Goal: Task Accomplishment & Management: Use online tool/utility

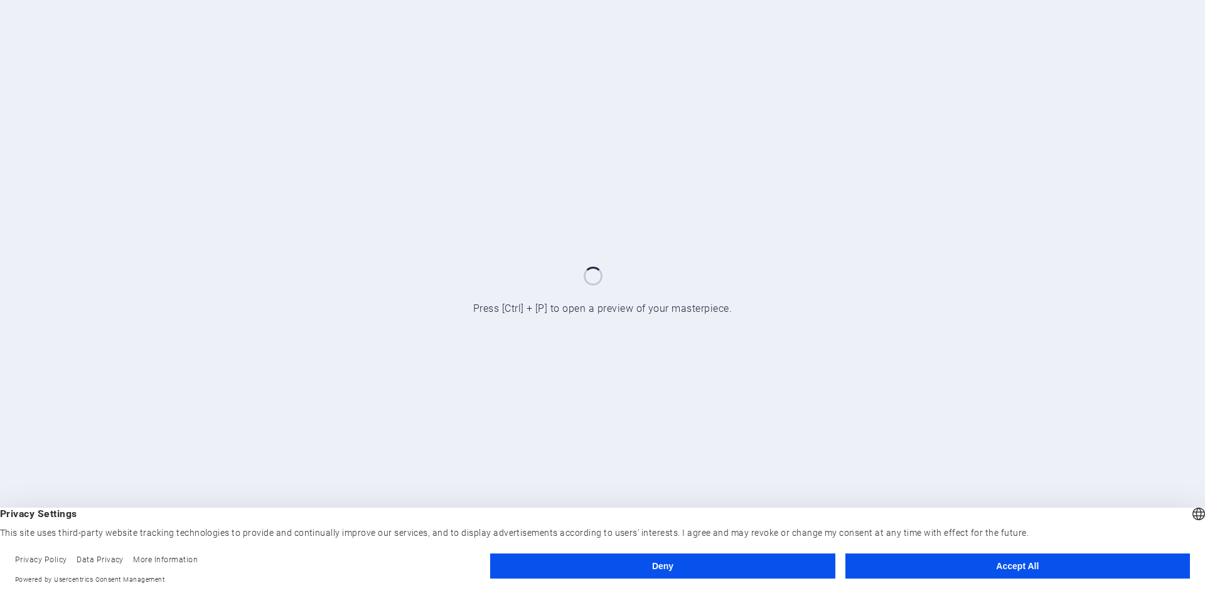
click at [1060, 560] on button "Accept All" at bounding box center [1018, 566] width 345 height 25
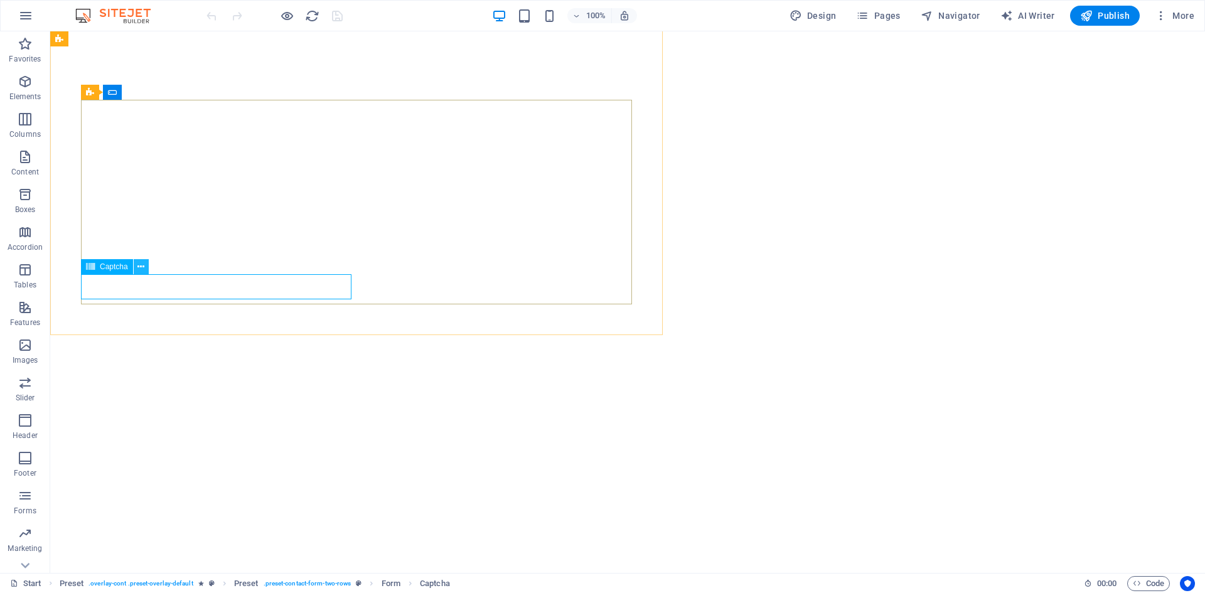
click at [143, 268] on icon at bounding box center [140, 267] width 7 height 13
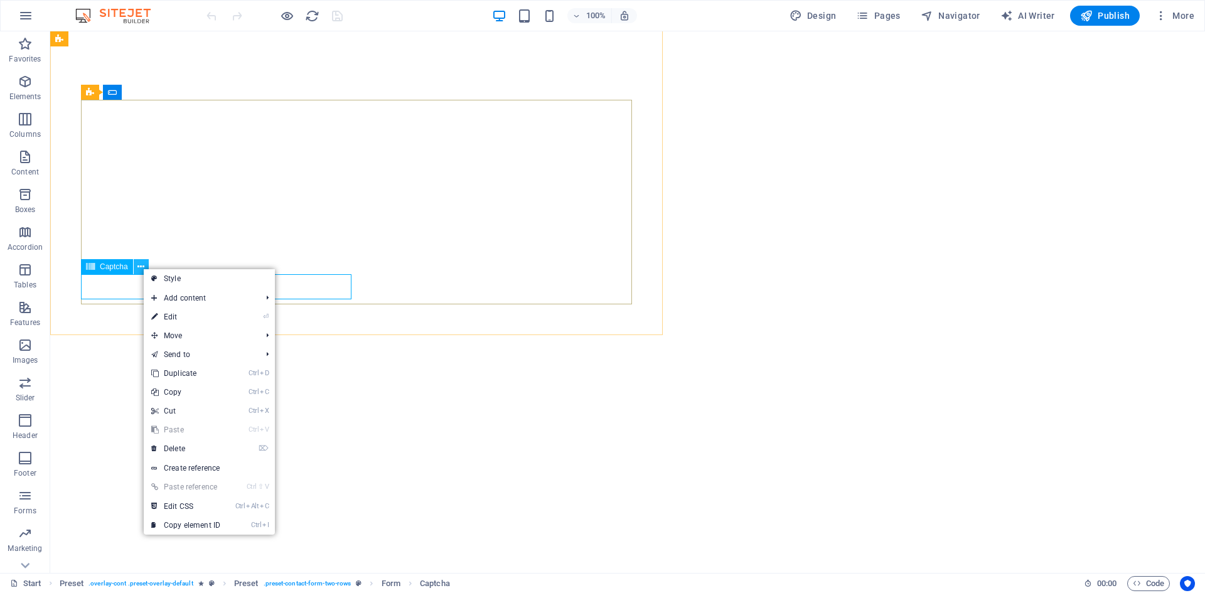
click at [143, 268] on icon at bounding box center [140, 267] width 7 height 13
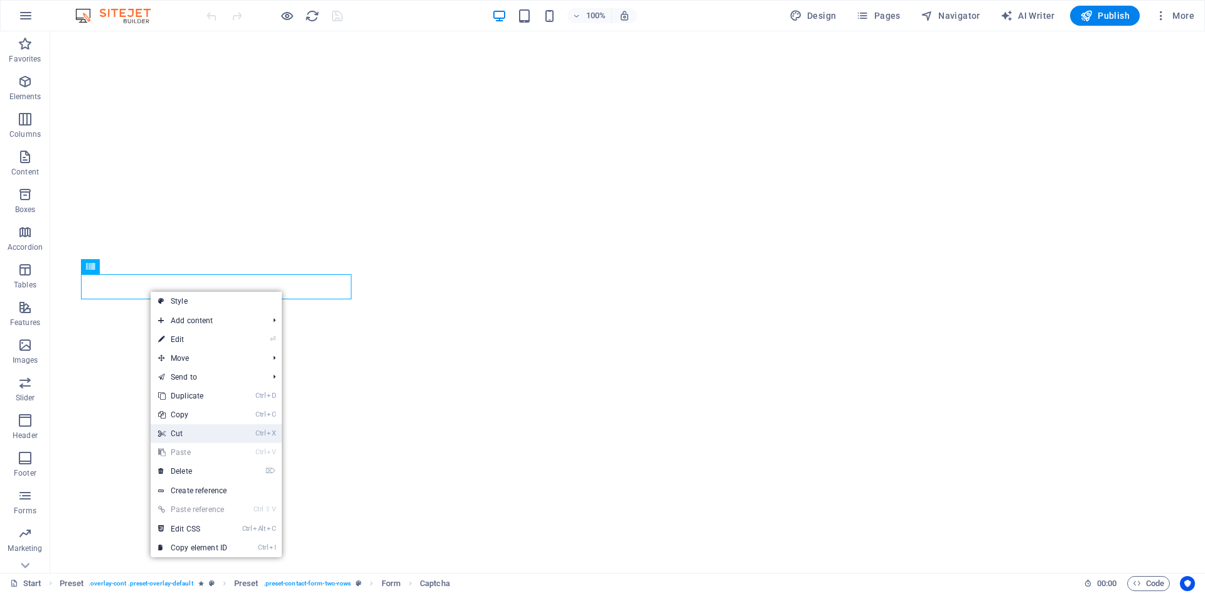
click at [193, 430] on link "Ctrl X Cut" at bounding box center [193, 433] width 84 height 19
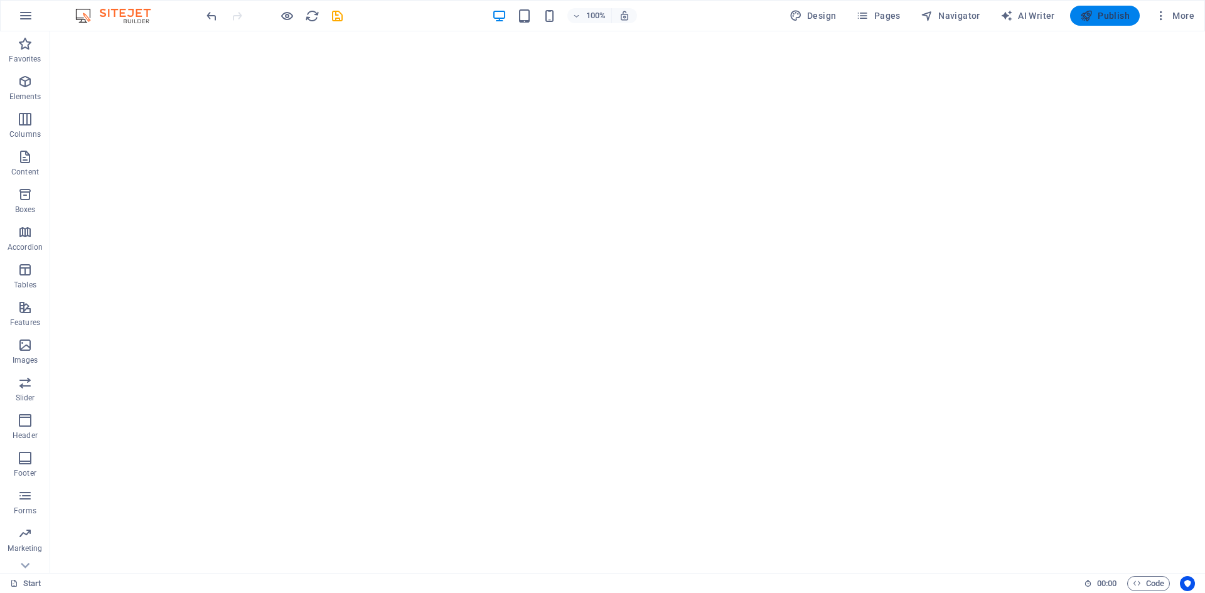
click at [1128, 16] on span "Publish" at bounding box center [1106, 15] width 50 height 13
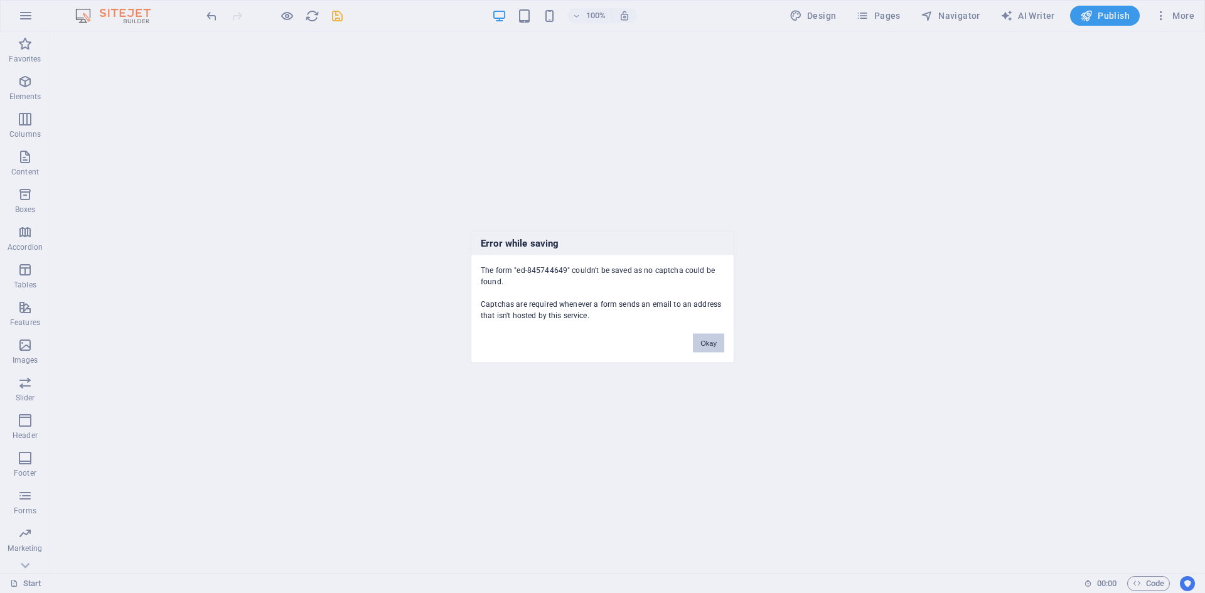
click at [706, 340] on button "Okay" at bounding box center [708, 342] width 31 height 19
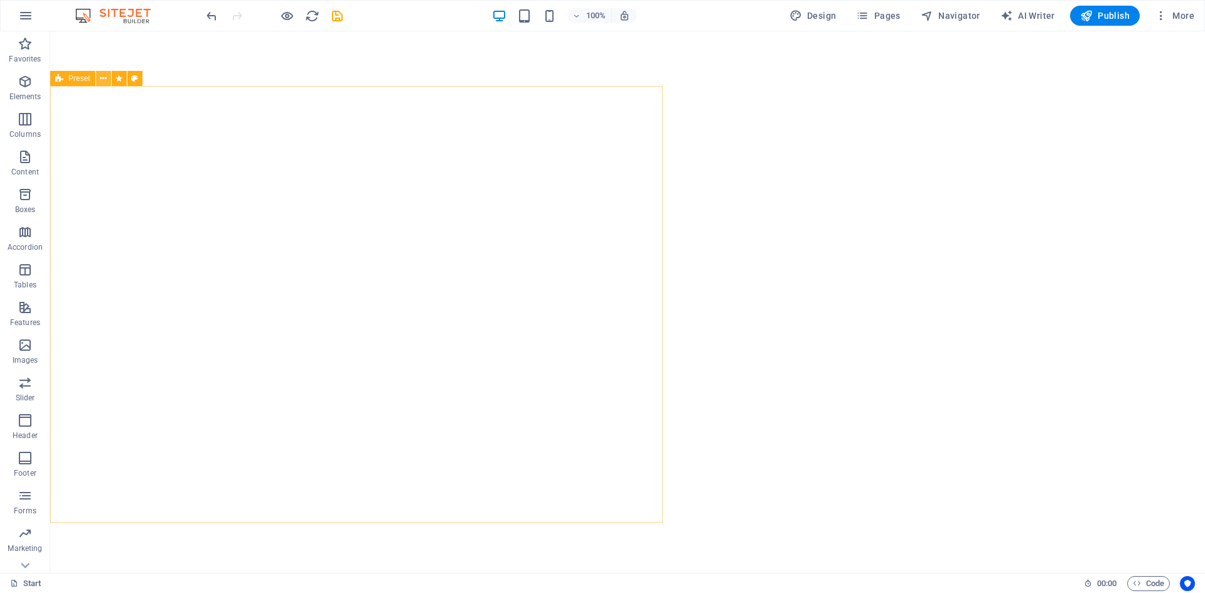
click at [106, 80] on icon at bounding box center [103, 78] width 7 height 13
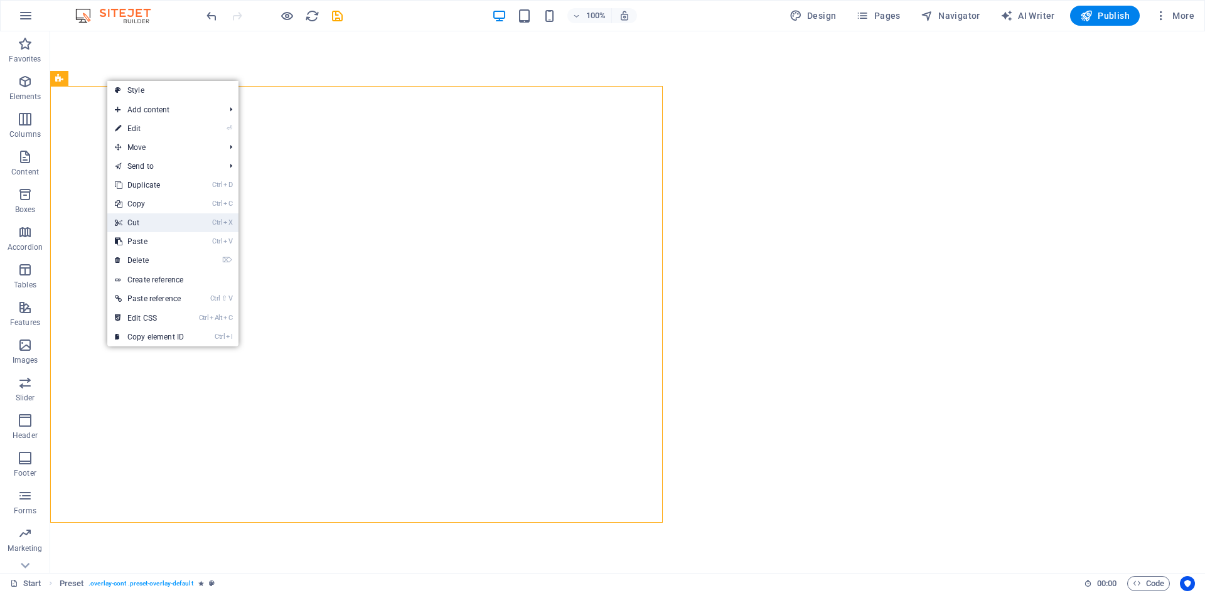
click at [141, 224] on link "Ctrl X Cut" at bounding box center [149, 222] width 84 height 19
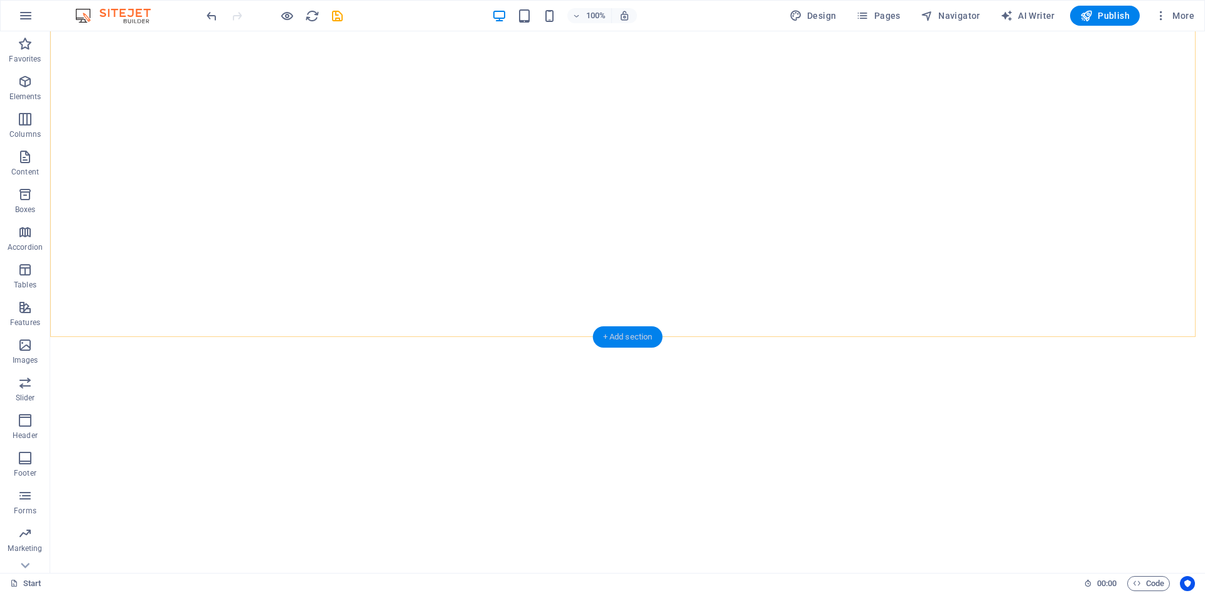
click at [630, 340] on div "+ Add section" at bounding box center [628, 336] width 70 height 21
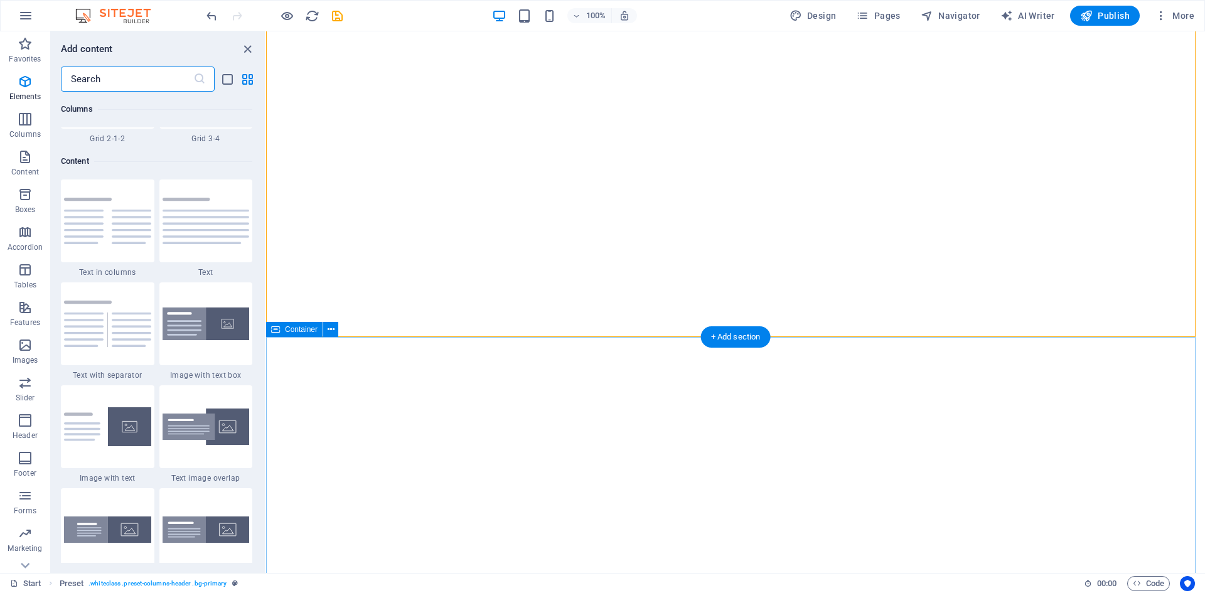
scroll to position [2197, 0]
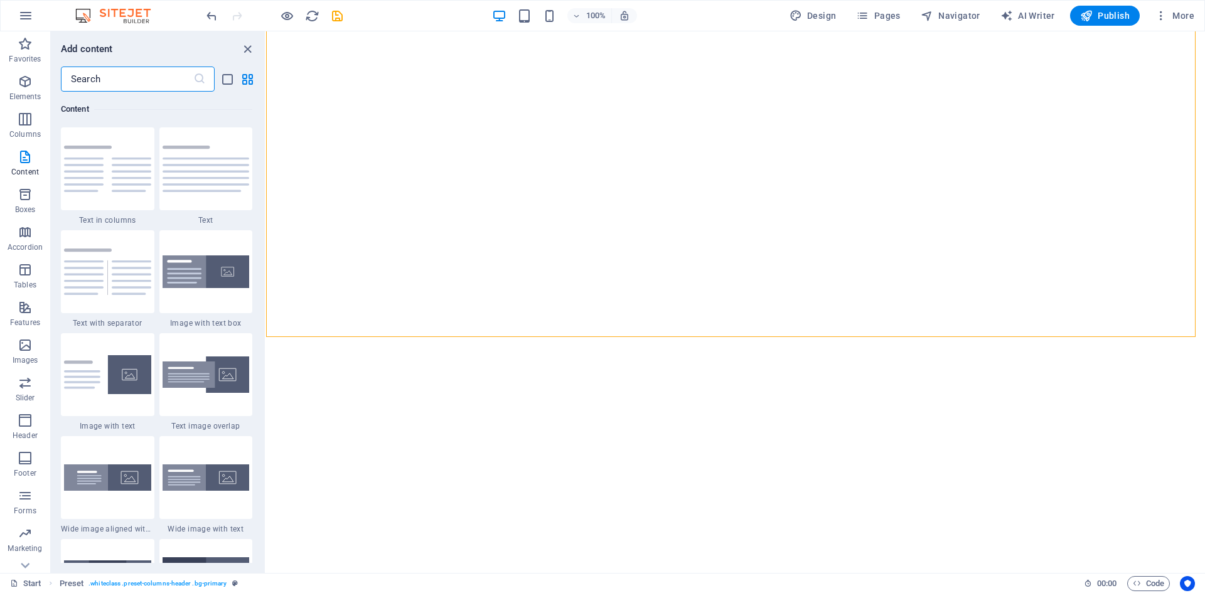
click at [145, 77] on input "text" at bounding box center [127, 79] width 132 height 25
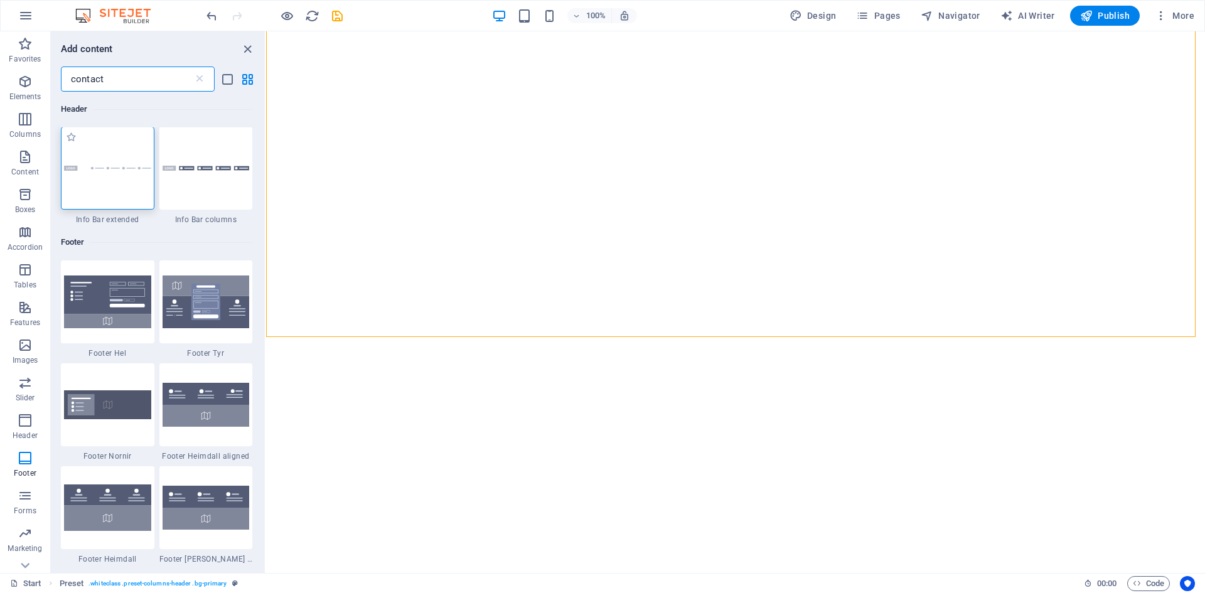
scroll to position [0, 0]
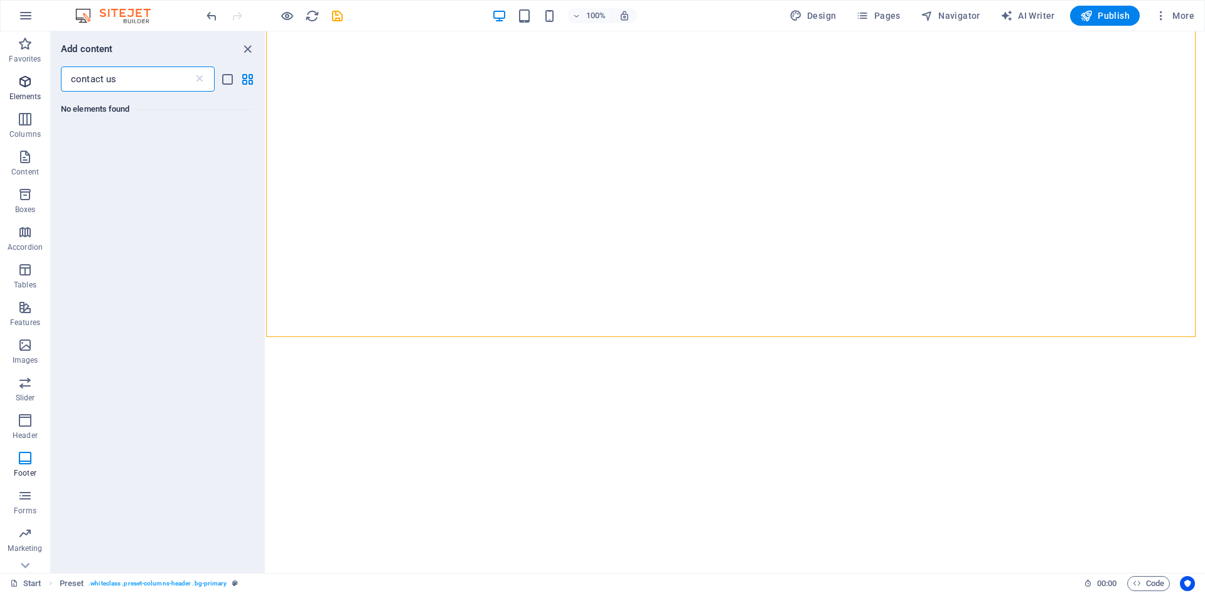
drag, startPoint x: 135, startPoint y: 78, endPoint x: 49, endPoint y: 70, distance: 86.4
click at [49, 70] on div "Favorites Elements Columns Content Boxes Accordion Tables Features Images Slide…" at bounding box center [133, 302] width 266 height 542
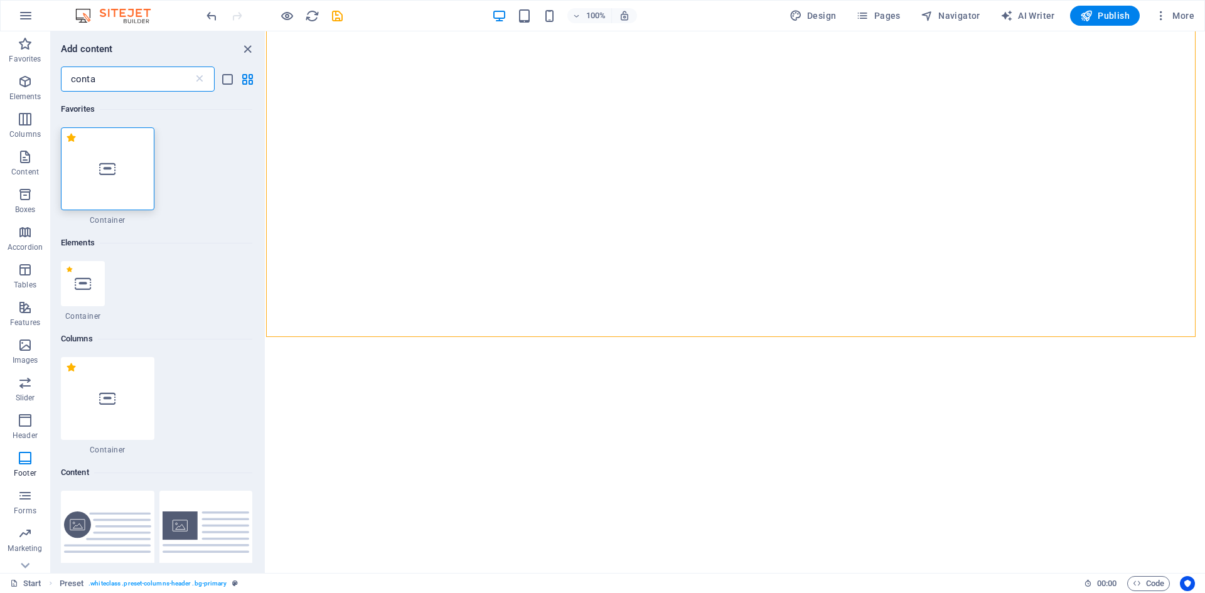
type input "conta"
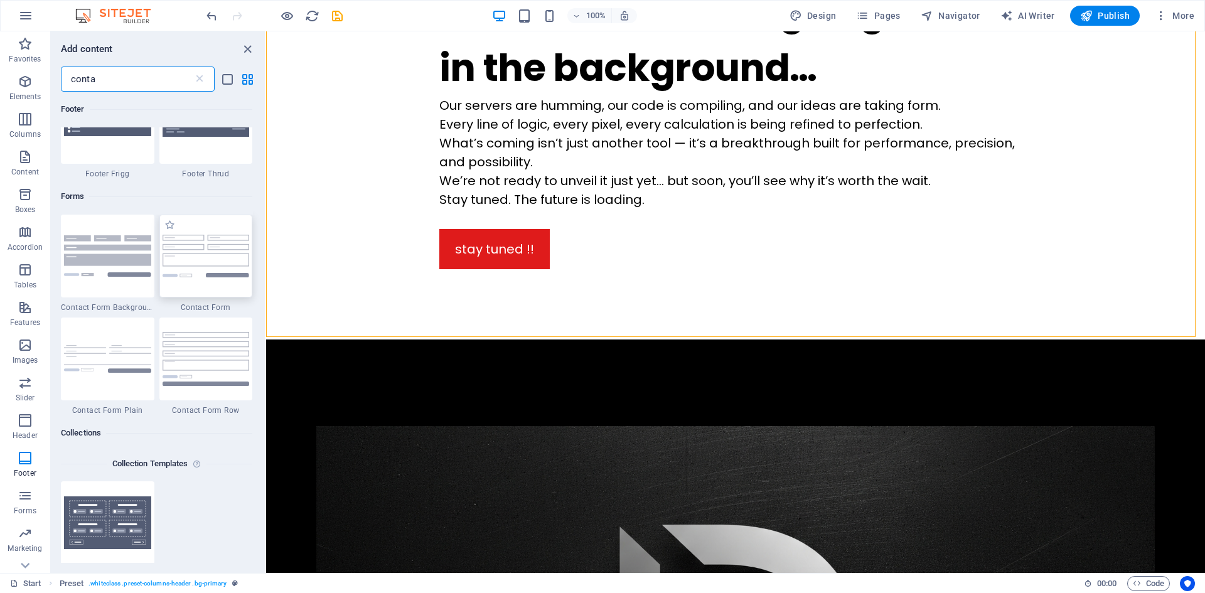
scroll to position [1381, 0]
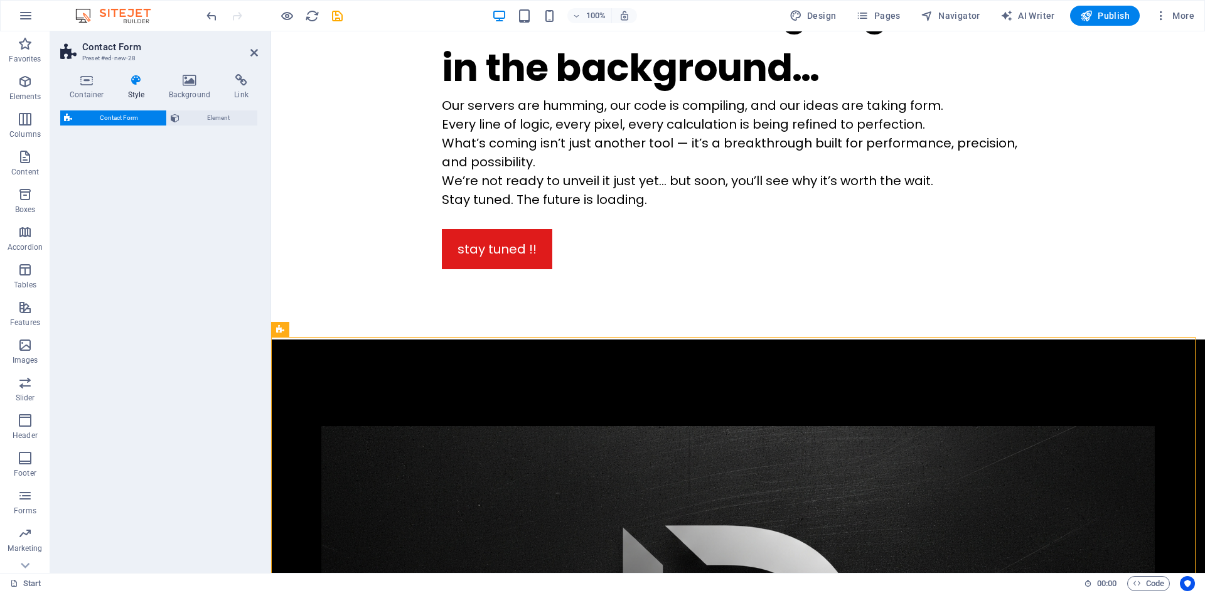
select select "rem"
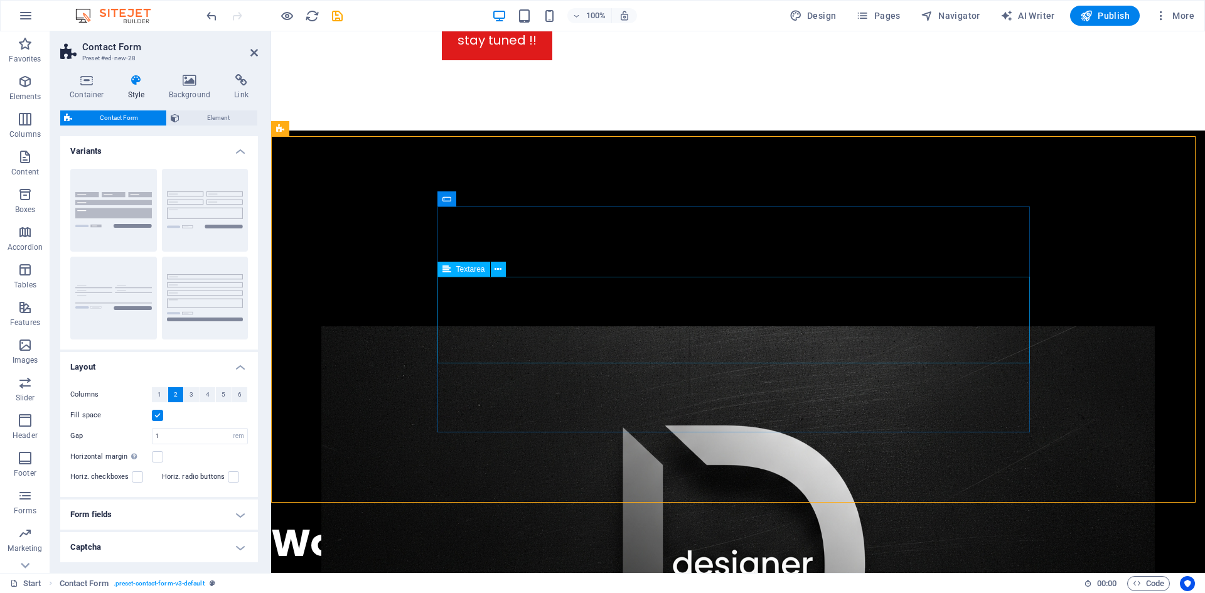
scroll to position [1068, 0]
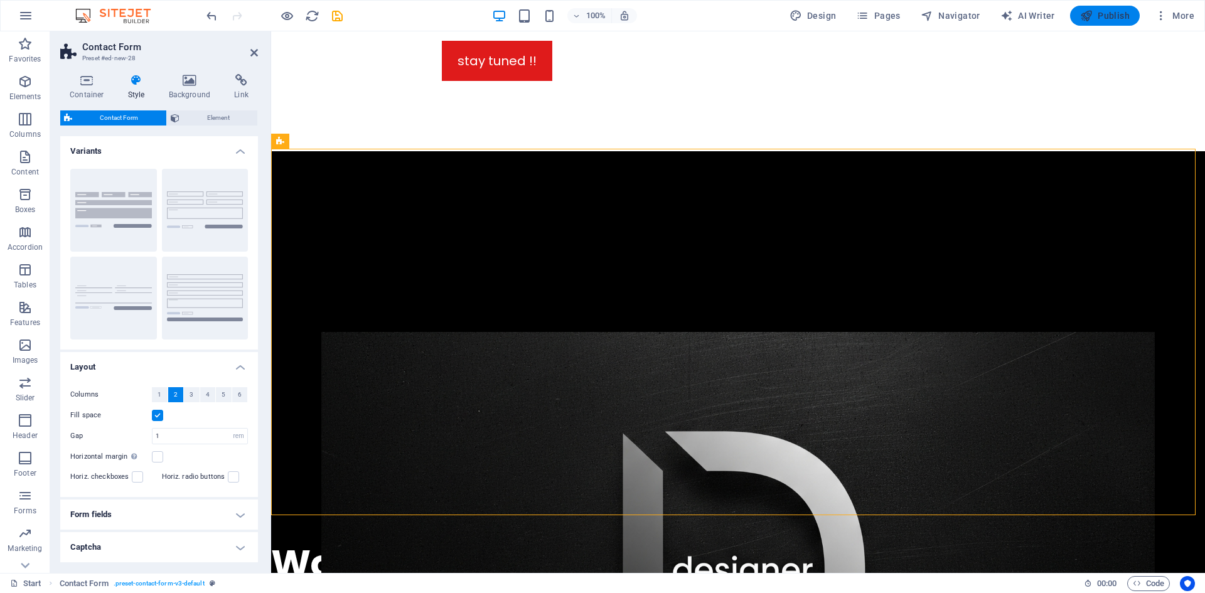
click at [1116, 11] on span "Publish" at bounding box center [1106, 15] width 50 height 13
checkbox input "false"
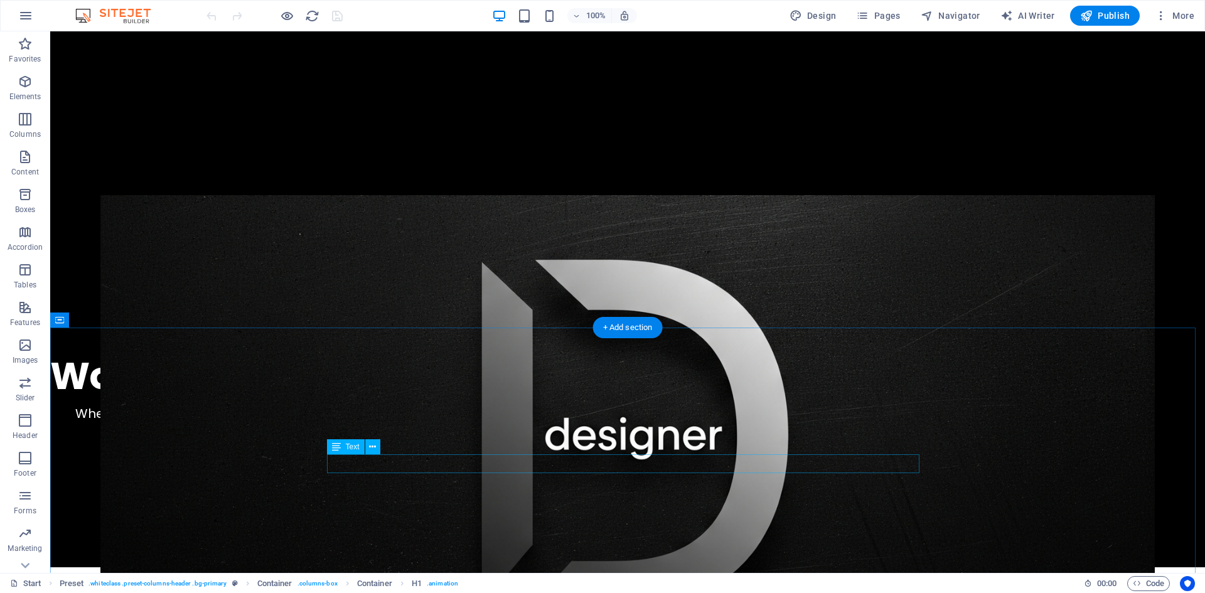
scroll to position [1130, 0]
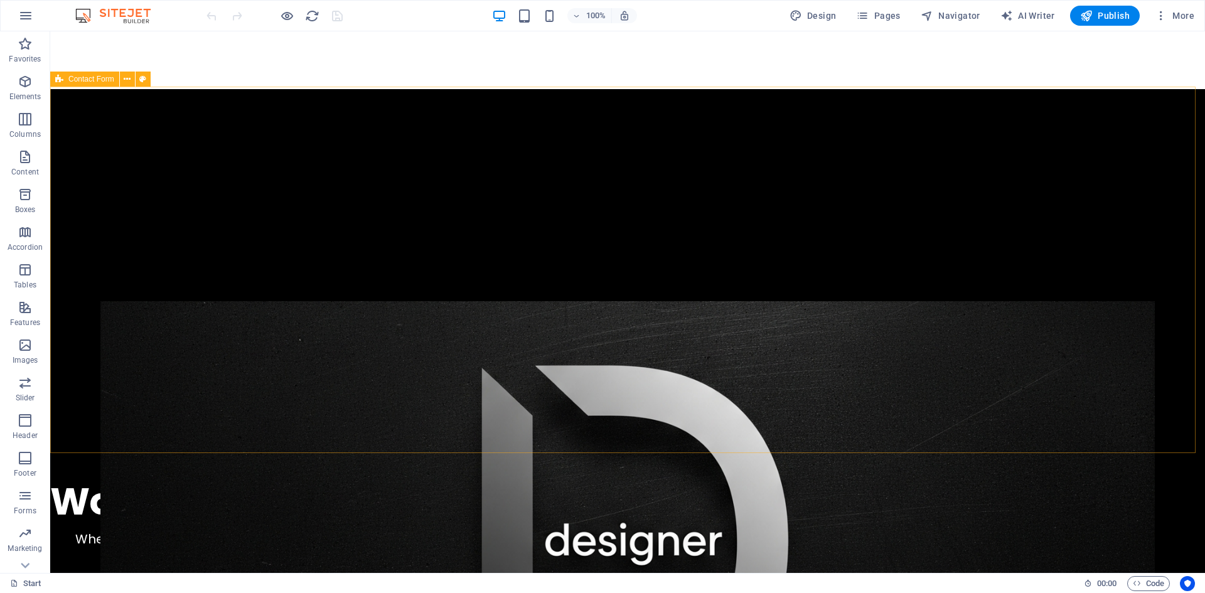
click at [94, 82] on span "Contact Form" at bounding box center [91, 79] width 46 height 8
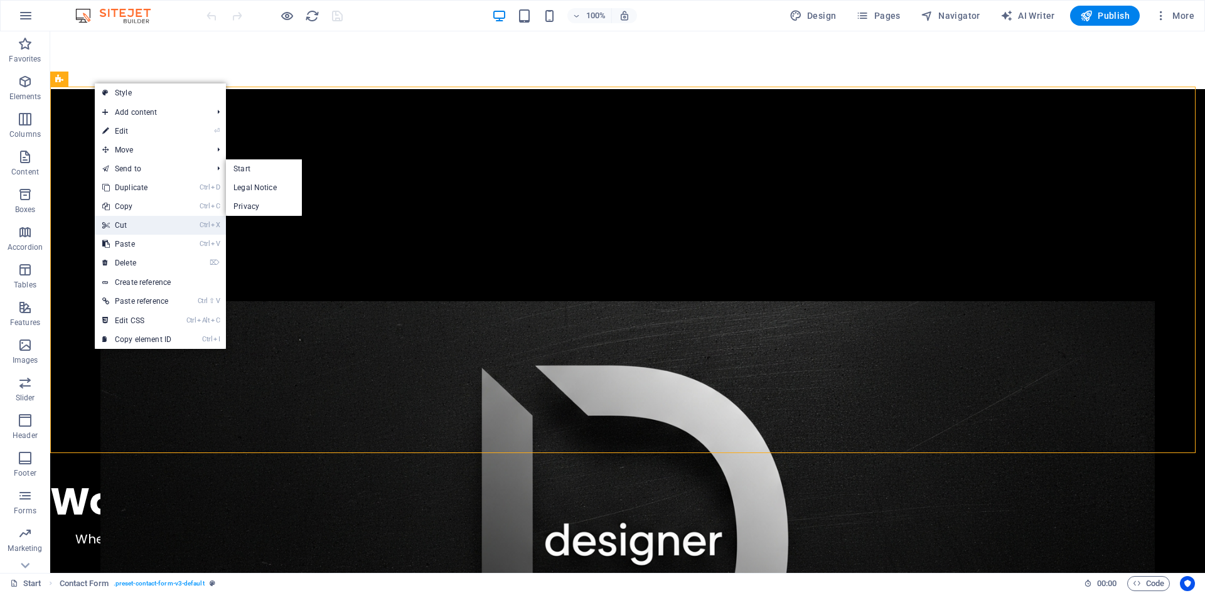
drag, startPoint x: 61, startPoint y: 191, endPoint x: 110, endPoint y: 224, distance: 59.0
click at [110, 224] on link "Ctrl X Cut" at bounding box center [137, 225] width 84 height 19
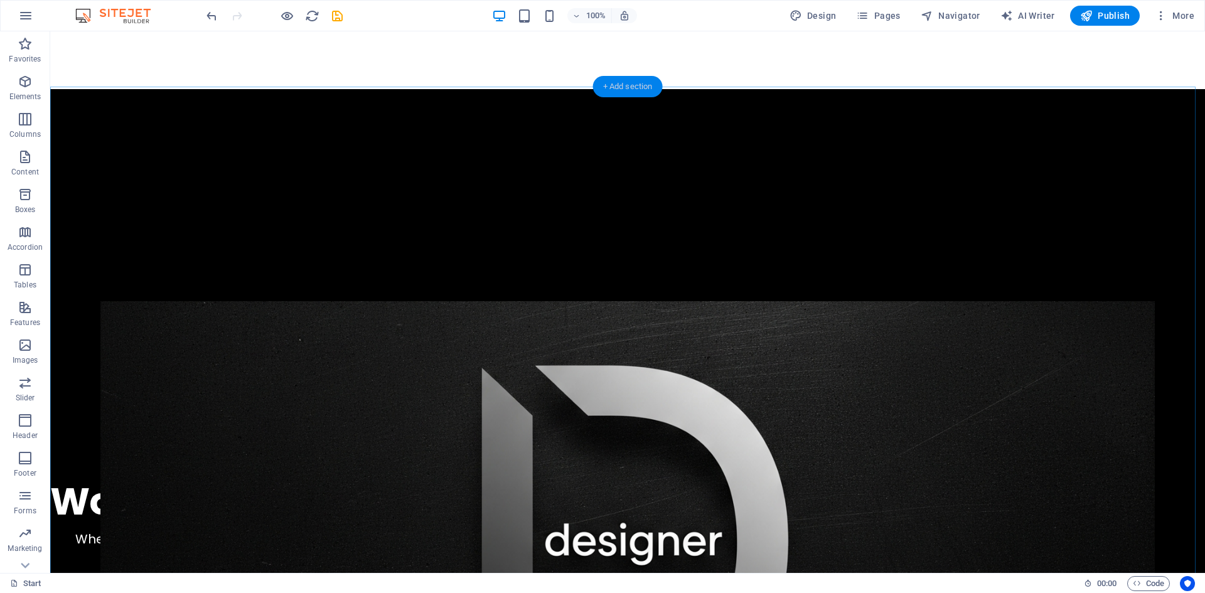
click at [639, 80] on div "+ Add section" at bounding box center [628, 86] width 70 height 21
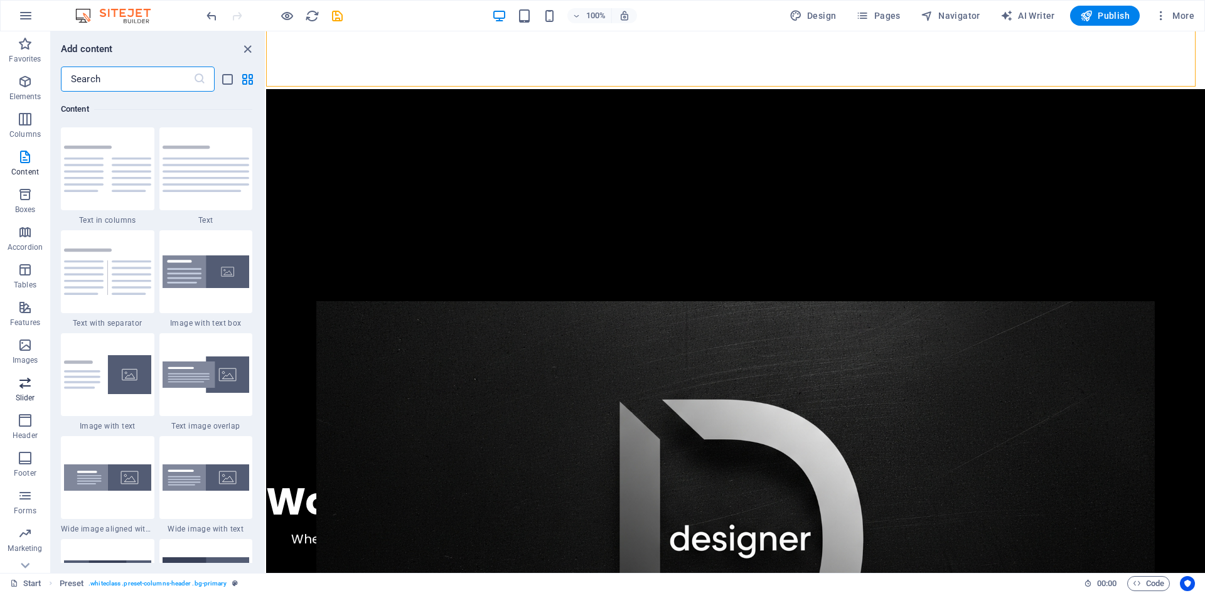
scroll to position [23, 0]
click at [26, 477] on icon "button" at bounding box center [25, 472] width 15 height 15
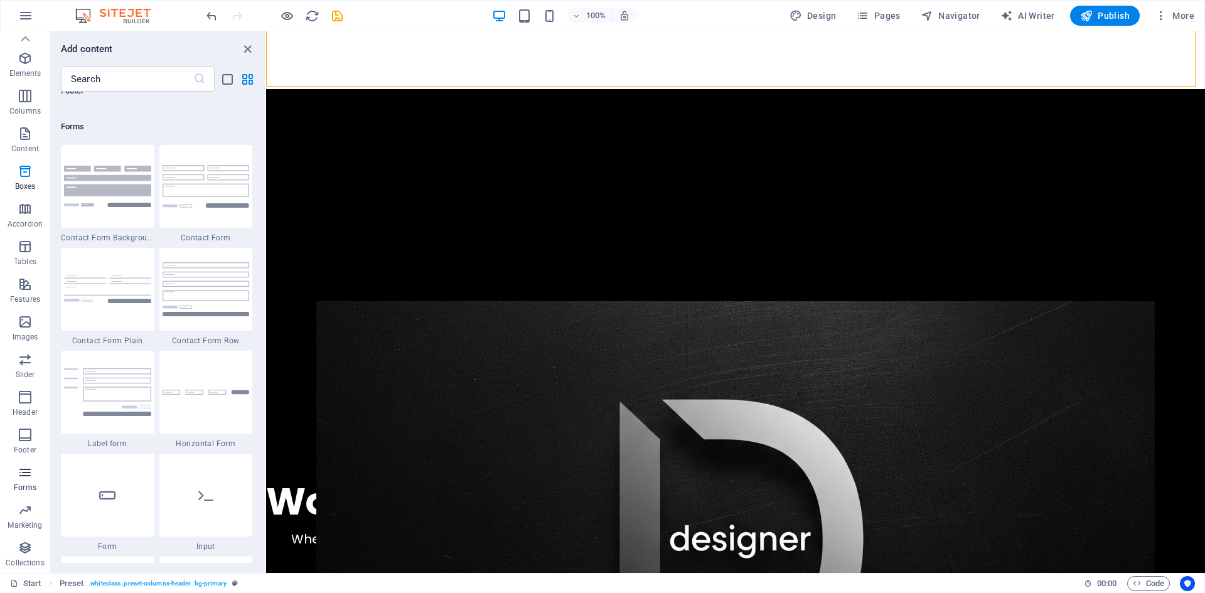
scroll to position [9166, 0]
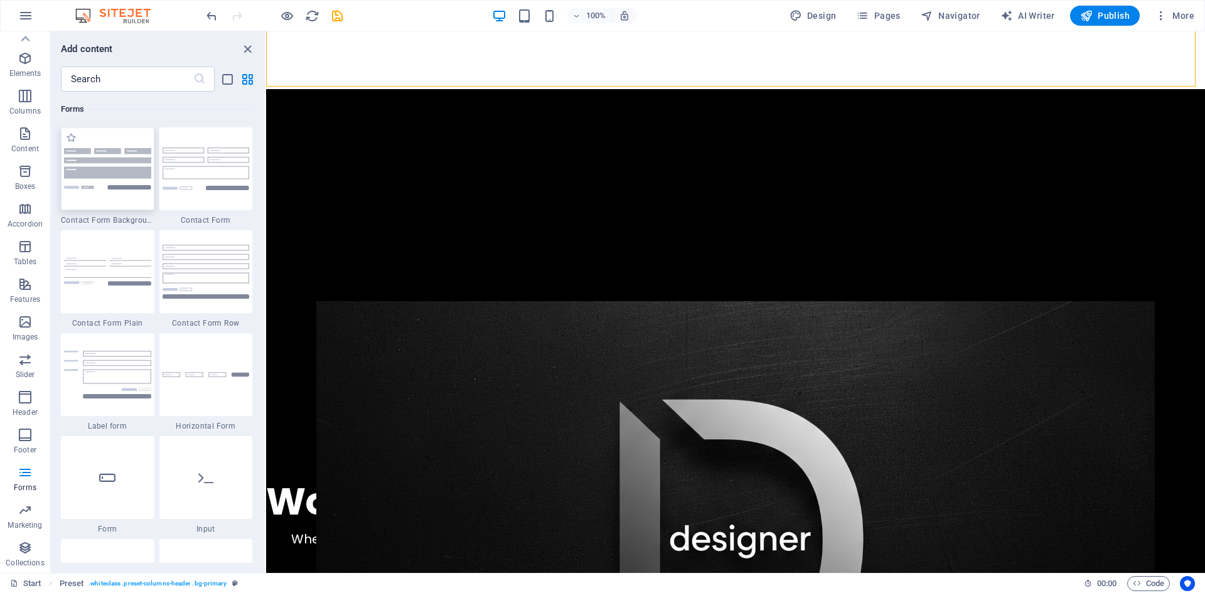
click at [125, 178] on img at bounding box center [107, 168] width 87 height 41
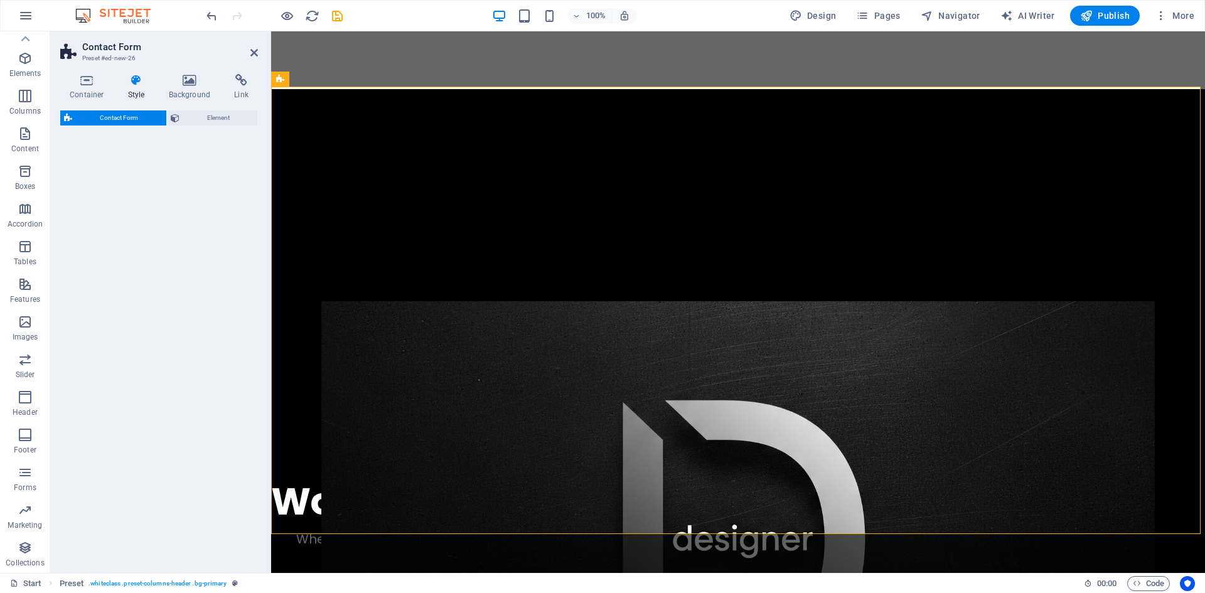
select select "rem"
select select "preset-contact-form-v3-background"
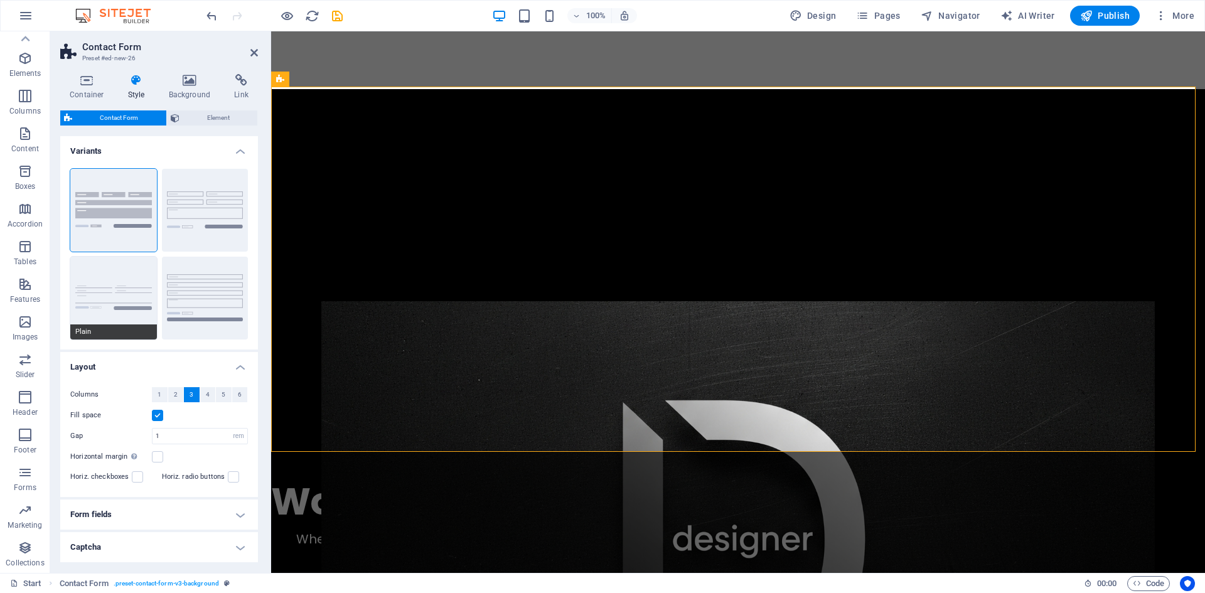
click at [123, 289] on button "Plain" at bounding box center [113, 298] width 87 height 83
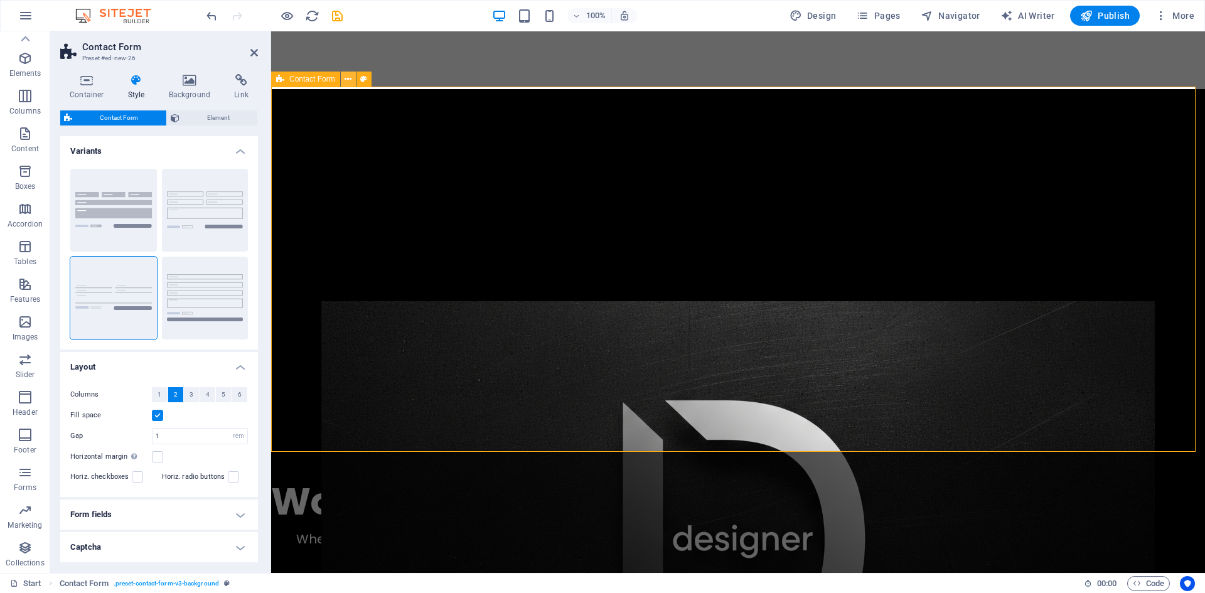
click at [348, 82] on icon at bounding box center [348, 79] width 7 height 13
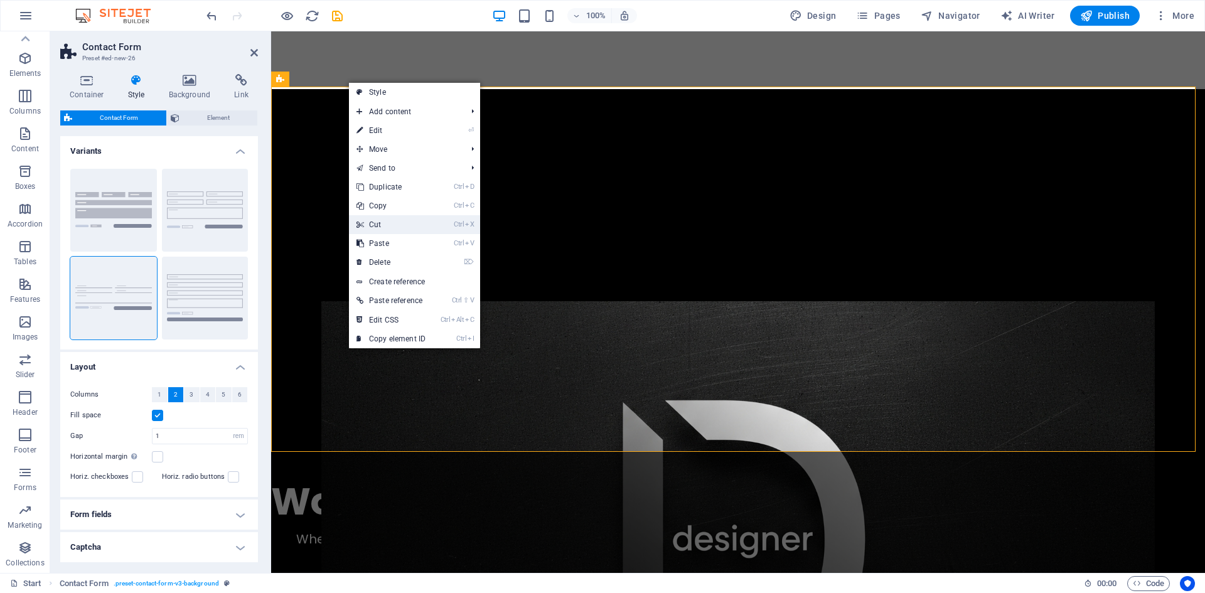
drag, startPoint x: 333, startPoint y: 190, endPoint x: 379, endPoint y: 222, distance: 55.6
click at [379, 222] on link "Ctrl X Cut" at bounding box center [391, 224] width 84 height 19
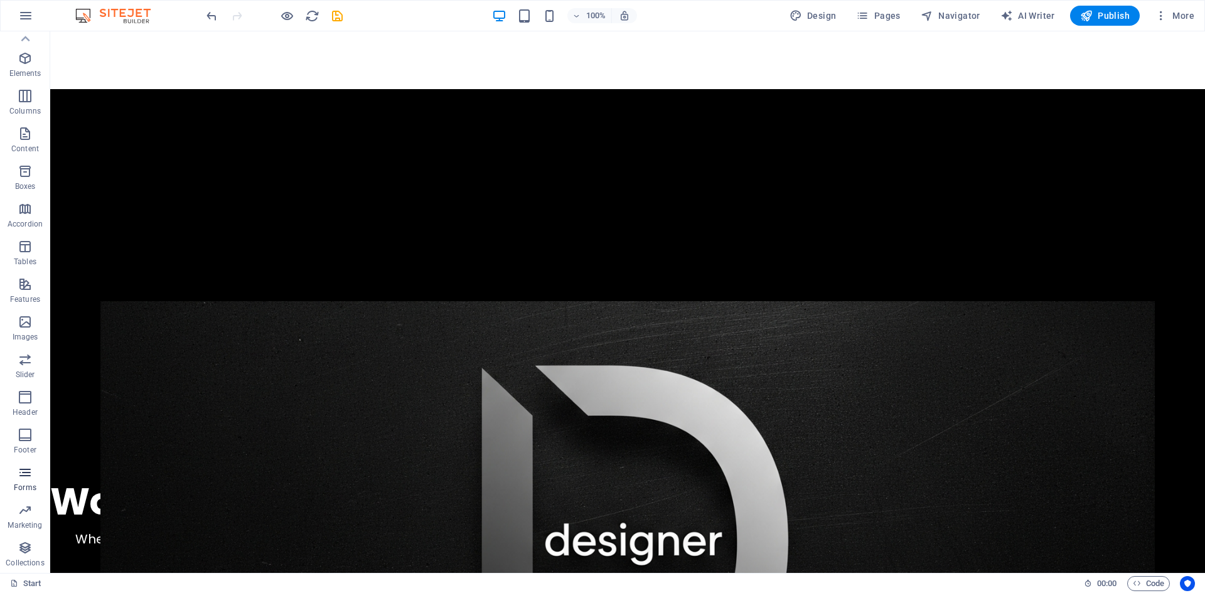
click at [24, 474] on icon "button" at bounding box center [25, 472] width 15 height 15
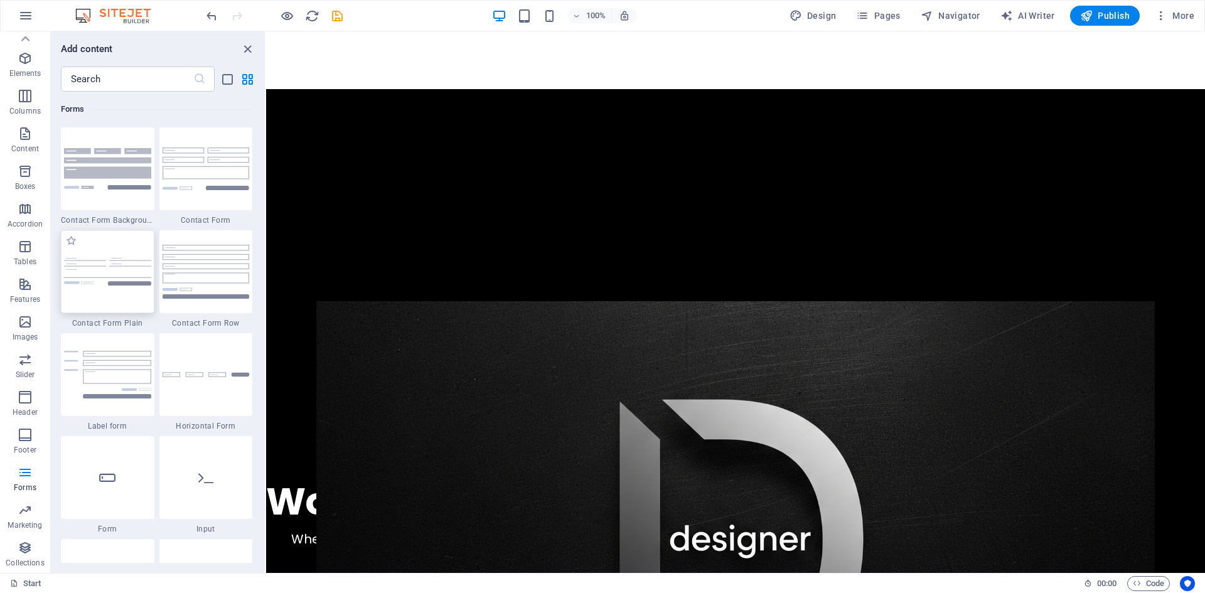
click at [95, 270] on img at bounding box center [107, 272] width 87 height 28
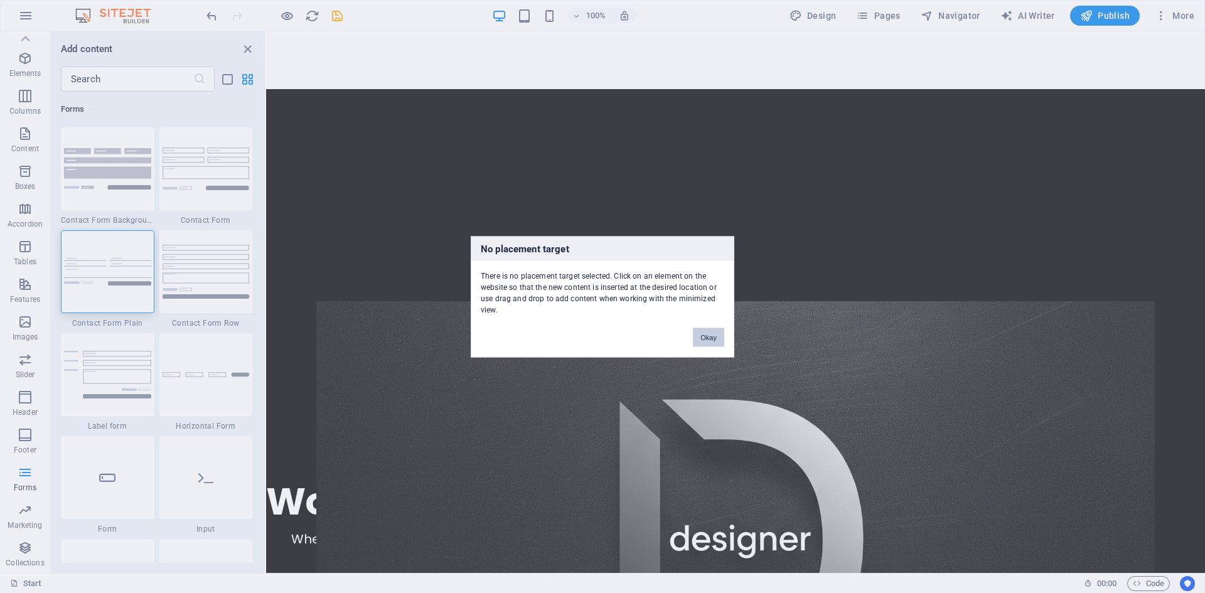
drag, startPoint x: 700, startPoint y: 335, endPoint x: 438, endPoint y: 300, distance: 264.2
click at [700, 335] on button "Okay" at bounding box center [708, 337] width 31 height 19
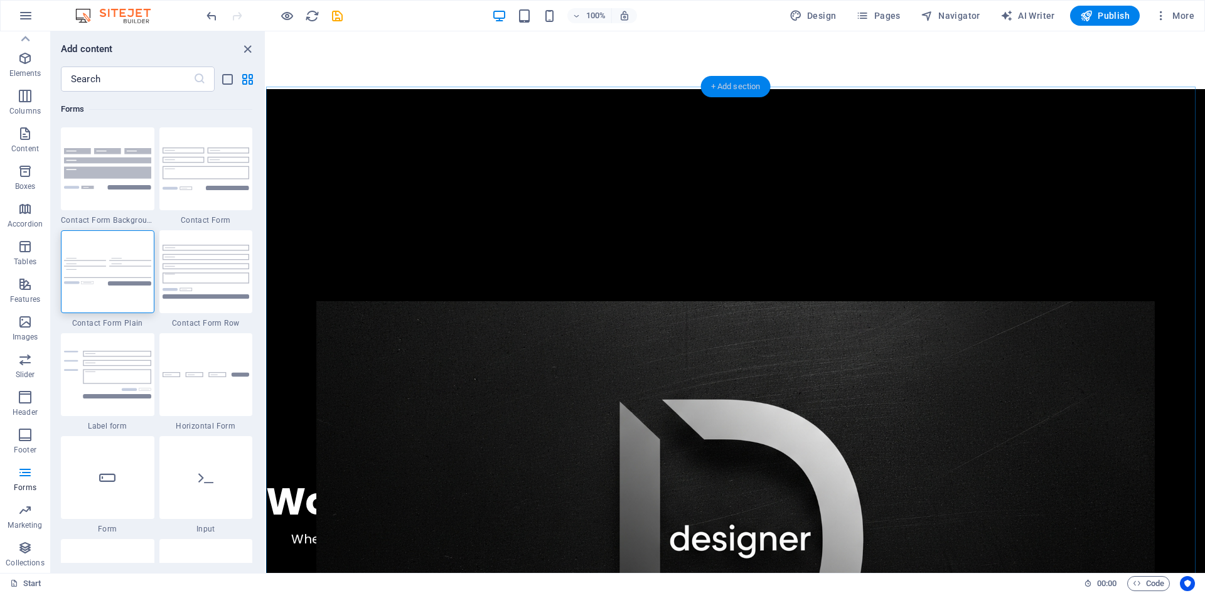
click at [729, 89] on div "+ Add section" at bounding box center [736, 86] width 70 height 21
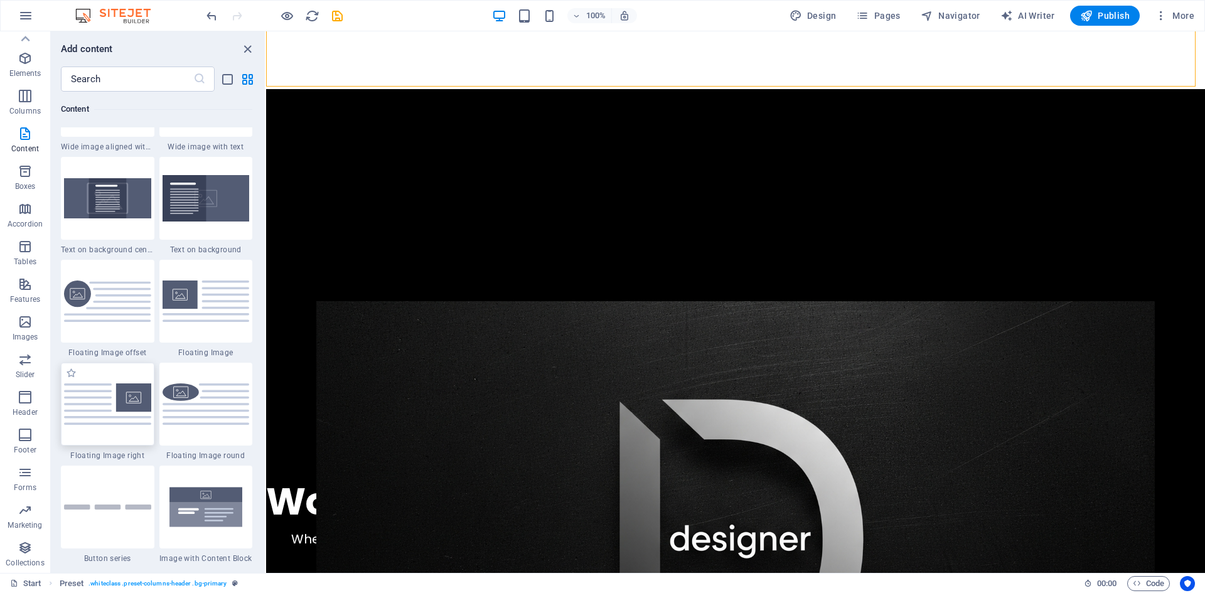
scroll to position [2574, 0]
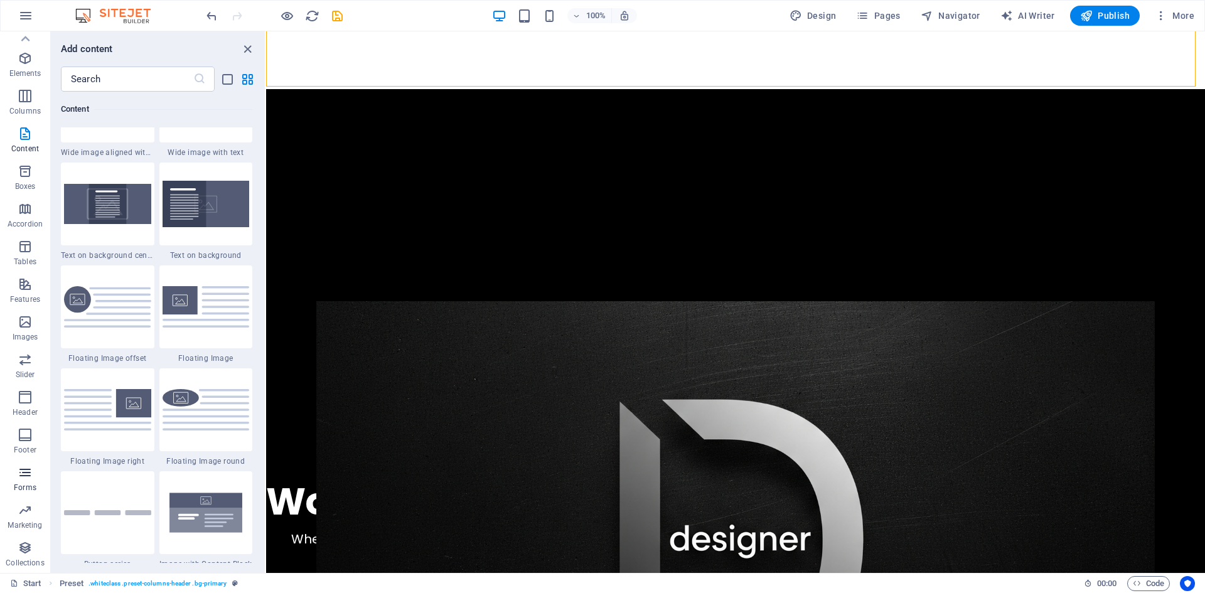
click at [23, 475] on icon "button" at bounding box center [25, 472] width 15 height 15
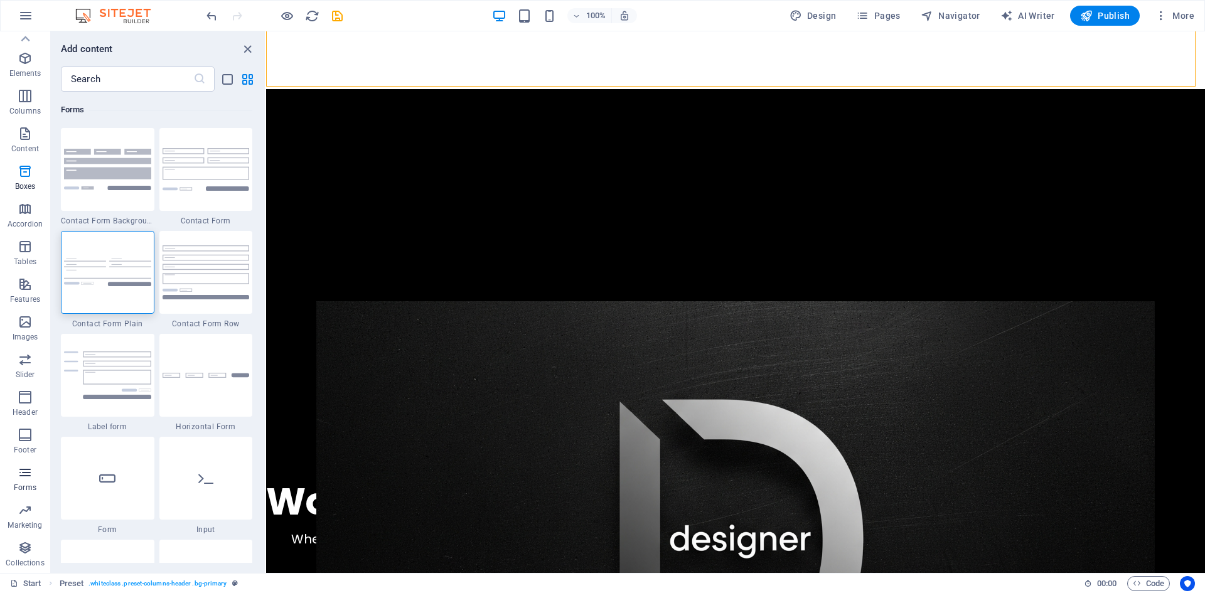
scroll to position [9166, 0]
click at [129, 156] on img at bounding box center [107, 168] width 87 height 41
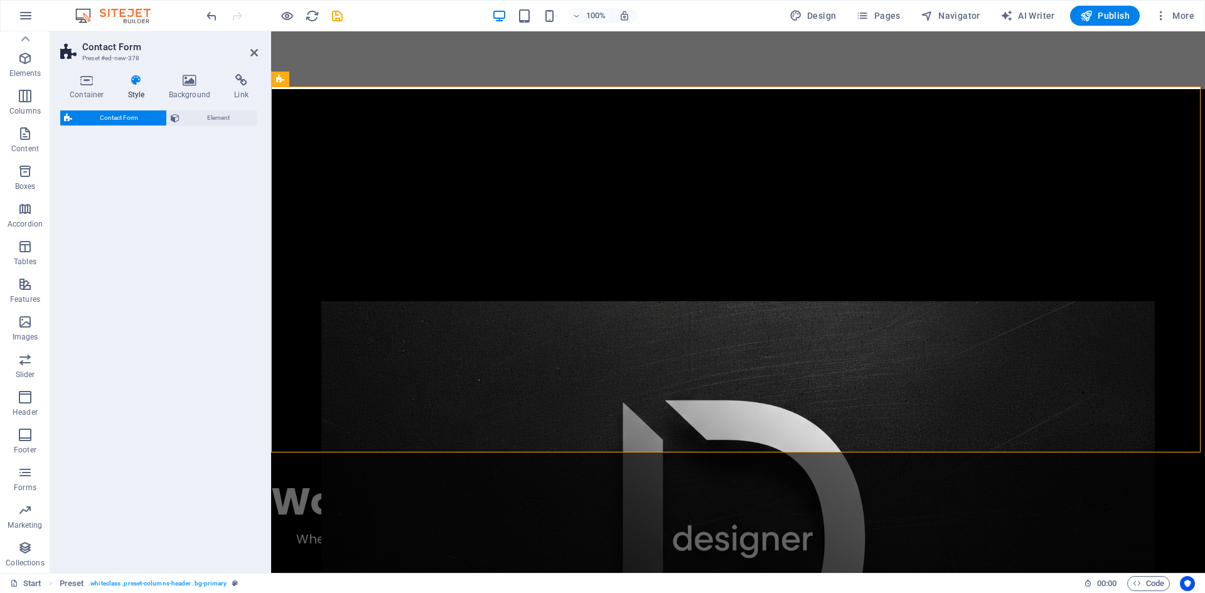
select select "rem"
select select "preset-contact-form-v3-background"
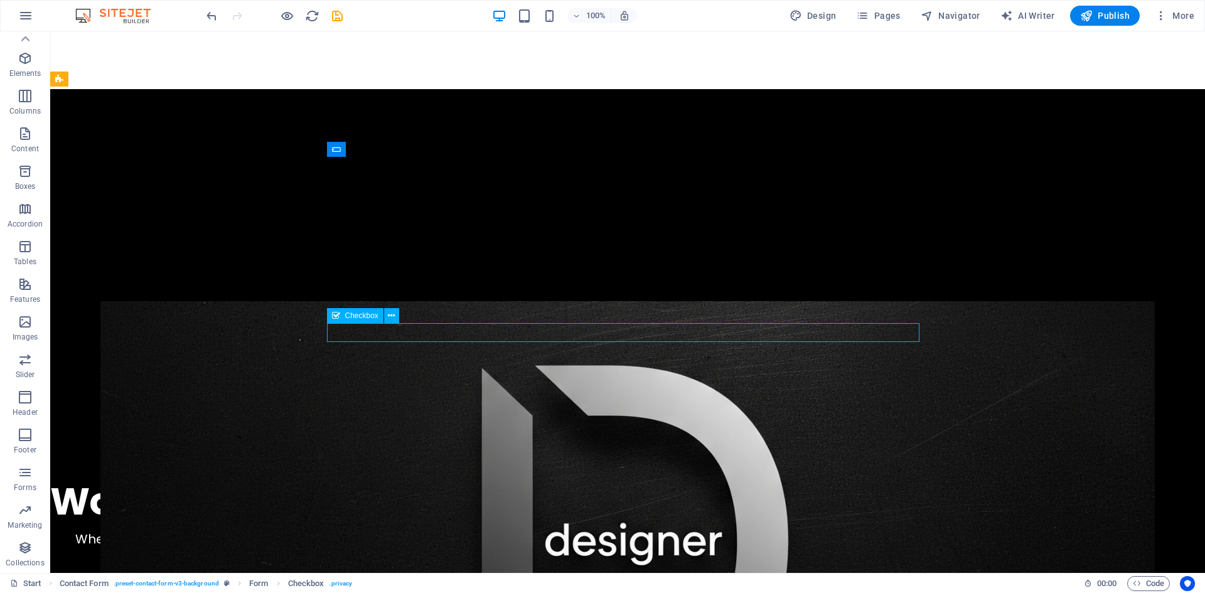
drag, startPoint x: 435, startPoint y: 335, endPoint x: 608, endPoint y: 335, distance: 173.3
drag, startPoint x: 549, startPoint y: 331, endPoint x: 360, endPoint y: 337, distance: 189.7
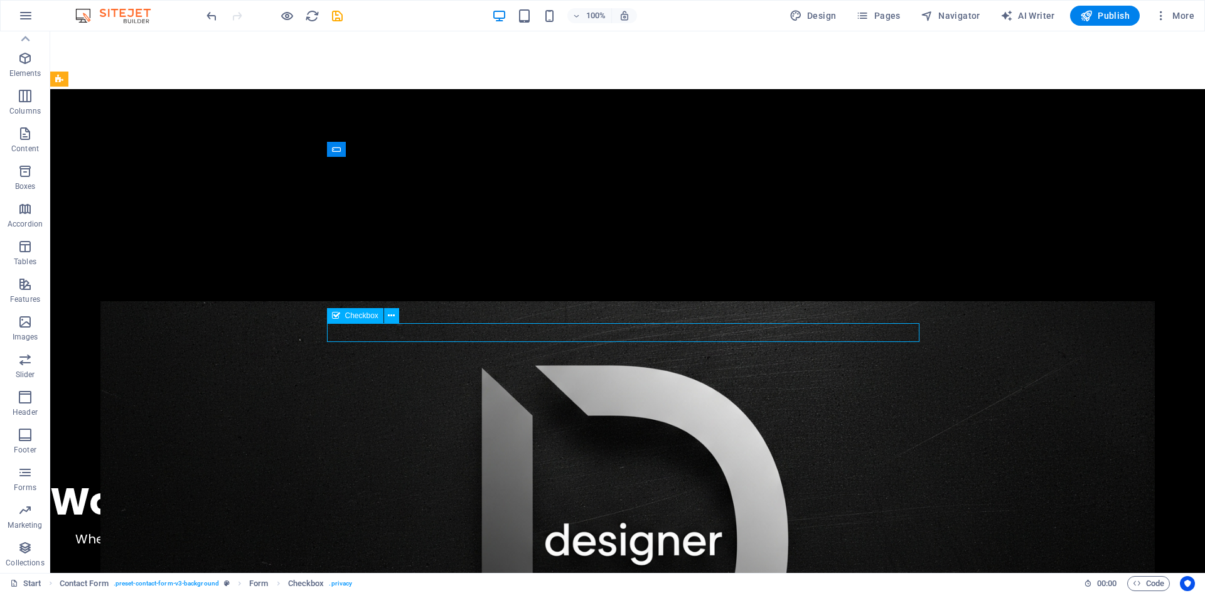
click at [392, 317] on icon at bounding box center [391, 316] width 7 height 13
drag, startPoint x: 584, startPoint y: 324, endPoint x: 569, endPoint y: 334, distance: 17.6
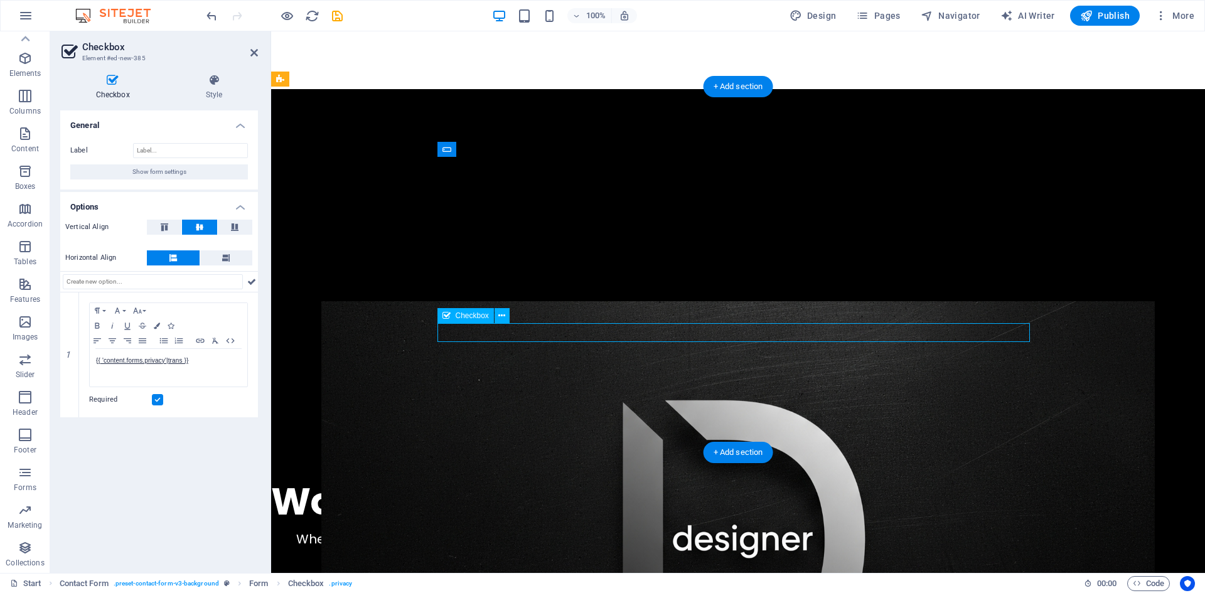
drag, startPoint x: 657, startPoint y: 331, endPoint x: 608, endPoint y: 331, distance: 49.0
click at [119, 280] on input "text" at bounding box center [153, 281] width 180 height 15
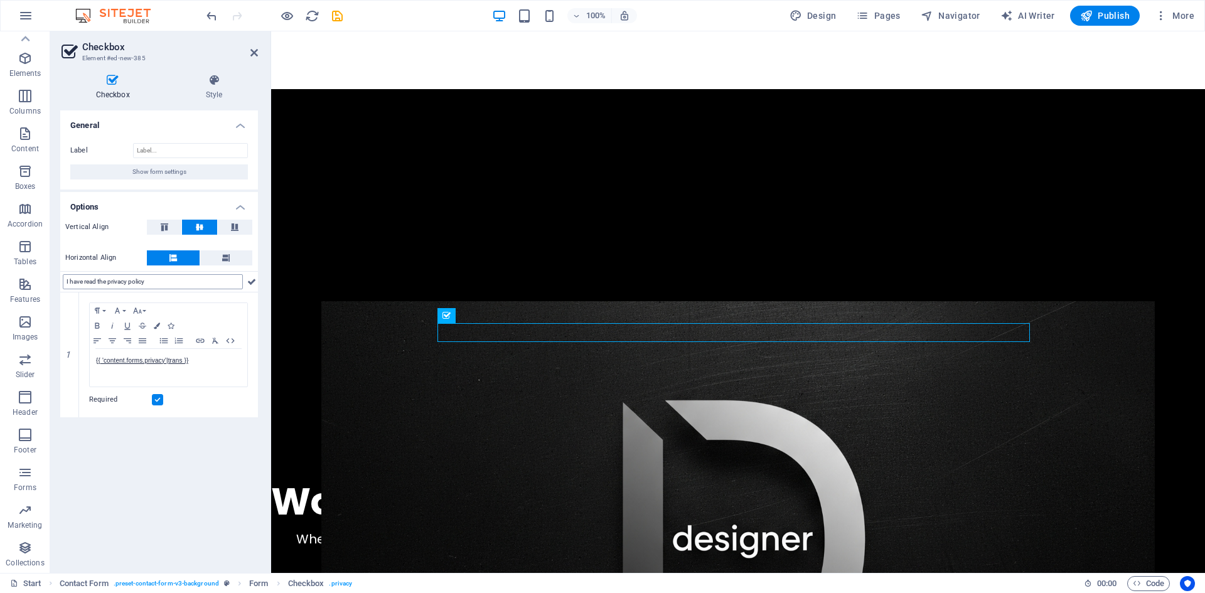
drag, startPoint x: 70, startPoint y: 280, endPoint x: 173, endPoint y: 279, distance: 102.3
click at [173, 279] on input "I have read the privacy policy" at bounding box center [153, 281] width 180 height 15
type input "I agree to the website terms and conditions"
click at [252, 283] on icon at bounding box center [251, 281] width 9 height 15
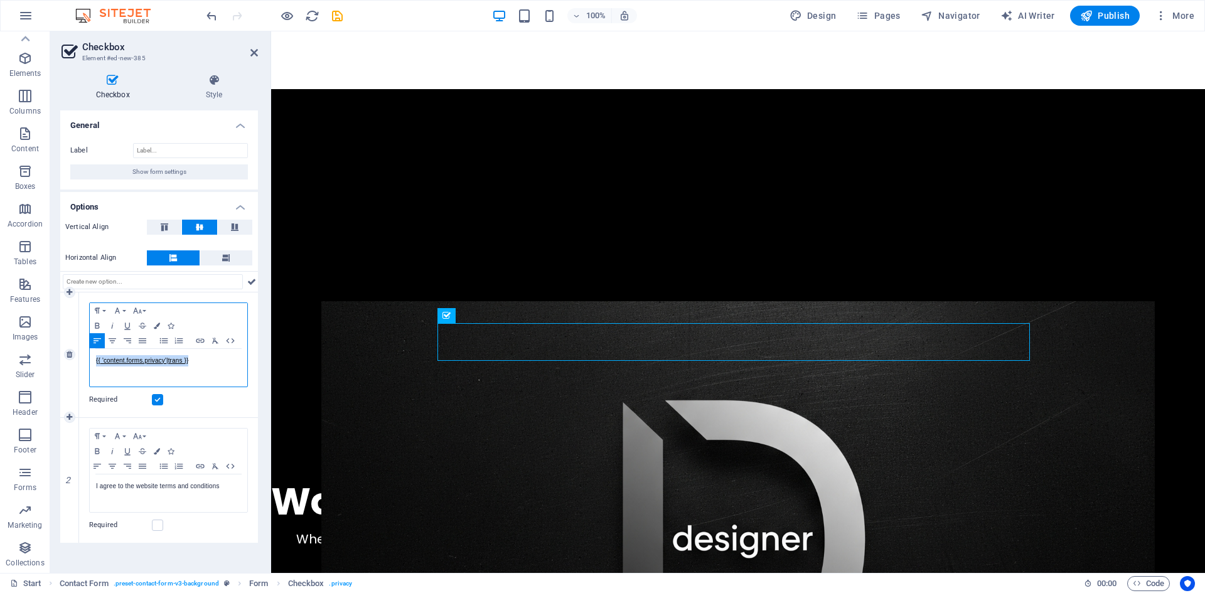
drag, startPoint x: 195, startPoint y: 363, endPoint x: 76, endPoint y: 366, distance: 118.7
click at [76, 366] on div "1 Paragraph Format Normal Heading 1 Heading 2 Heading 3 Heading 4 Heading 5 Hea…" at bounding box center [159, 356] width 198 height 126
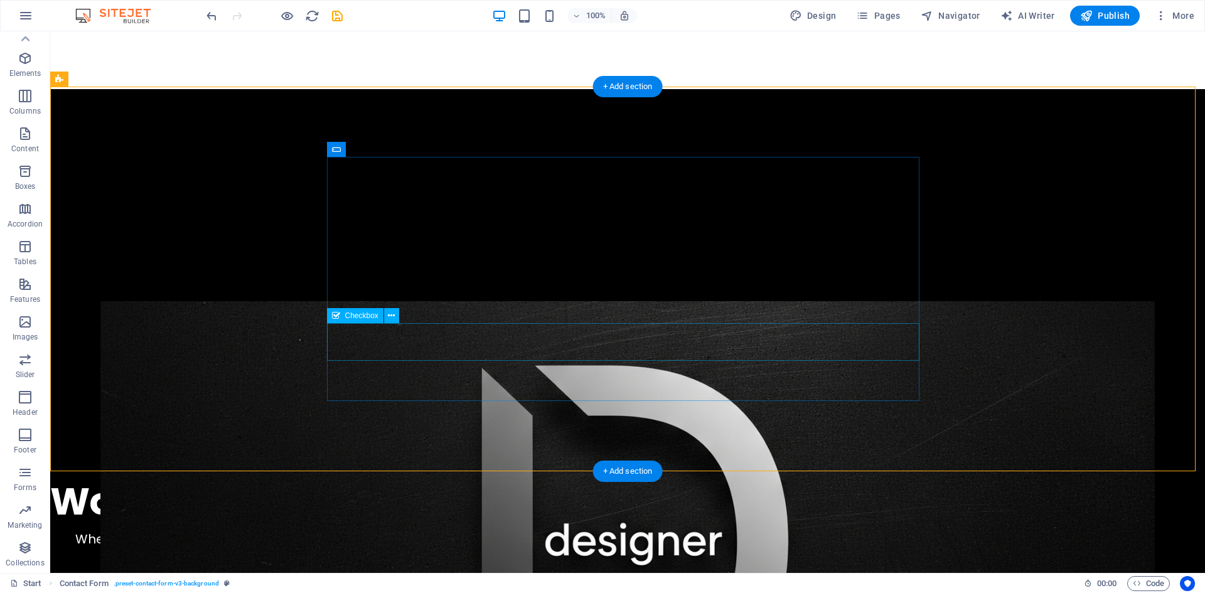
click at [338, 318] on icon at bounding box center [336, 315] width 8 height 15
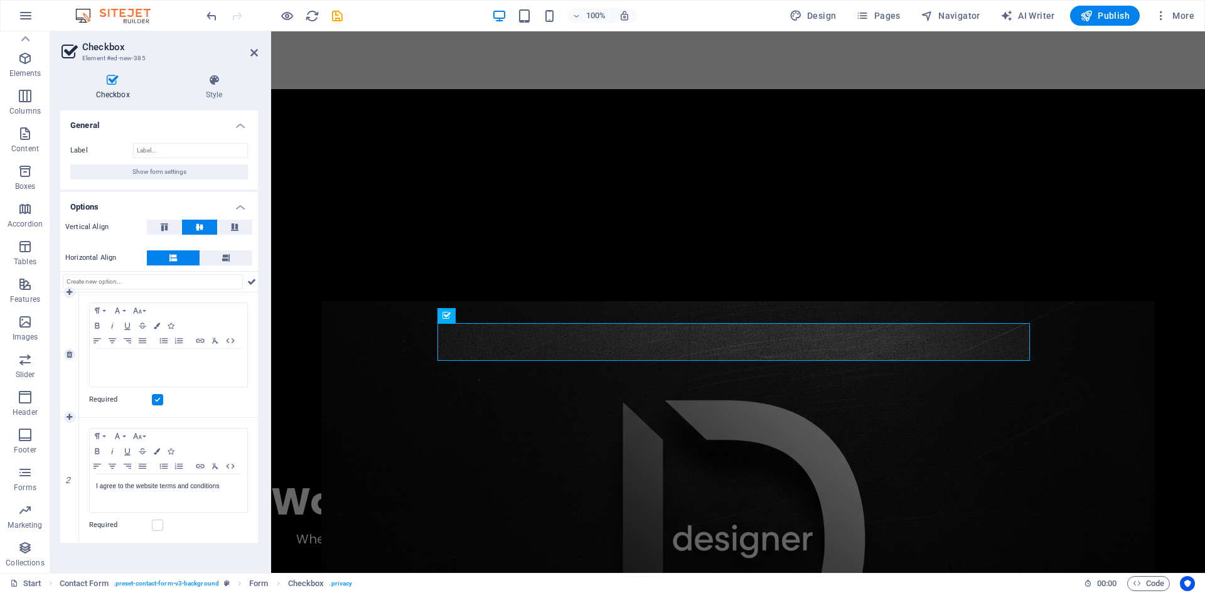
click at [156, 401] on label at bounding box center [157, 399] width 11 height 11
click at [0, 0] on input "Required" at bounding box center [0, 0] width 0 height 0
click at [503, 317] on icon at bounding box center [502, 316] width 7 height 13
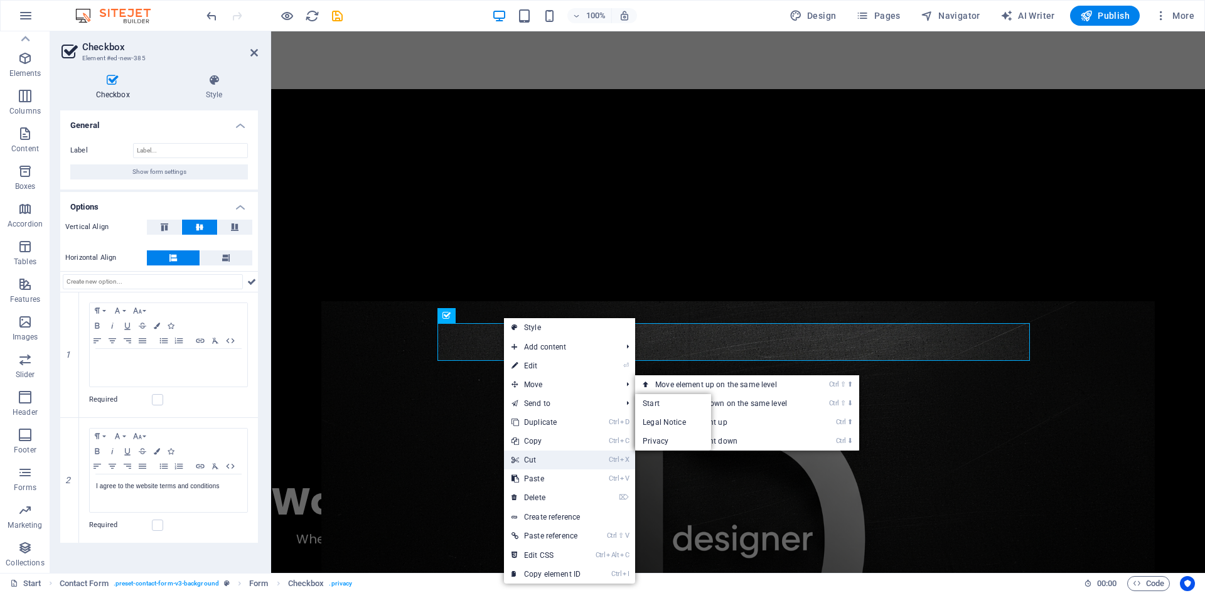
click at [531, 456] on link "Ctrl X Cut" at bounding box center [546, 460] width 84 height 19
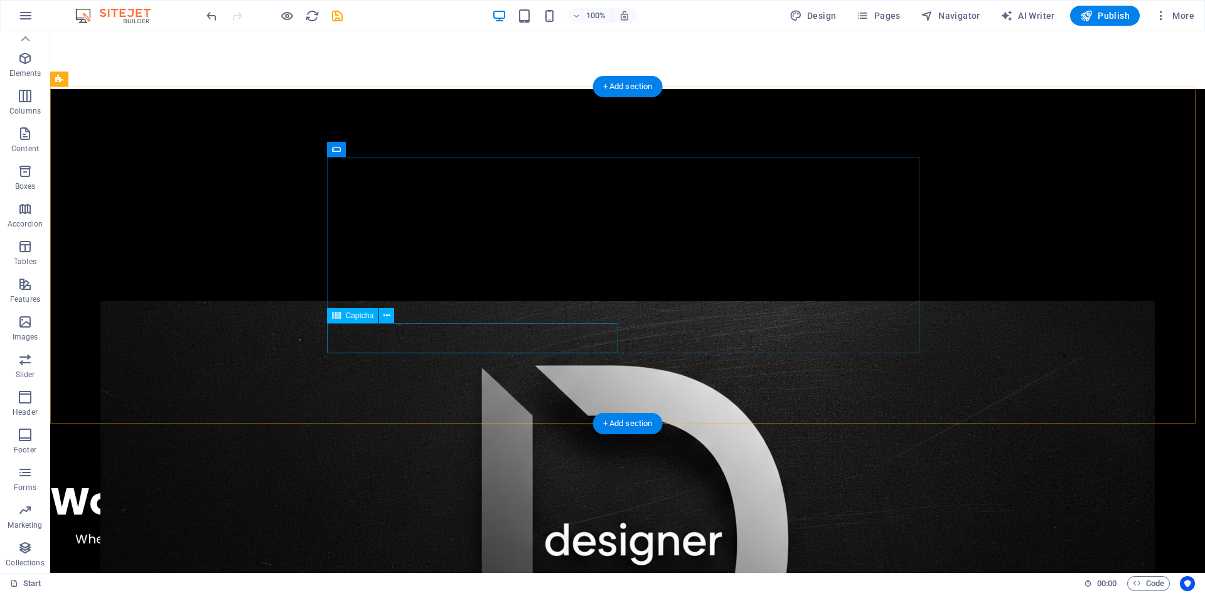
click at [387, 317] on icon at bounding box center [387, 316] width 7 height 13
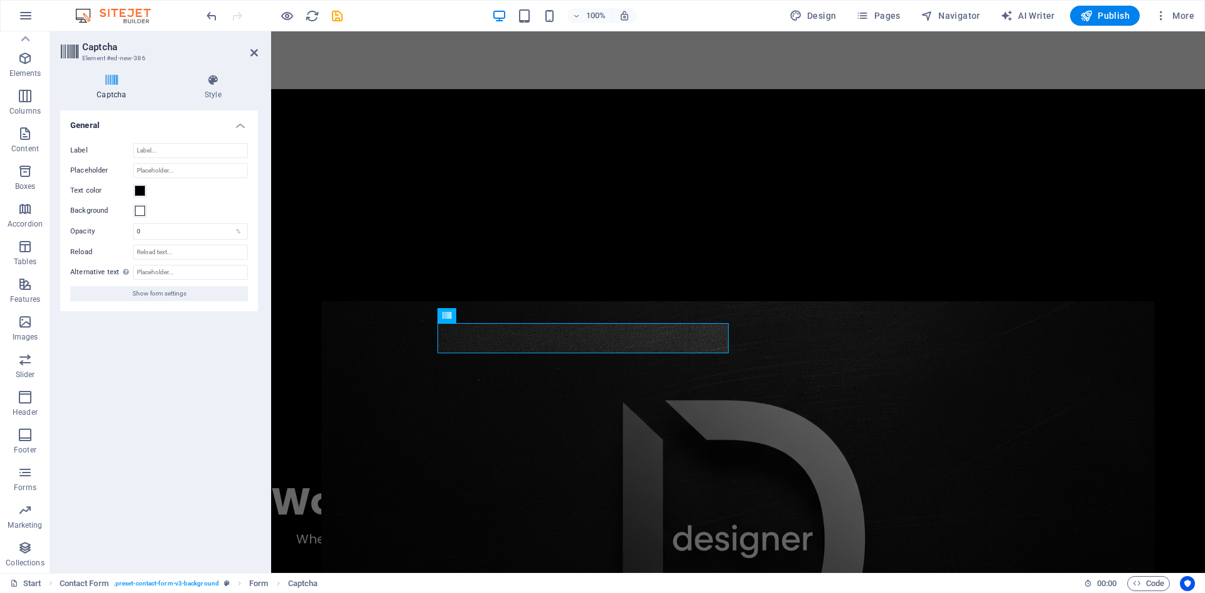
click at [109, 92] on h4 "Captcha" at bounding box center [114, 87] width 108 height 26
click at [203, 91] on h4 "Style" at bounding box center [213, 87] width 90 height 26
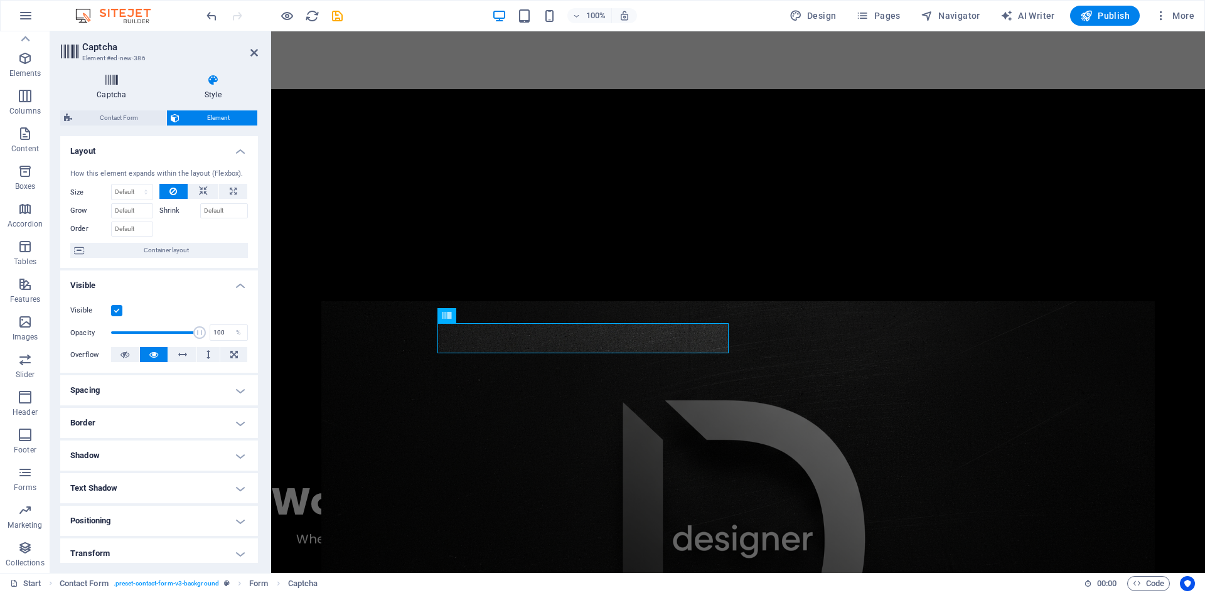
click at [103, 89] on h4 "Captcha" at bounding box center [114, 87] width 108 height 26
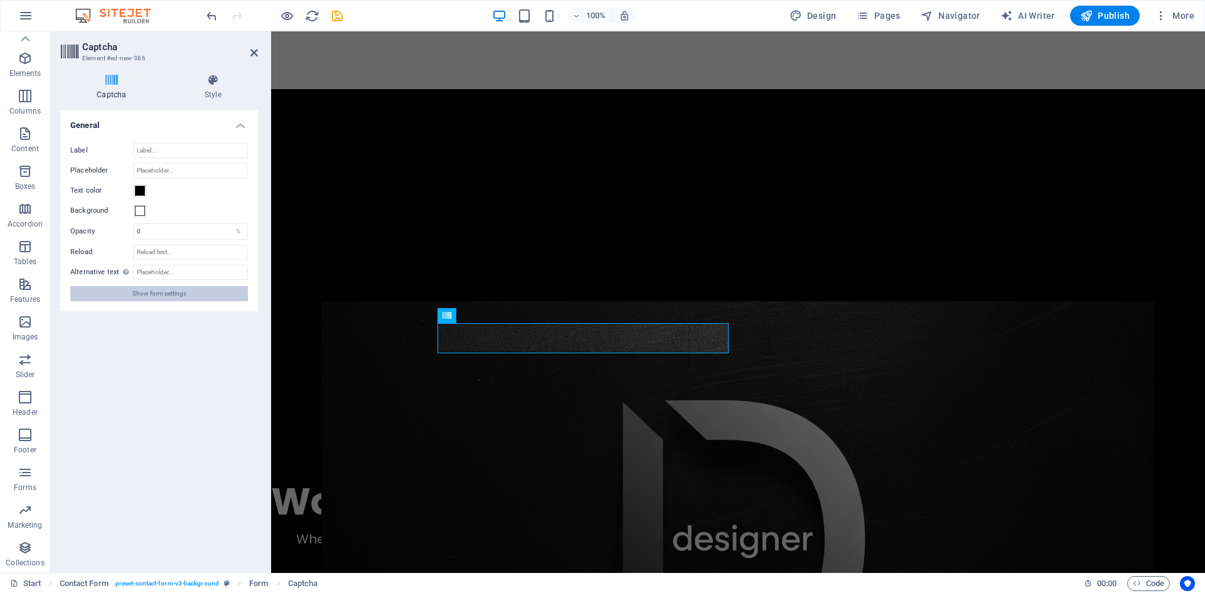
click at [170, 292] on span "Show form settings" at bounding box center [159, 293] width 54 height 15
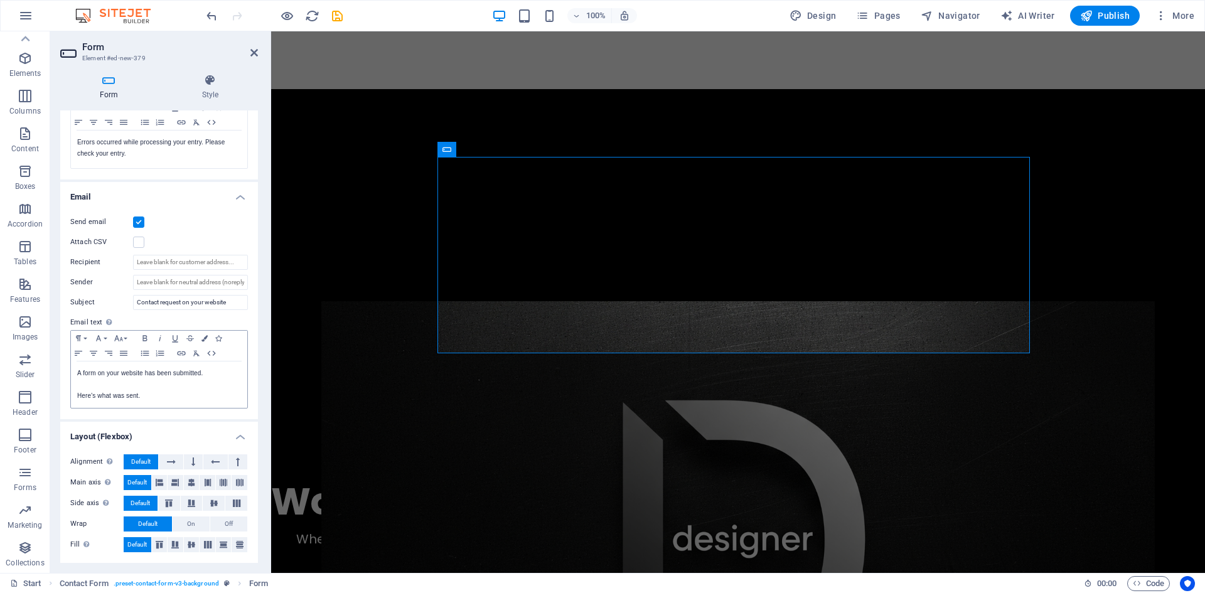
scroll to position [0, 0]
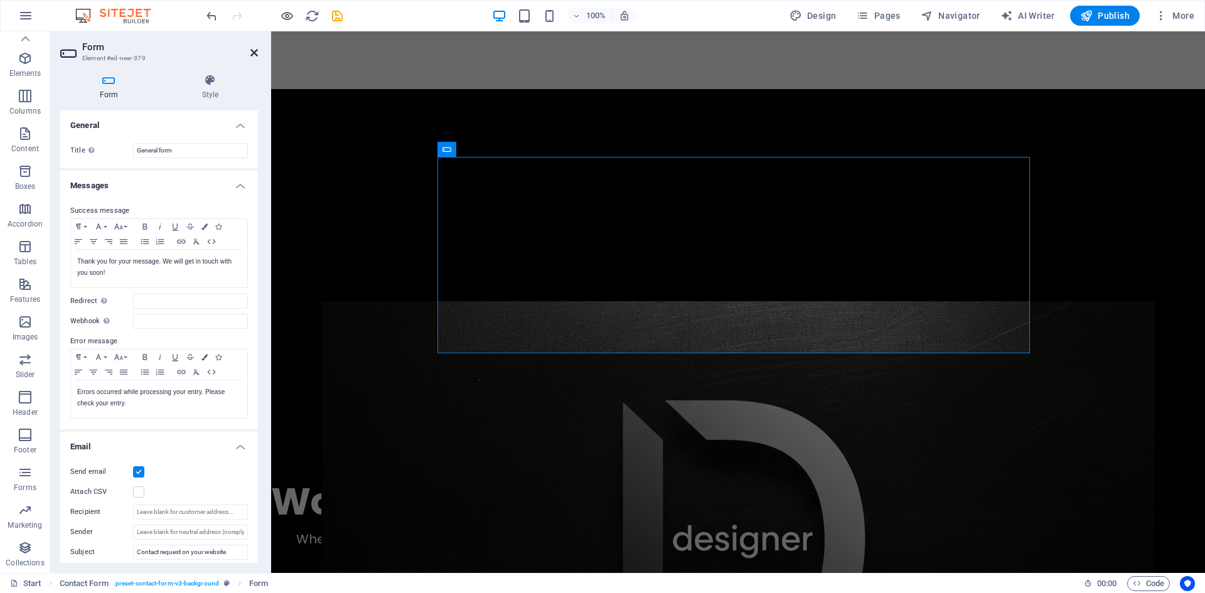
click at [253, 53] on icon at bounding box center [255, 53] width 8 height 10
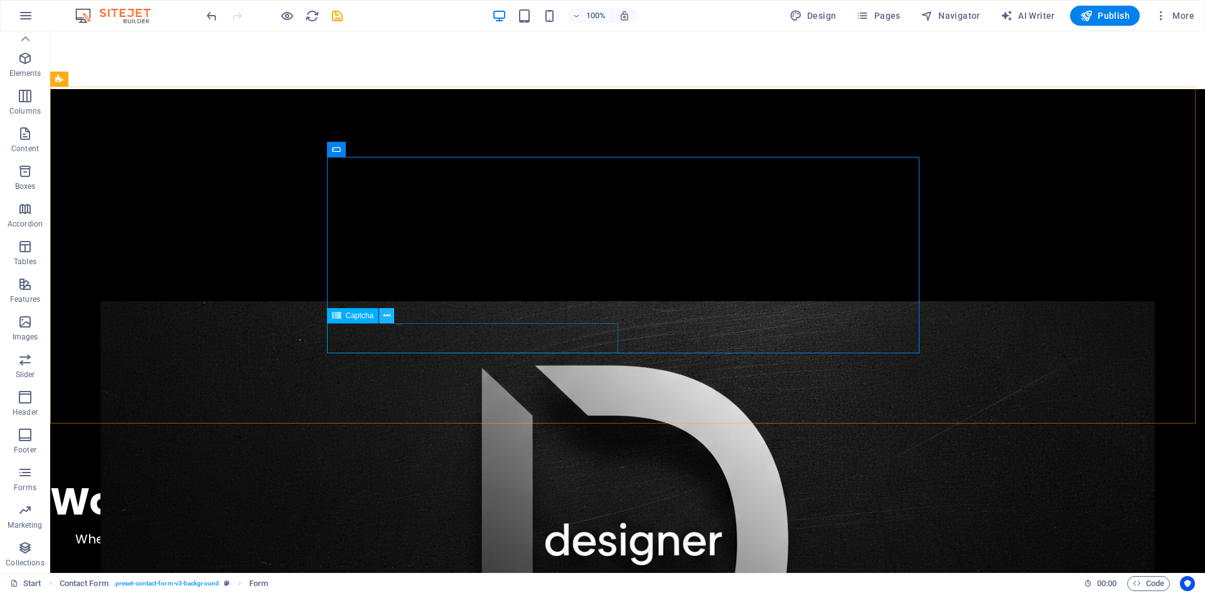
click at [385, 315] on icon at bounding box center [387, 316] width 7 height 13
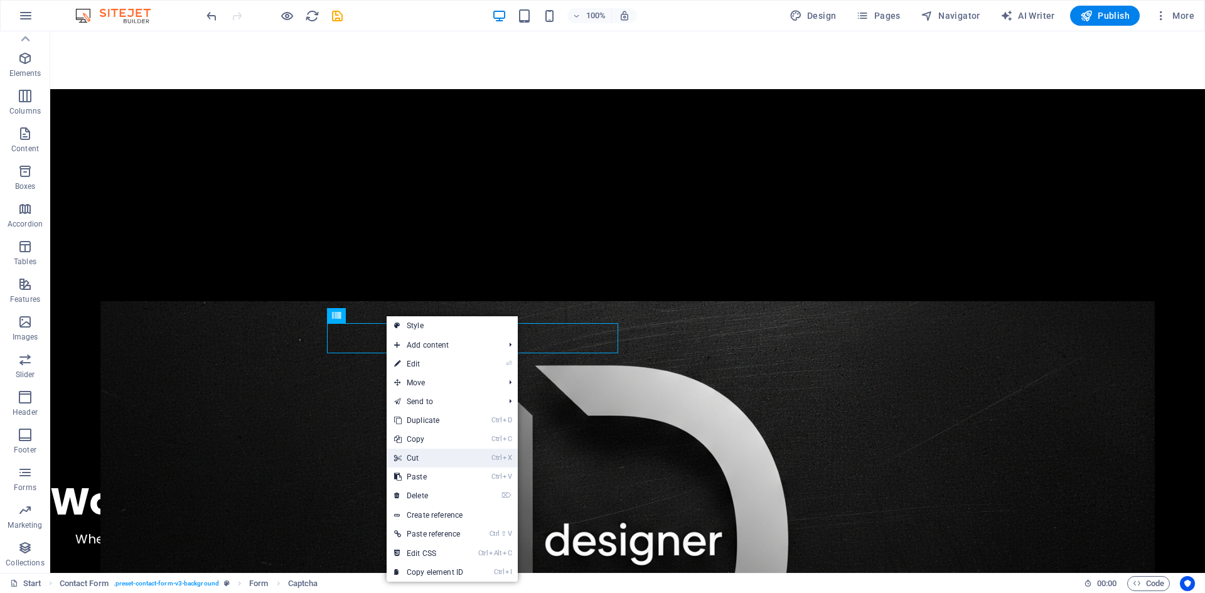
click at [414, 454] on link "Ctrl X Cut" at bounding box center [429, 458] width 84 height 19
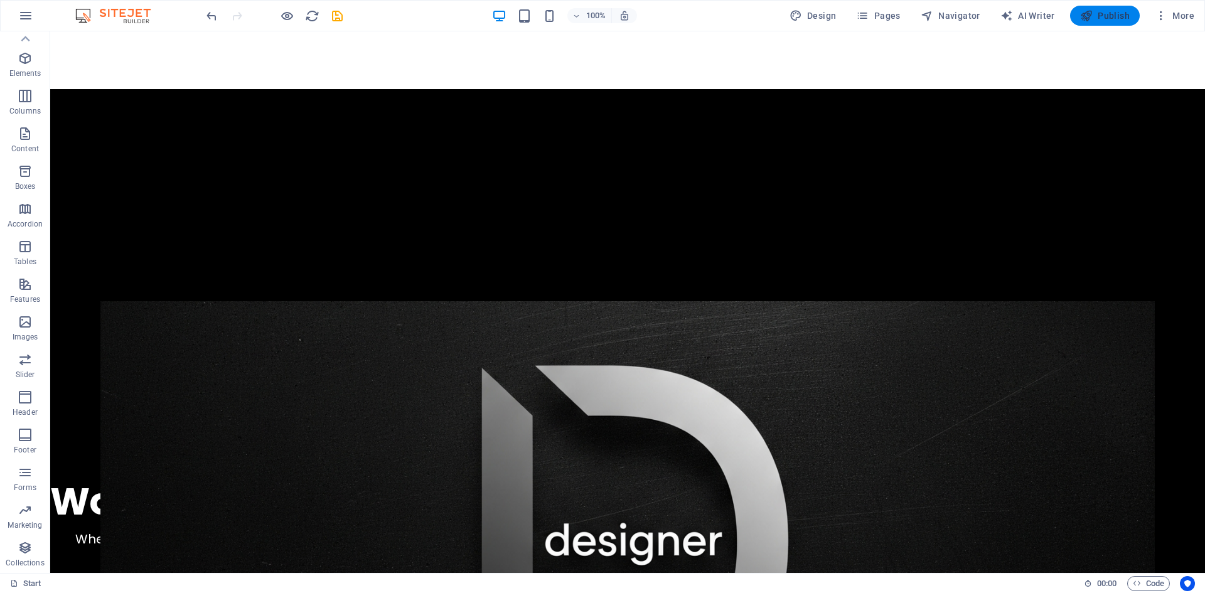
click at [1108, 15] on span "Publish" at bounding box center [1106, 15] width 50 height 13
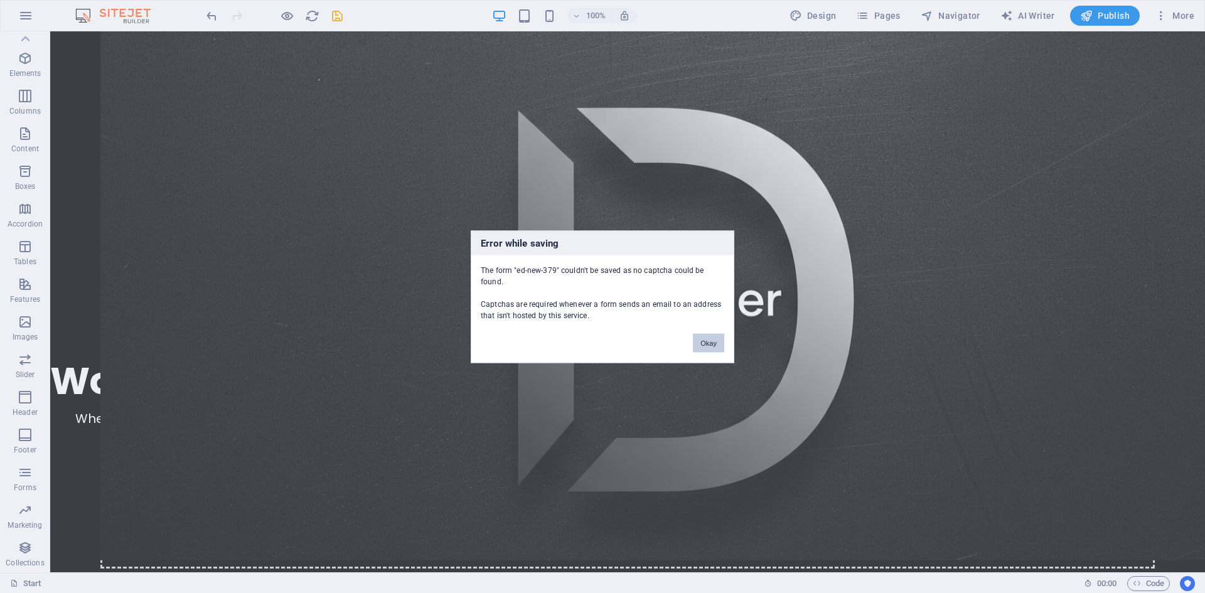
click at [704, 345] on button "Okay" at bounding box center [708, 342] width 31 height 19
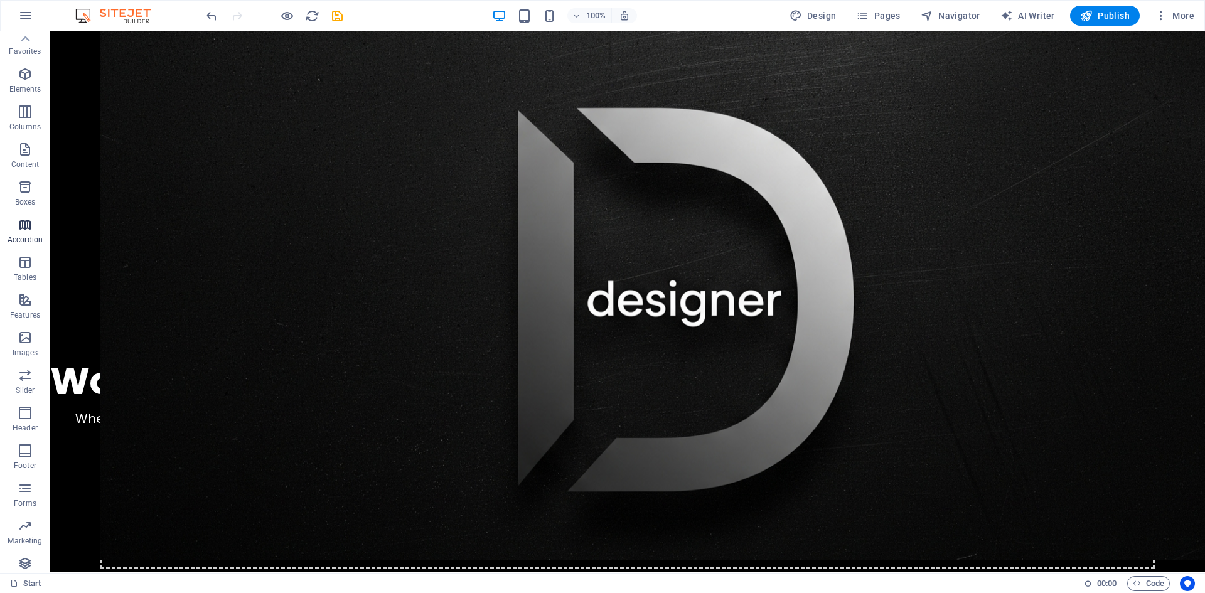
scroll to position [0, 0]
click at [22, 19] on icon "button" at bounding box center [25, 15] width 15 height 15
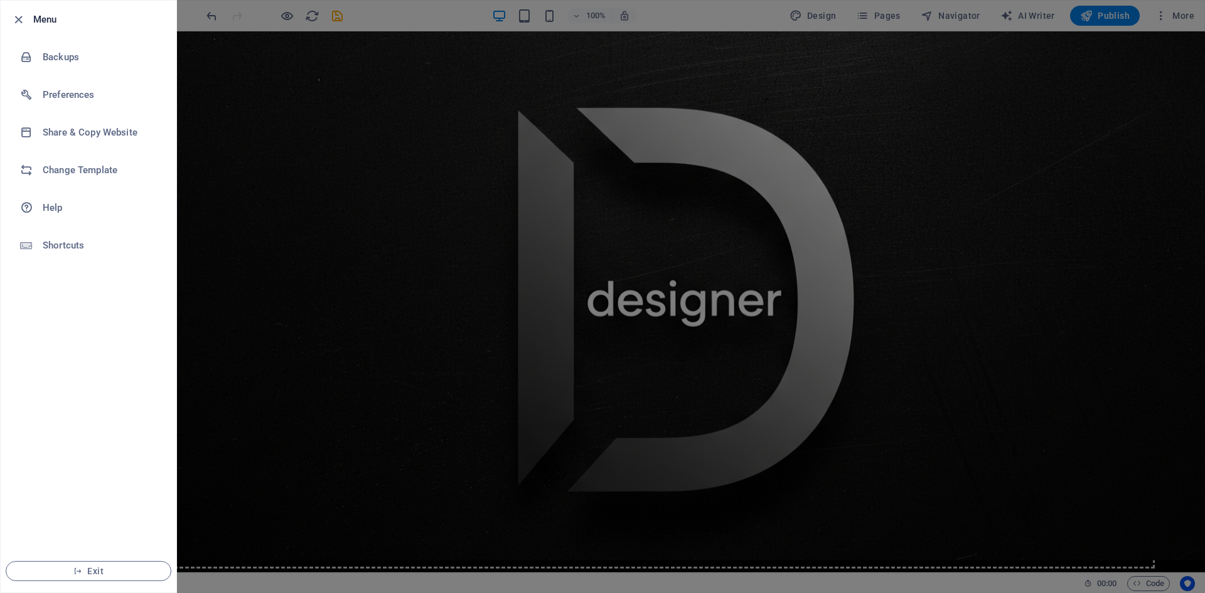
click at [1176, 13] on div at bounding box center [602, 296] width 1205 height 593
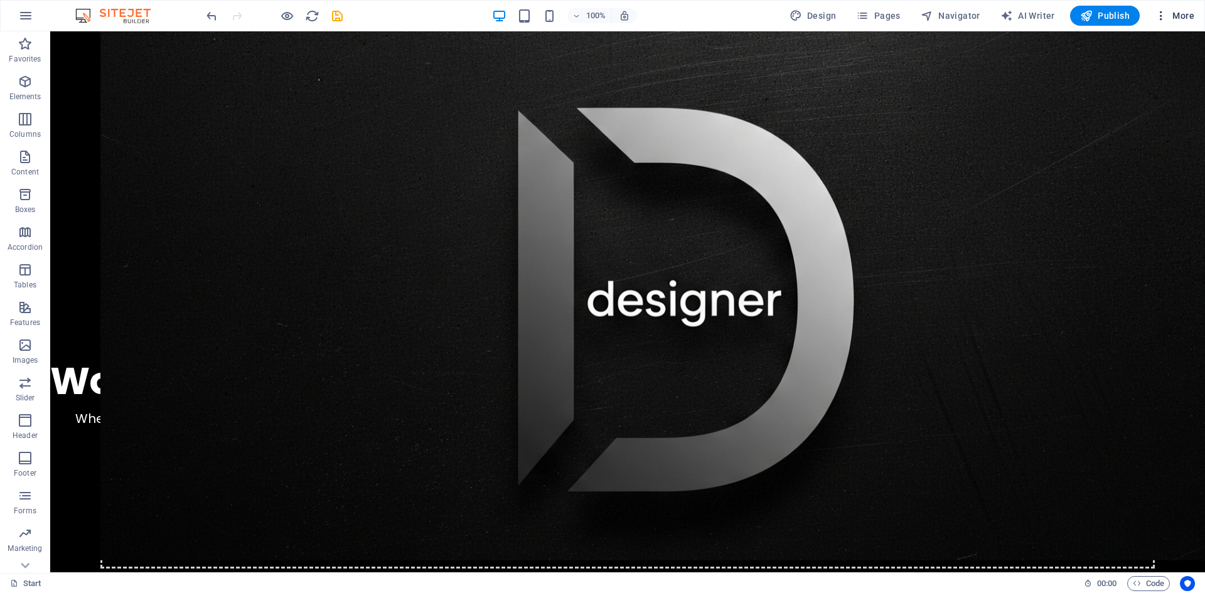
click at [1162, 18] on icon "button" at bounding box center [1161, 15] width 13 height 13
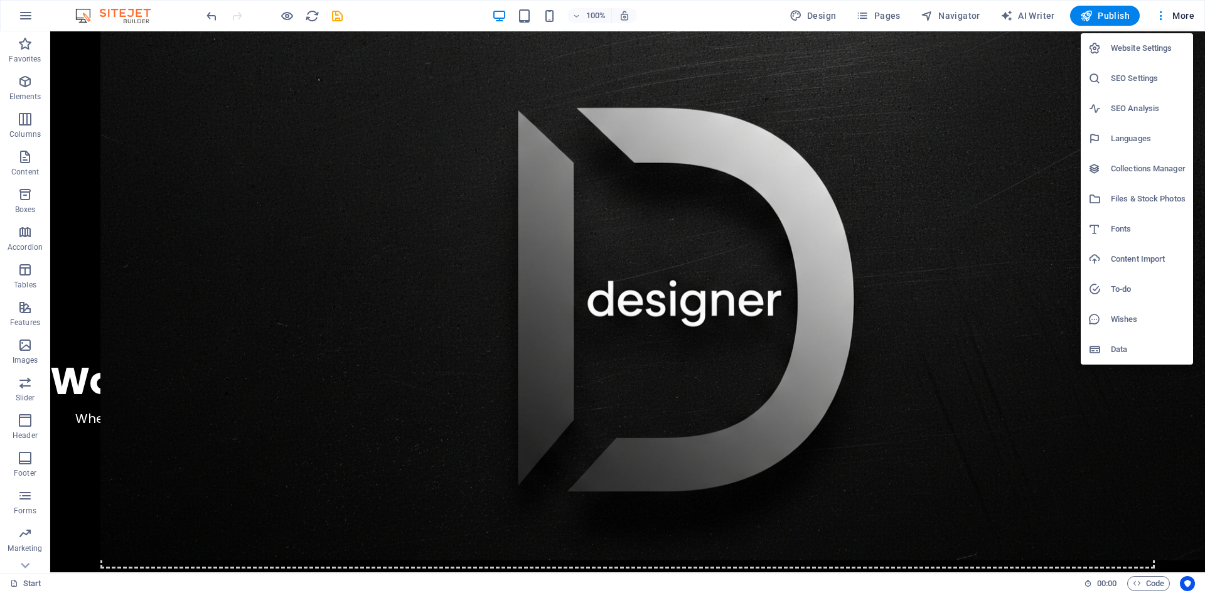
click at [1150, 48] on h6 "Website Settings" at bounding box center [1148, 48] width 75 height 15
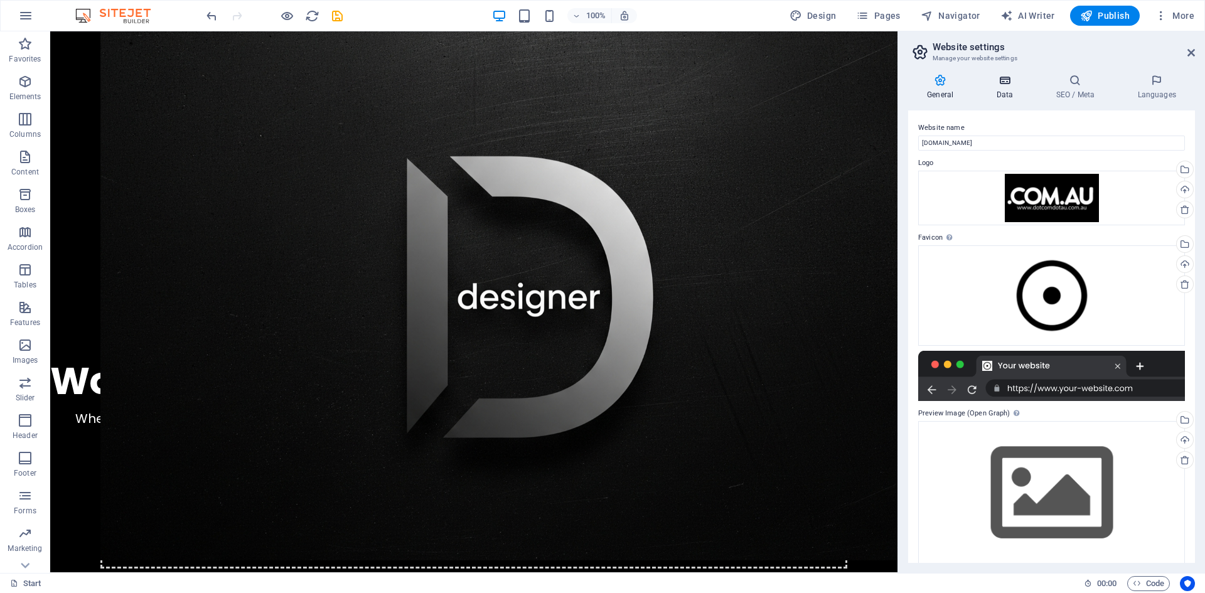
click at [1003, 87] on h4 "Data" at bounding box center [1008, 87] width 60 height 26
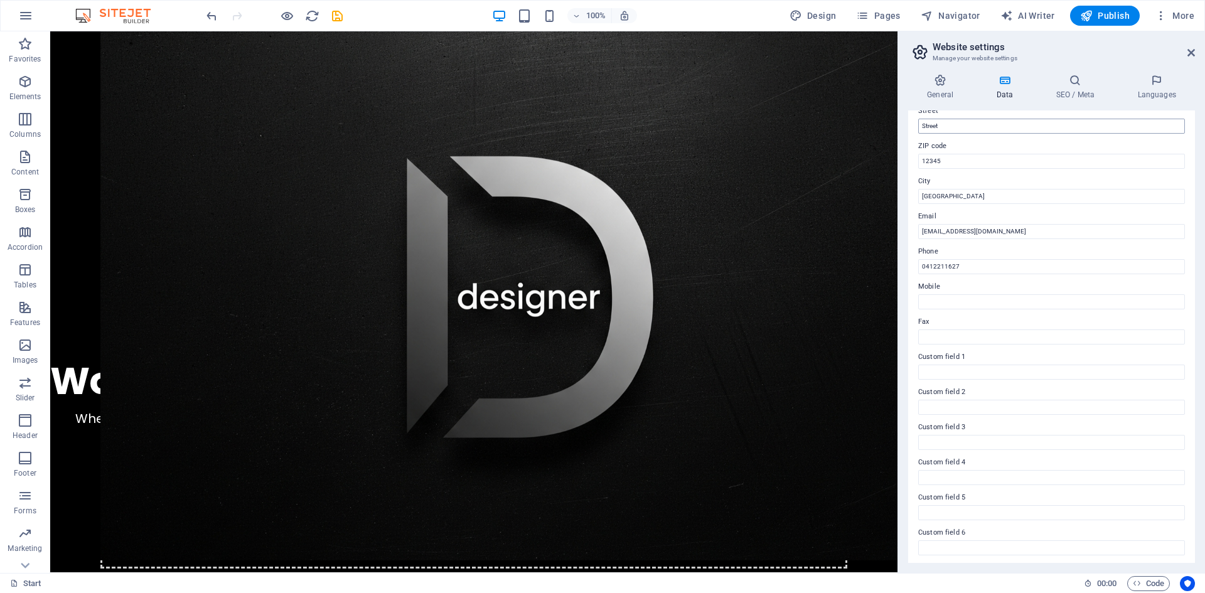
scroll to position [151, 0]
click at [1191, 57] on icon at bounding box center [1192, 53] width 8 height 10
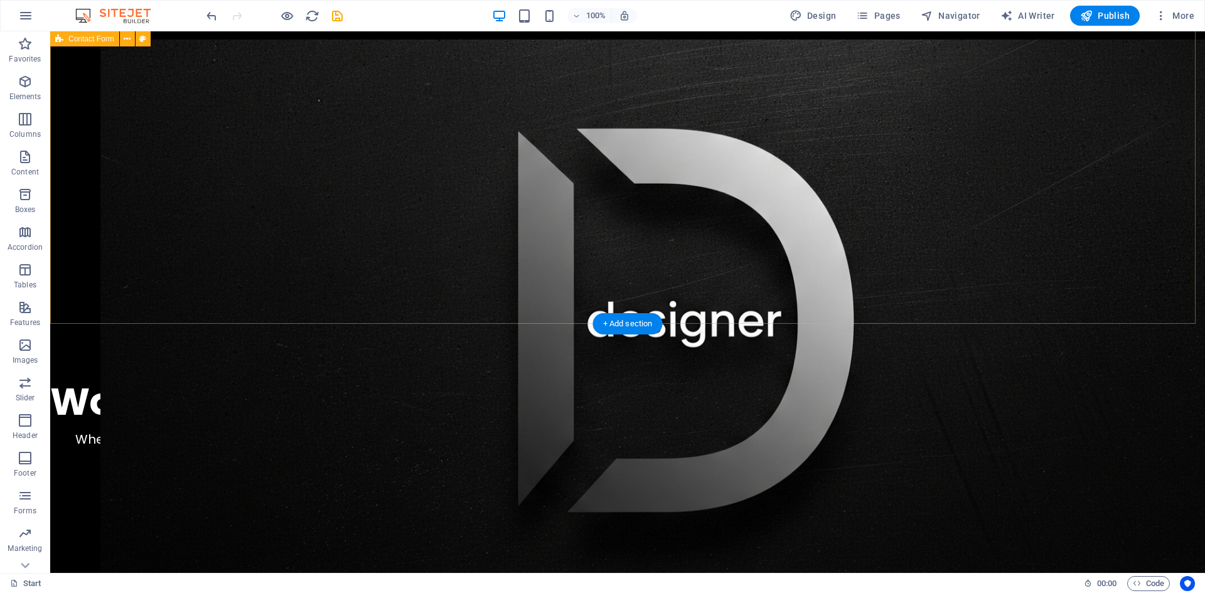
scroll to position [1000, 0]
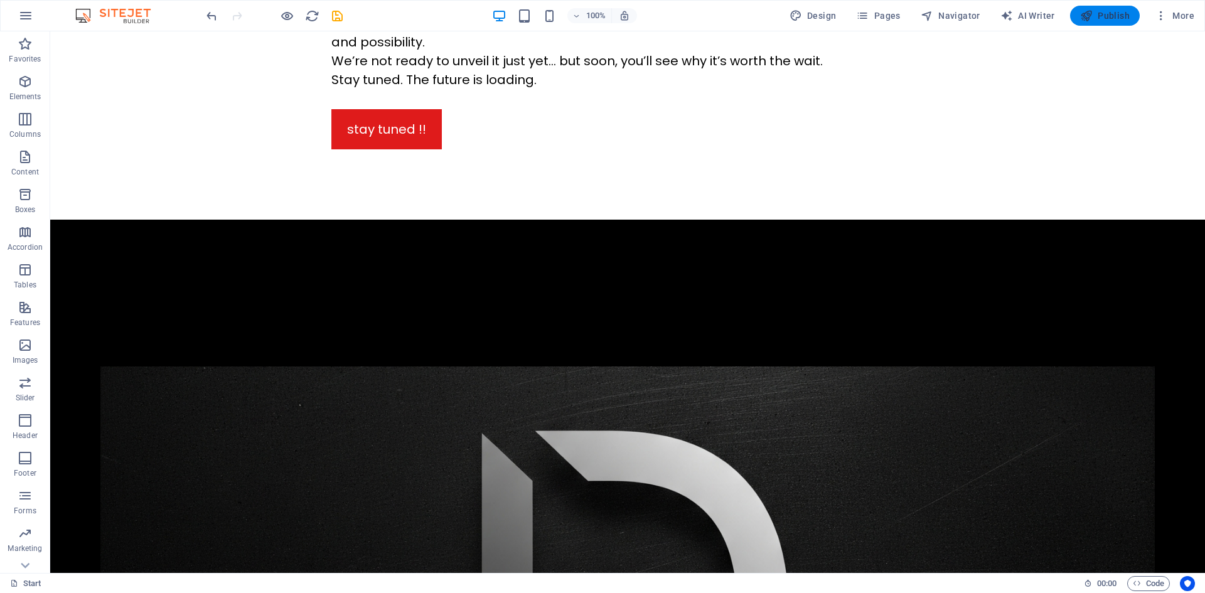
click at [1109, 8] on button "Publish" at bounding box center [1105, 16] width 70 height 20
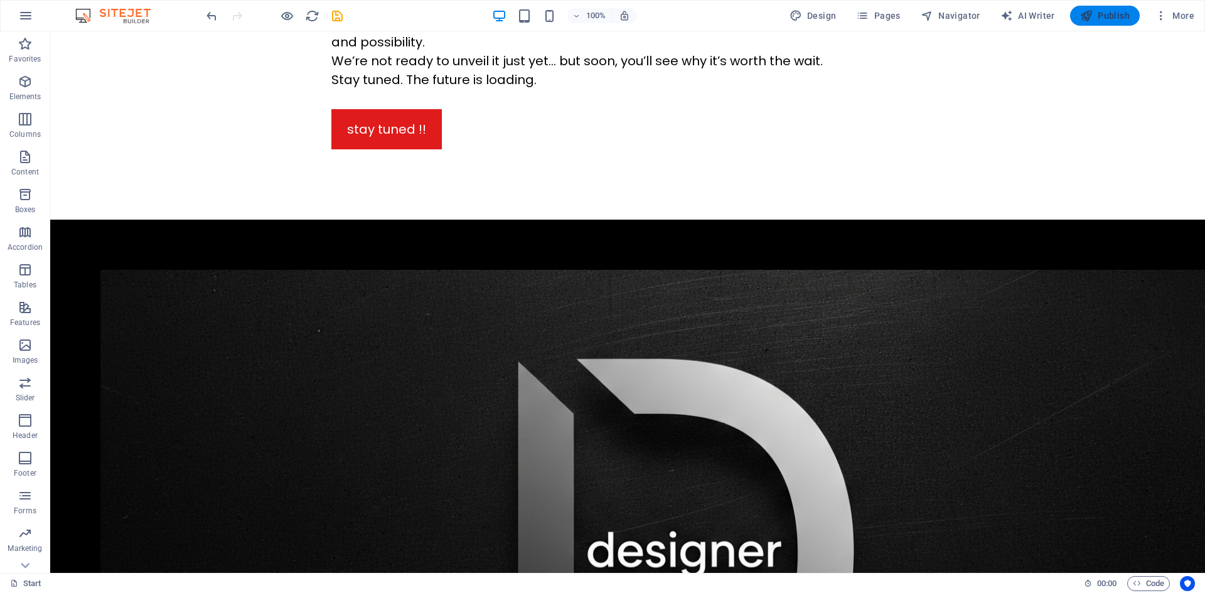
scroll to position [1251, 0]
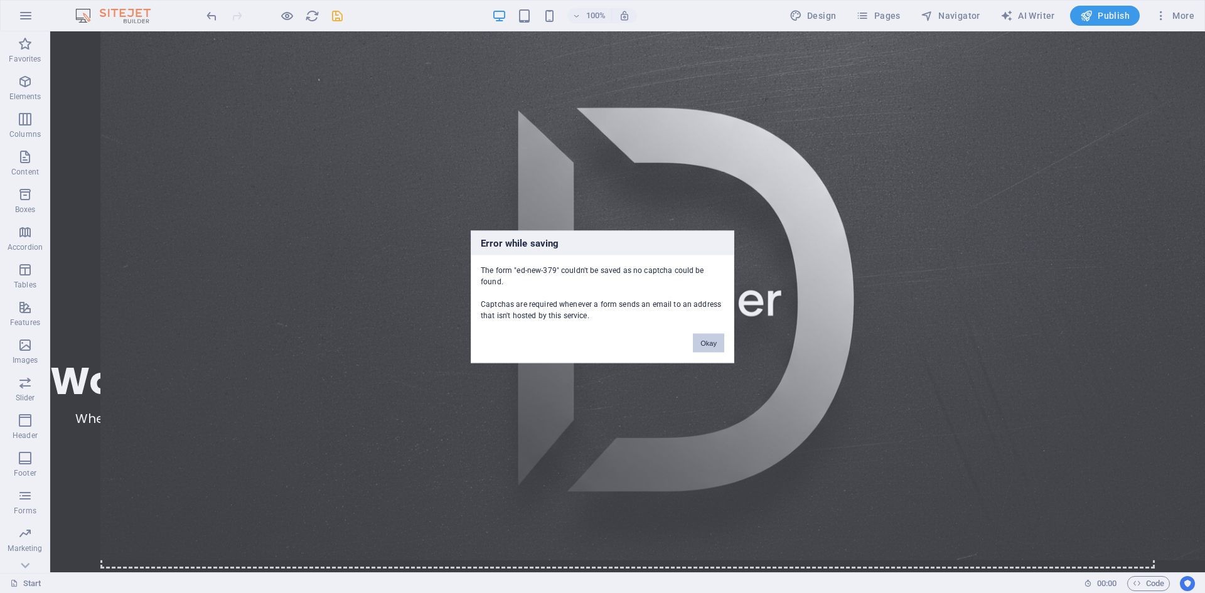
click at [703, 339] on button "Okay" at bounding box center [708, 342] width 31 height 19
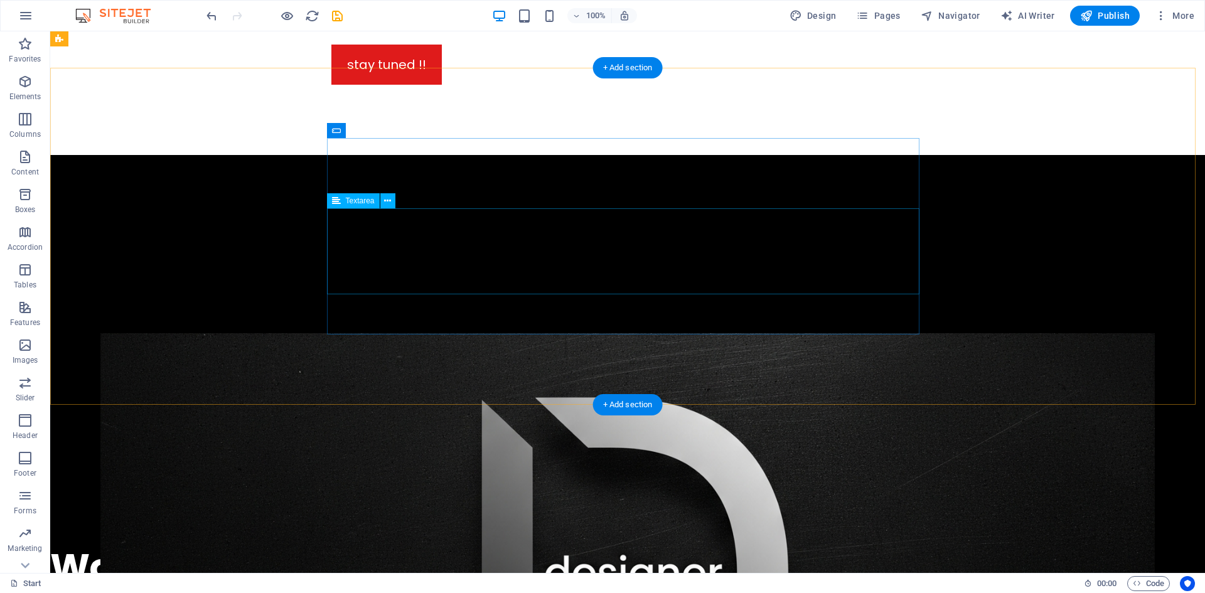
scroll to position [1062, 0]
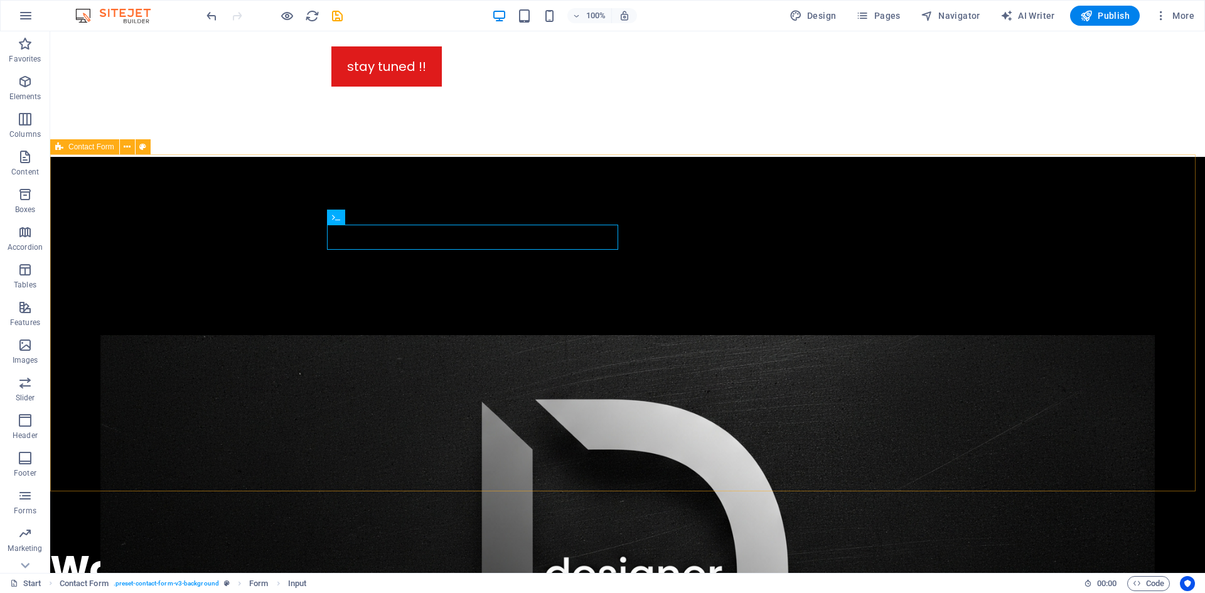
click at [94, 147] on span "Contact Form" at bounding box center [91, 147] width 46 height 8
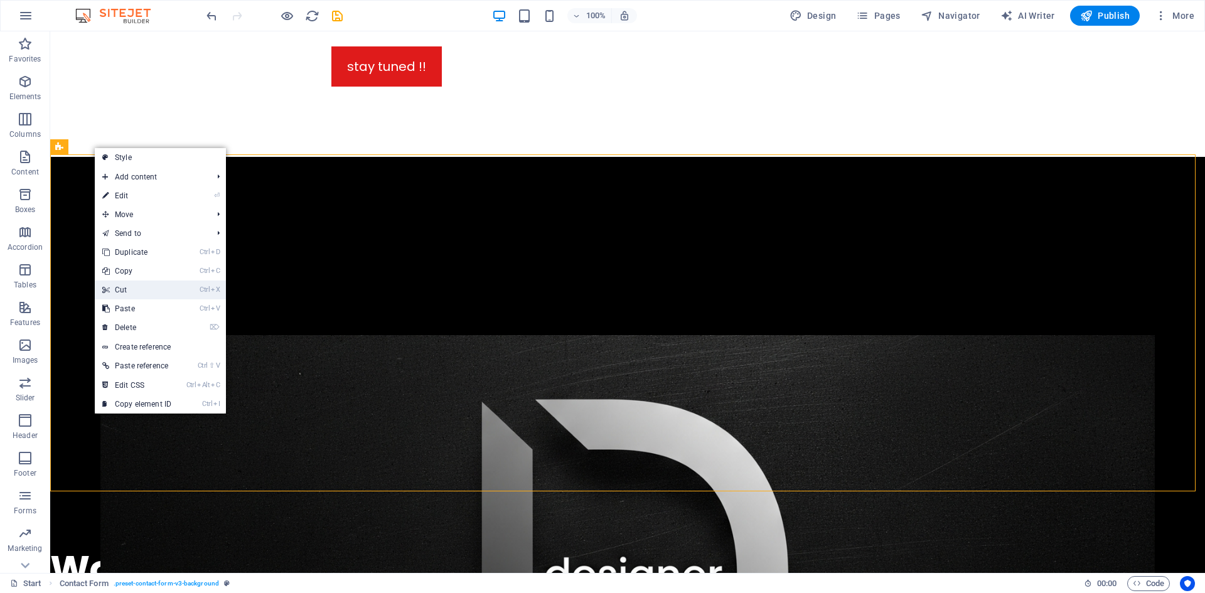
click at [118, 282] on link "Ctrl X Cut" at bounding box center [137, 290] width 84 height 19
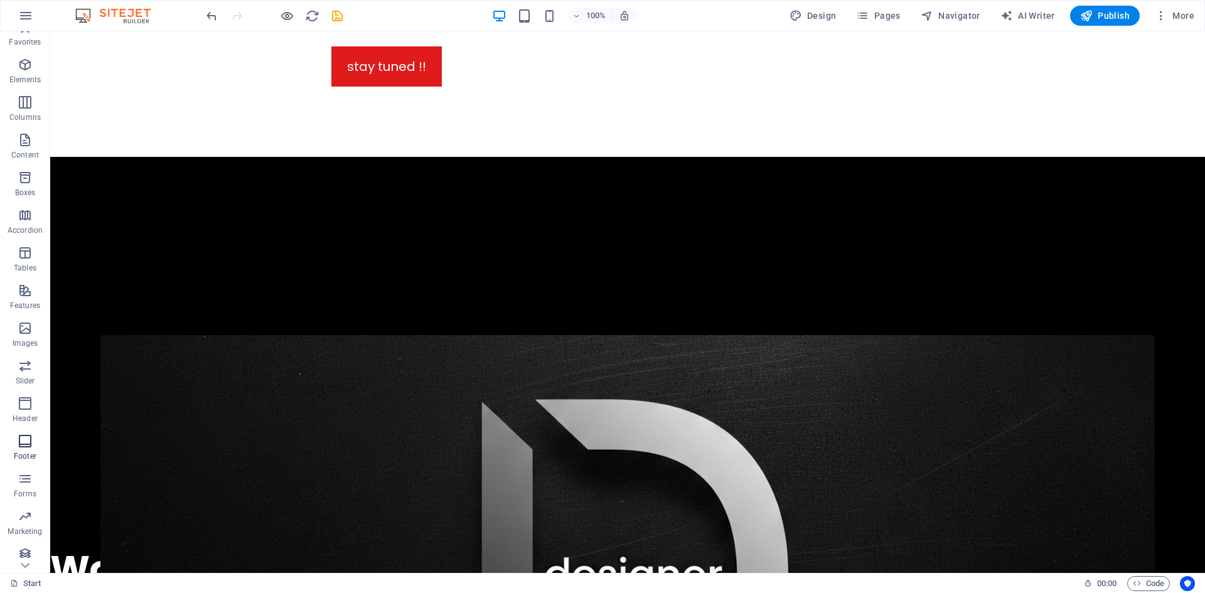
scroll to position [23, 0]
click at [23, 475] on icon "button" at bounding box center [25, 472] width 15 height 15
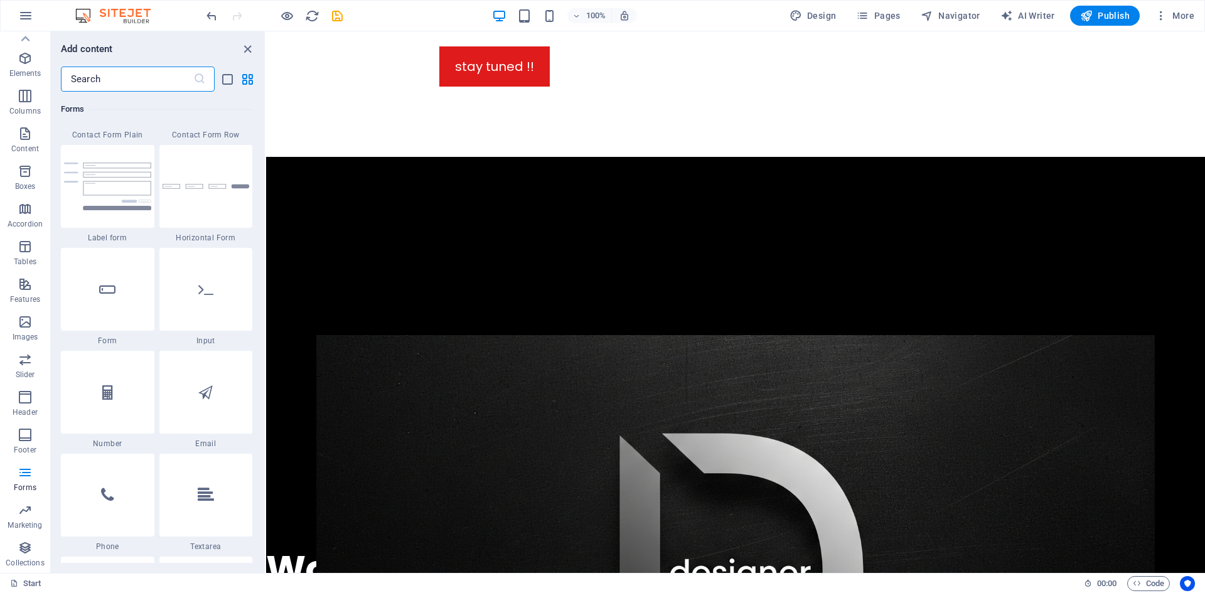
scroll to position [9104, 0]
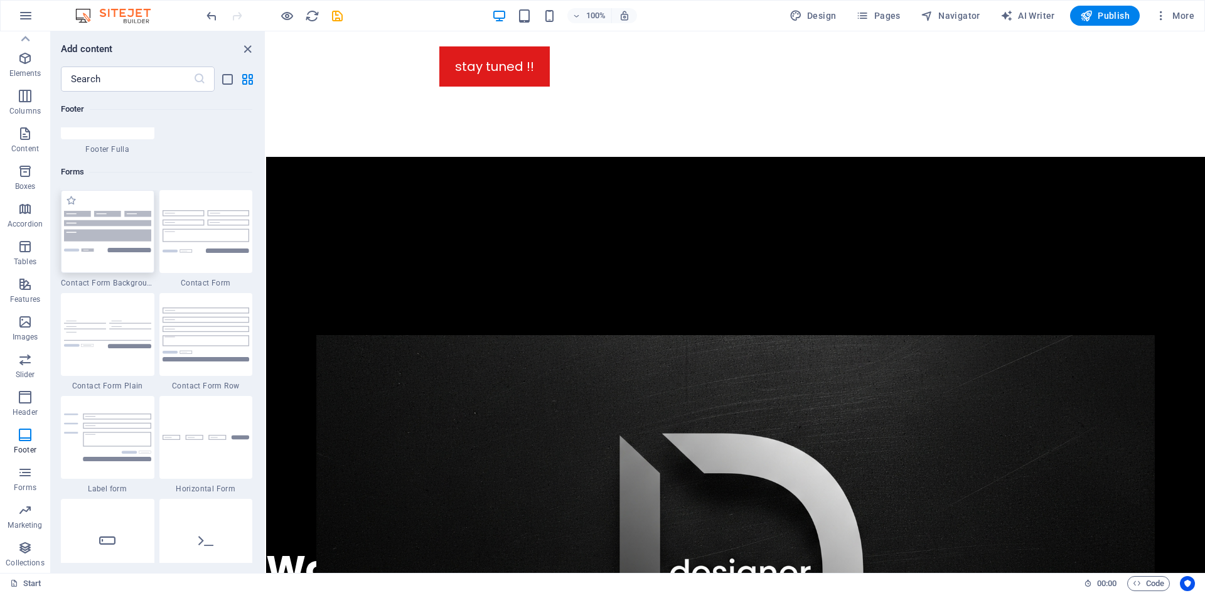
click at [119, 228] on img at bounding box center [107, 231] width 87 height 41
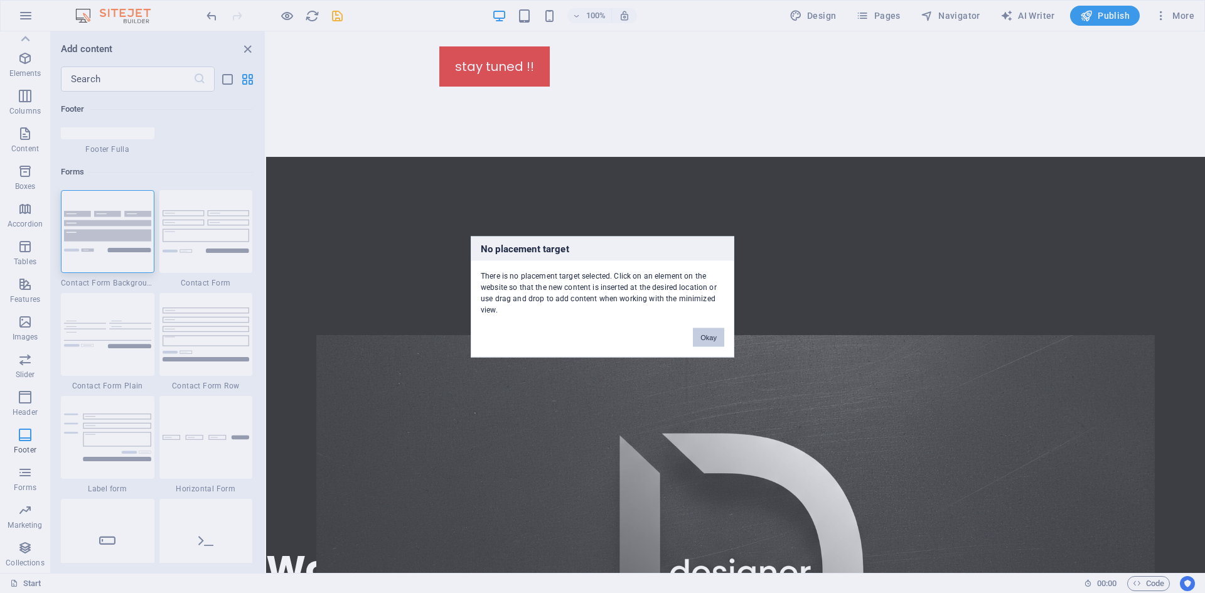
click at [699, 340] on button "Okay" at bounding box center [708, 337] width 31 height 19
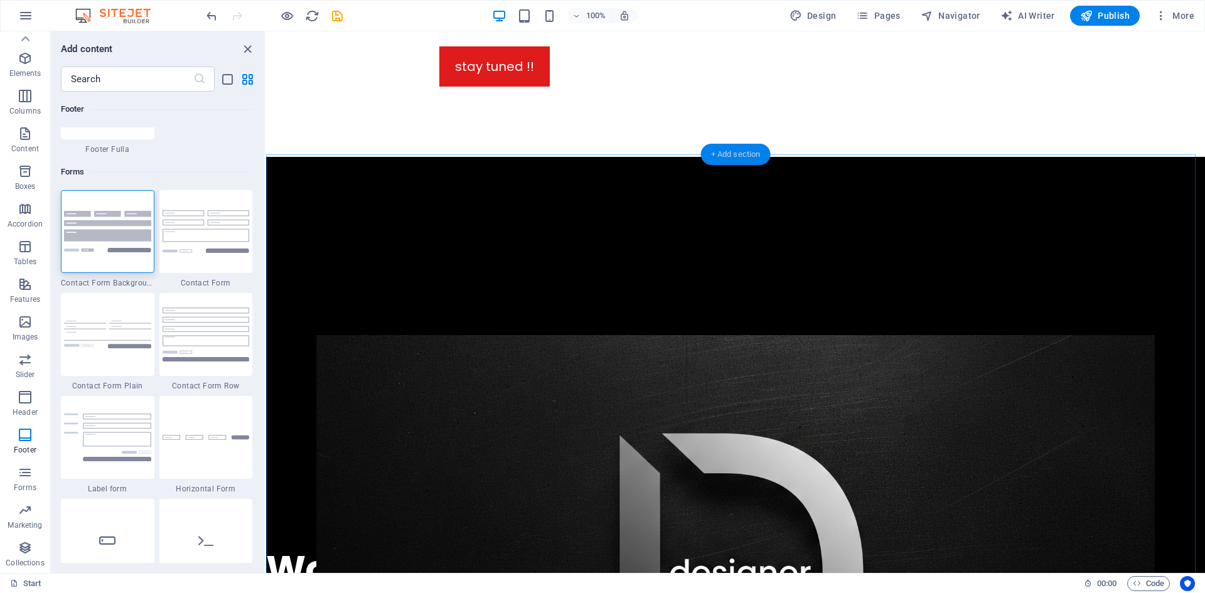
click at [743, 154] on div "+ Add section" at bounding box center [736, 154] width 70 height 21
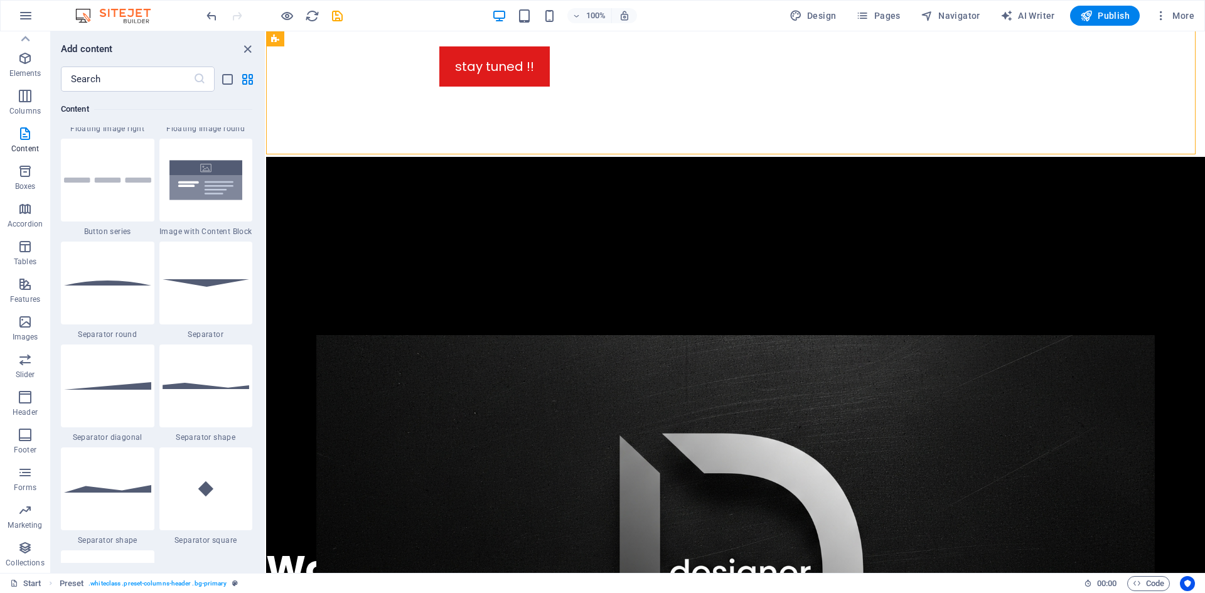
scroll to position [2950, 0]
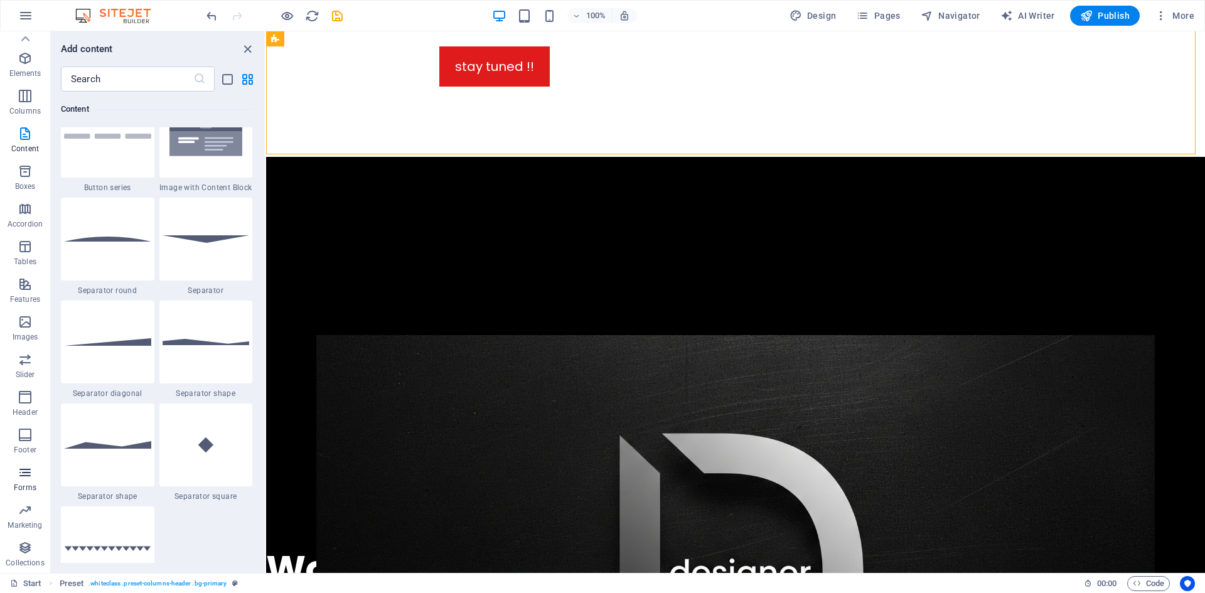
click at [23, 484] on p "Forms" at bounding box center [25, 488] width 23 height 10
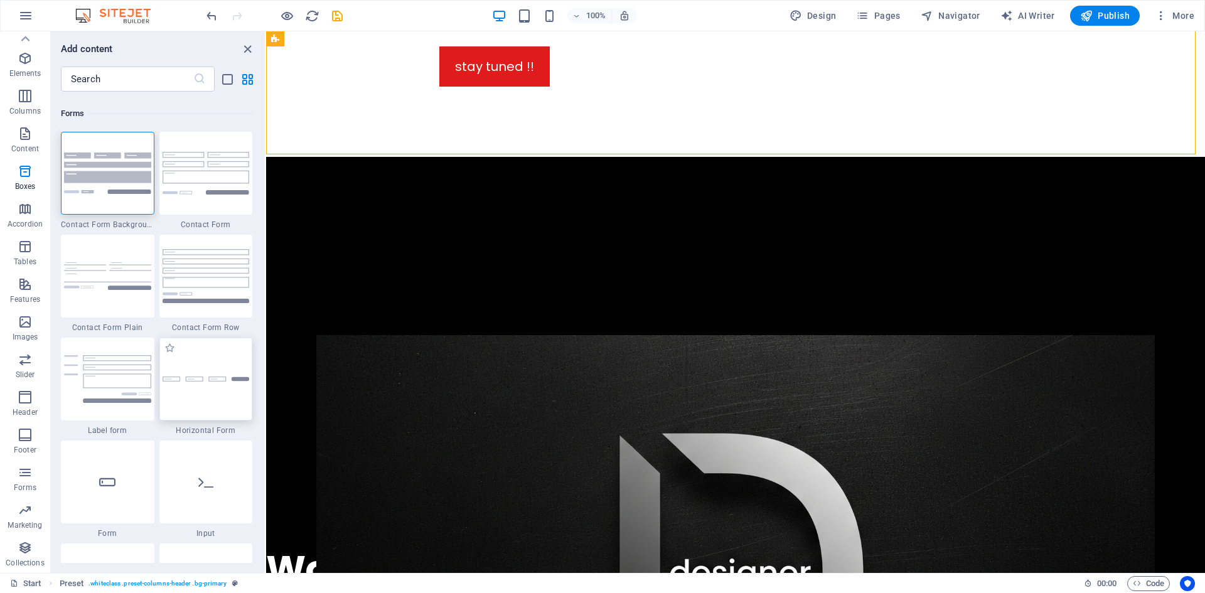
scroll to position [9166, 0]
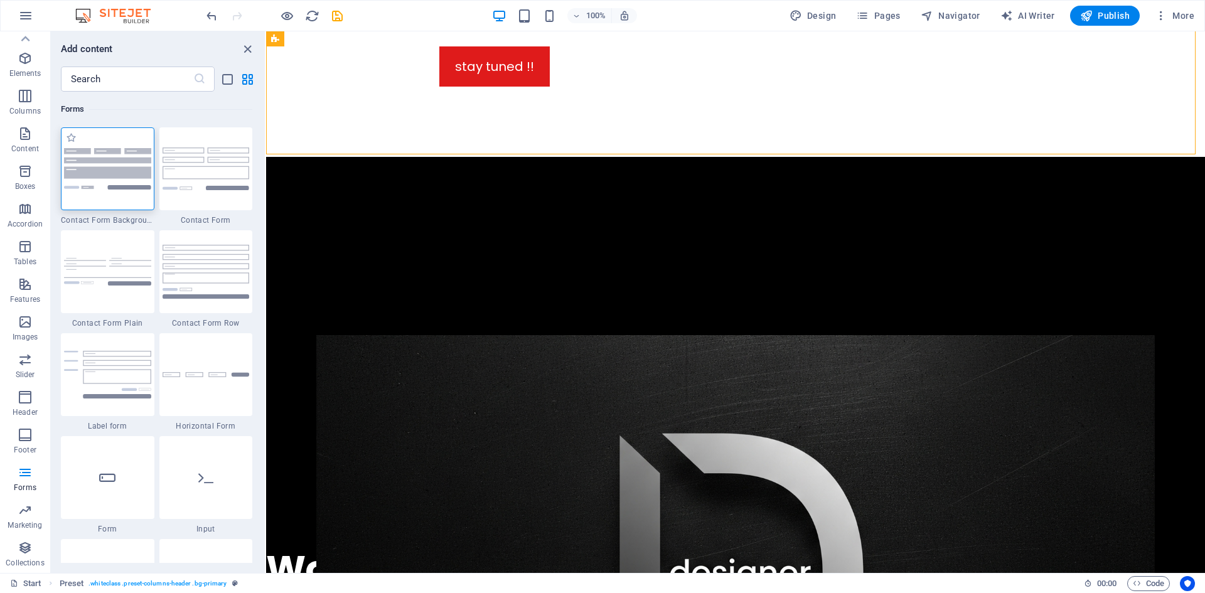
click at [122, 161] on img at bounding box center [107, 168] width 87 height 41
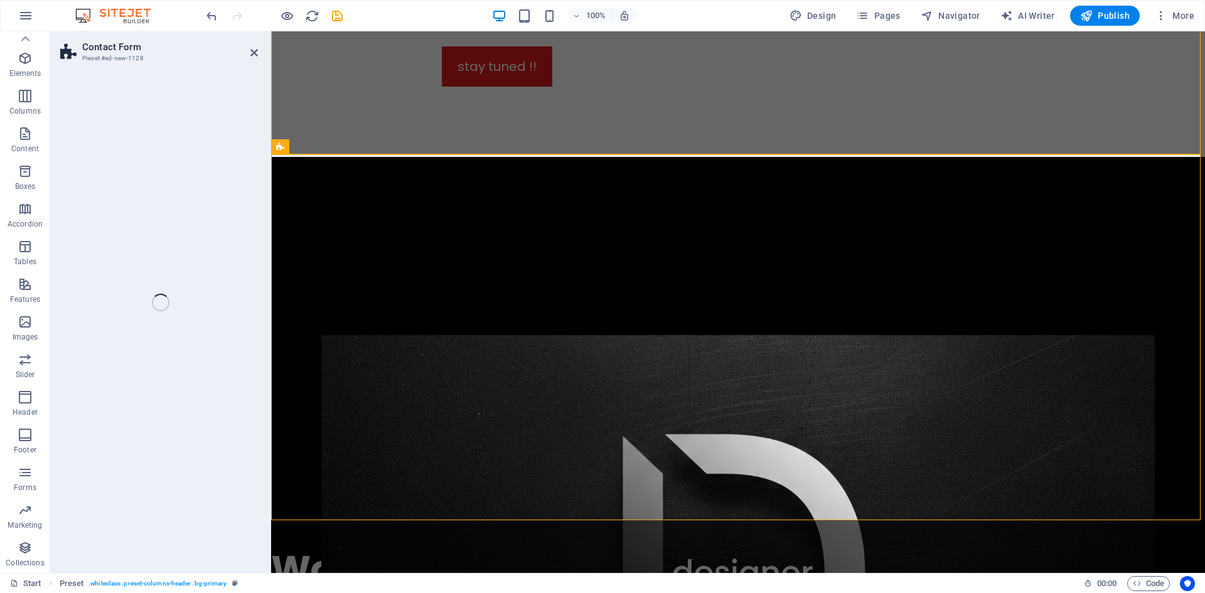
select select "rem"
select select "preset-contact-form-v3-background"
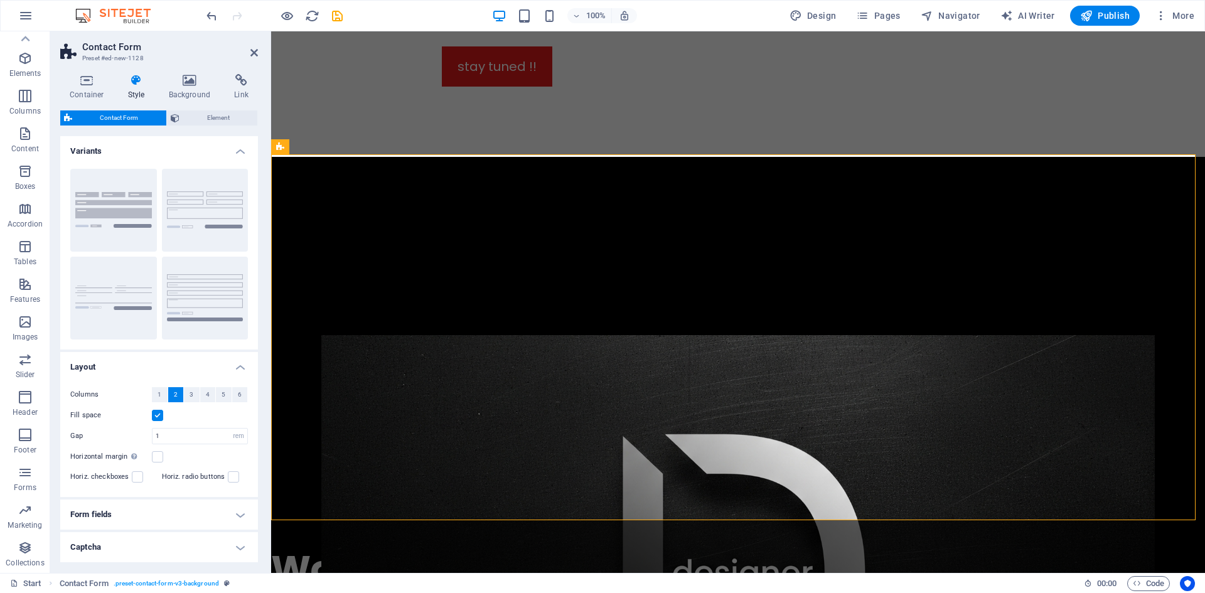
scroll to position [50, 0]
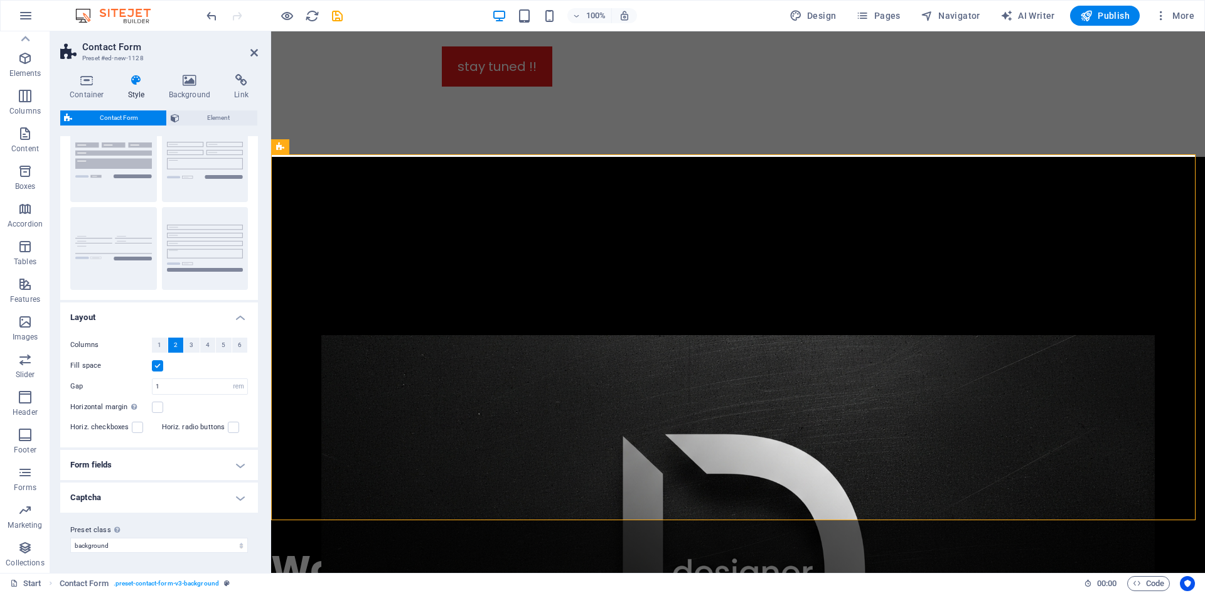
click at [232, 499] on h4 "Captcha" at bounding box center [159, 498] width 198 height 30
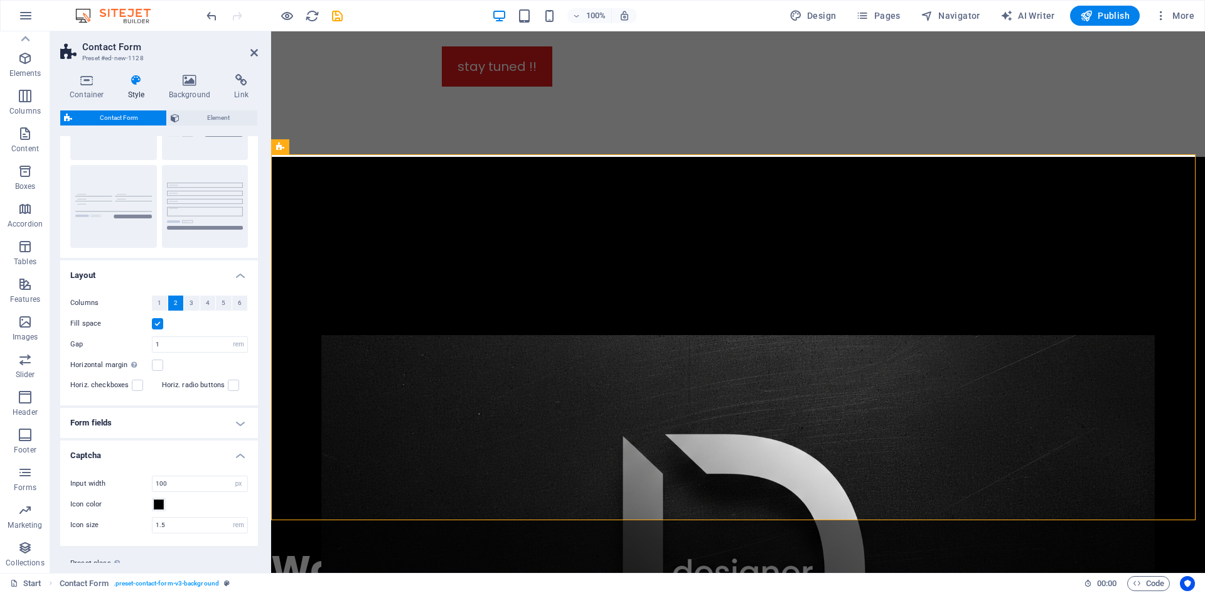
scroll to position [112, 0]
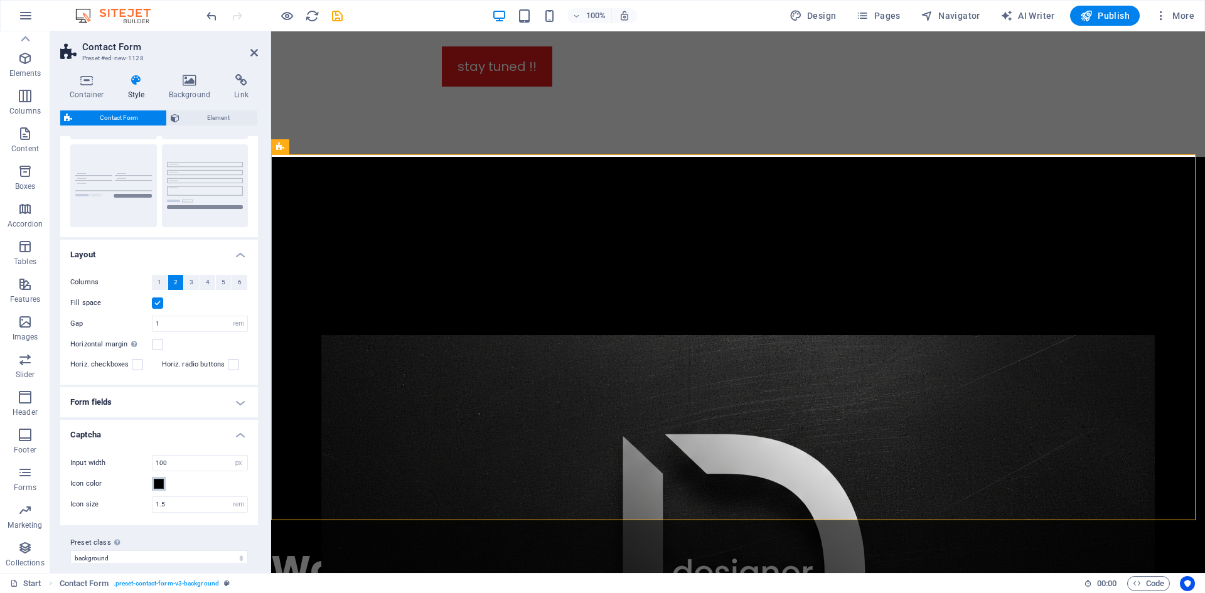
click at [159, 485] on span at bounding box center [159, 484] width 10 height 10
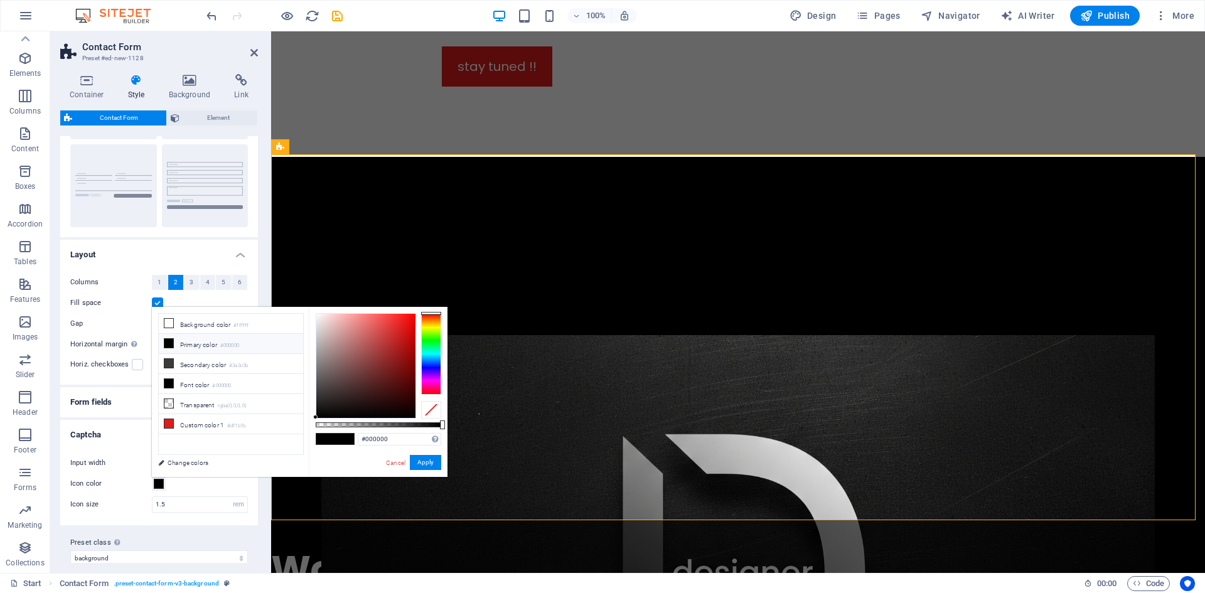
click at [159, 485] on span at bounding box center [159, 484] width 10 height 10
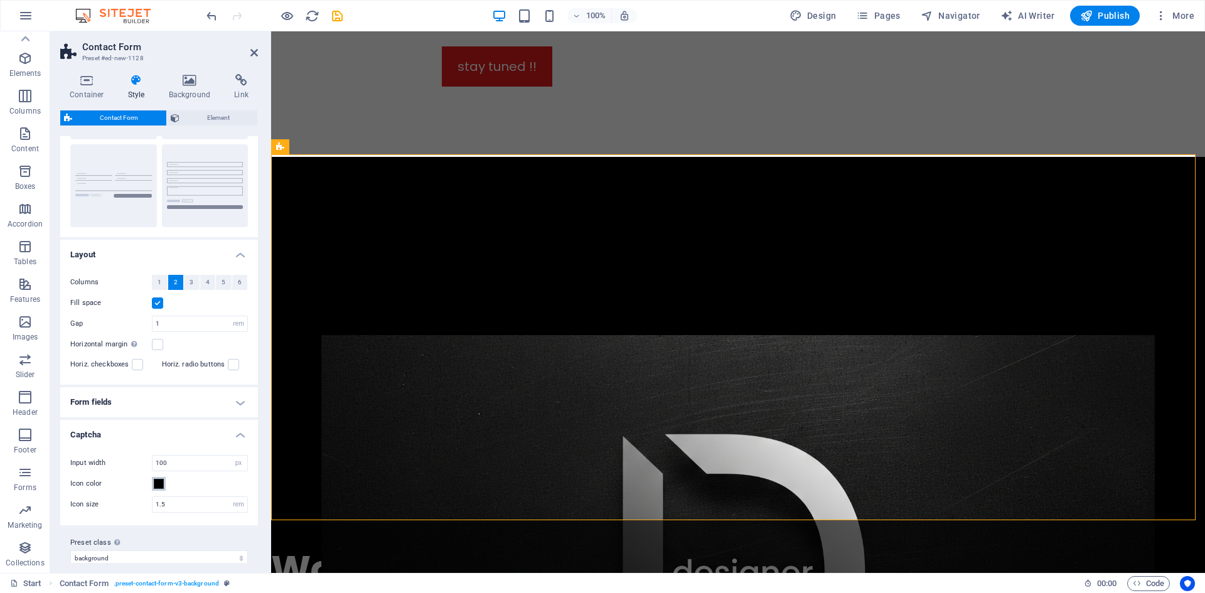
scroll to position [125, 0]
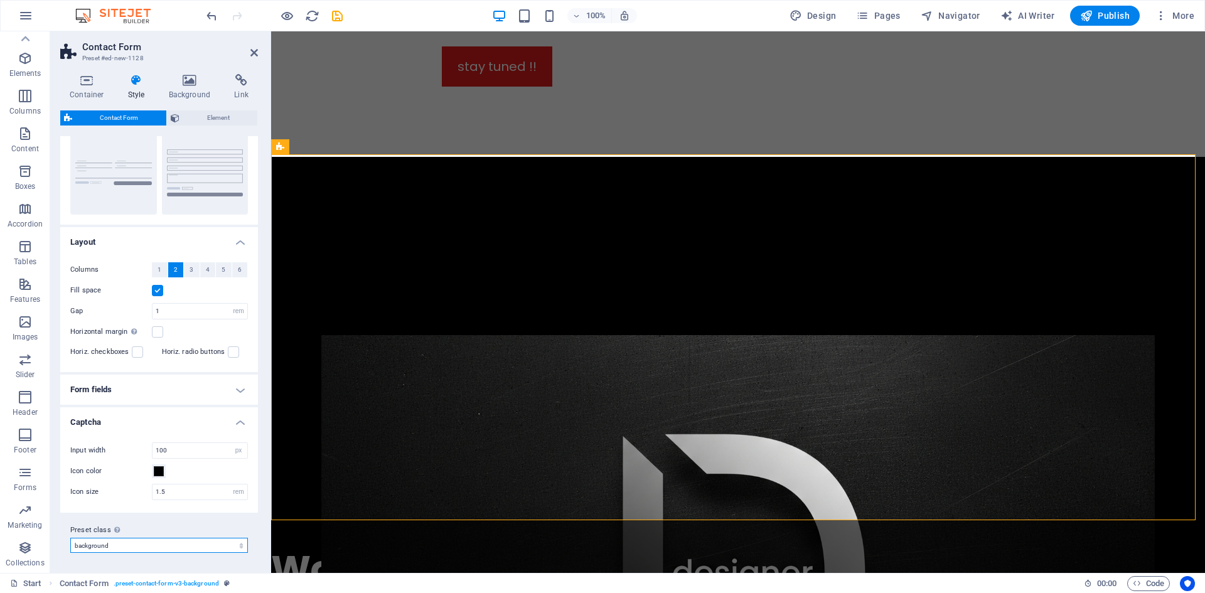
click at [164, 545] on select "default background plain Add preset class" at bounding box center [159, 545] width 178 height 15
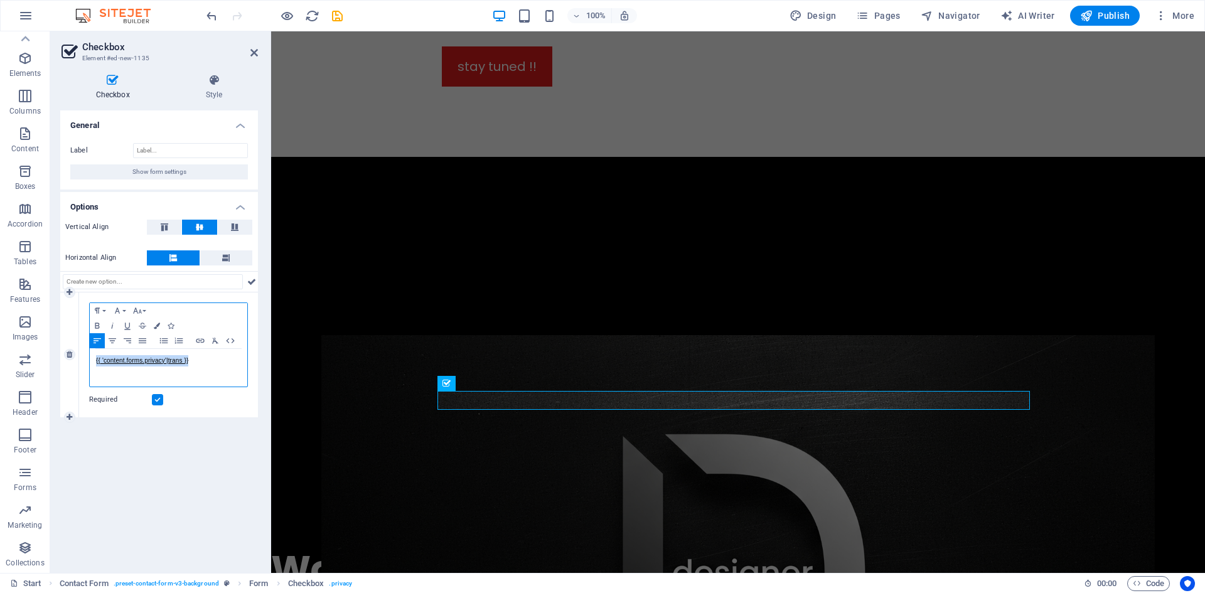
drag, startPoint x: 193, startPoint y: 362, endPoint x: 89, endPoint y: 362, distance: 104.9
click at [89, 362] on div "Paragraph Format Normal Heading 1 Heading 2 Heading 3 Heading 4 Heading 5 Headi…" at bounding box center [168, 355] width 179 height 125
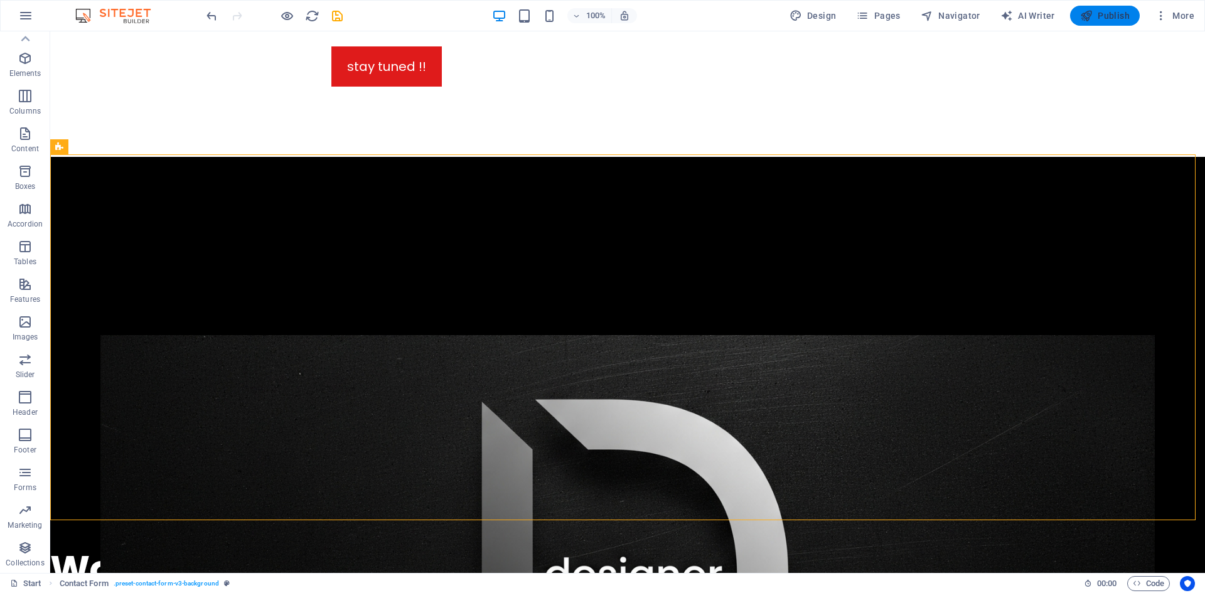
click at [1104, 10] on span "Publish" at bounding box center [1106, 15] width 50 height 13
checkbox input "false"
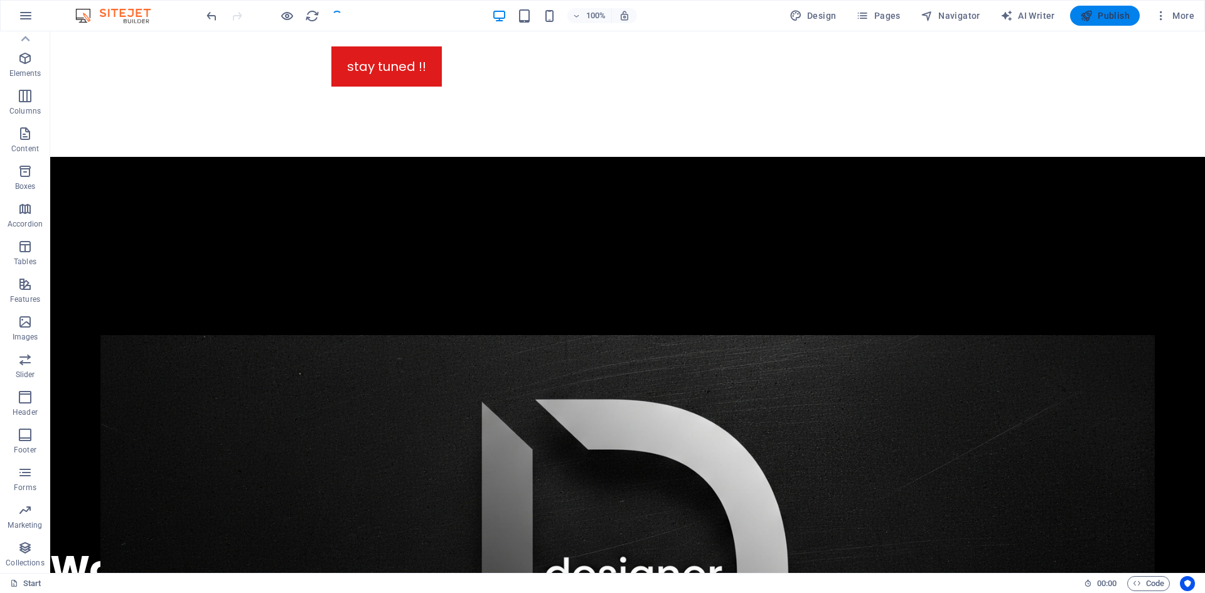
click at [1111, 15] on span "Publish" at bounding box center [1106, 15] width 50 height 13
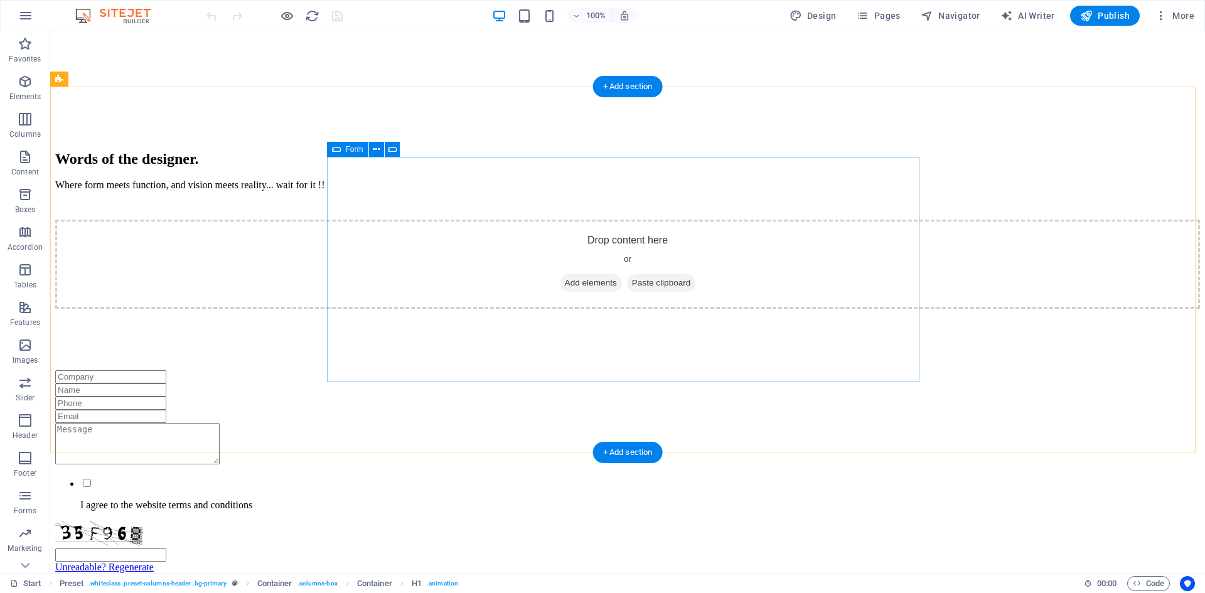
scroll to position [1130, 0]
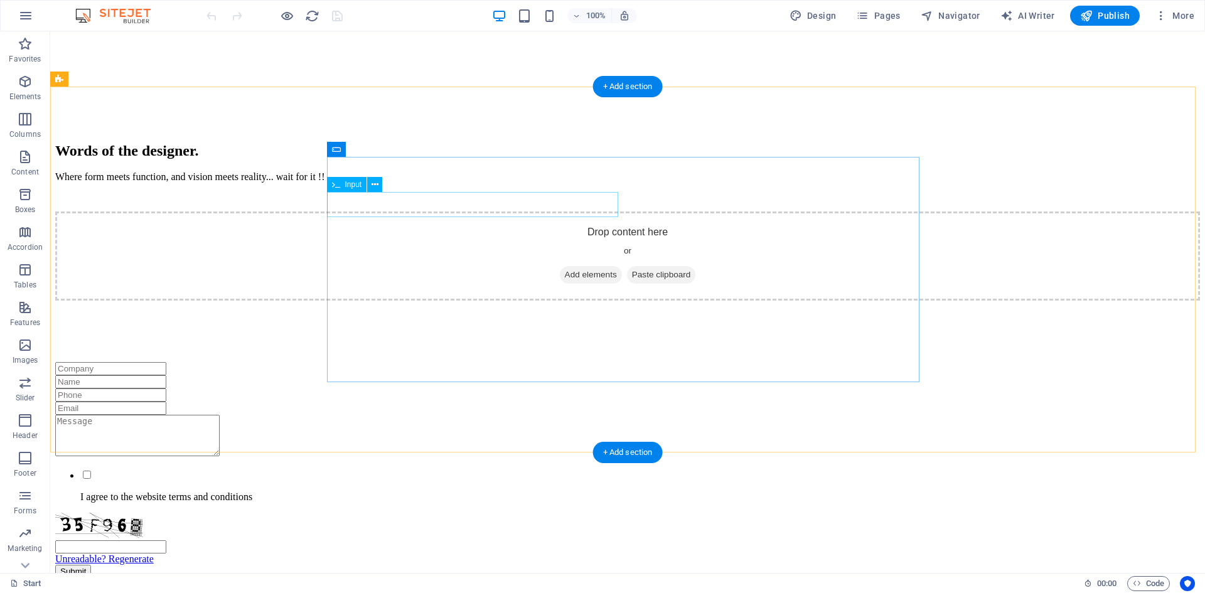
click at [444, 389] on div at bounding box center [627, 395] width 1145 height 13
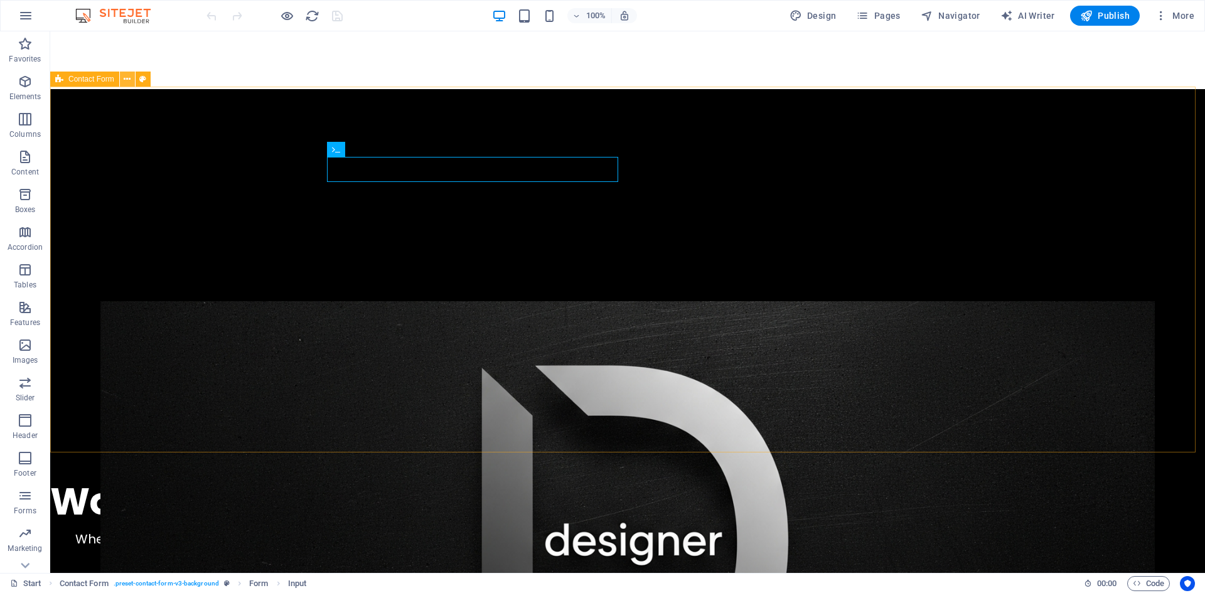
click at [129, 80] on icon at bounding box center [127, 79] width 7 height 13
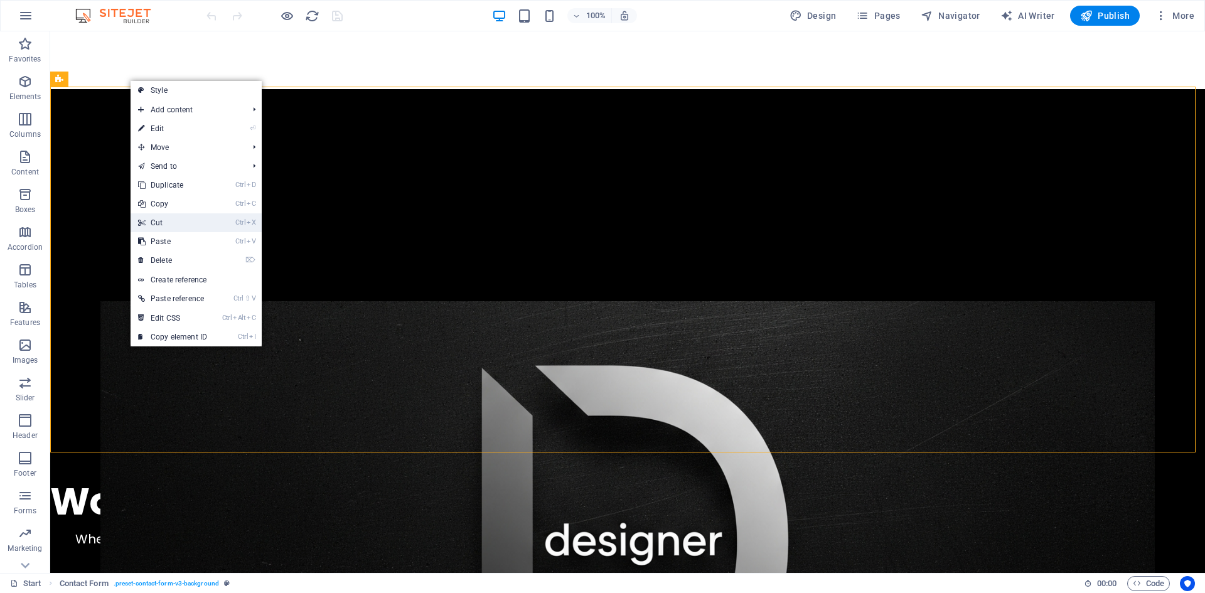
click at [180, 221] on link "Ctrl X Cut" at bounding box center [173, 222] width 84 height 19
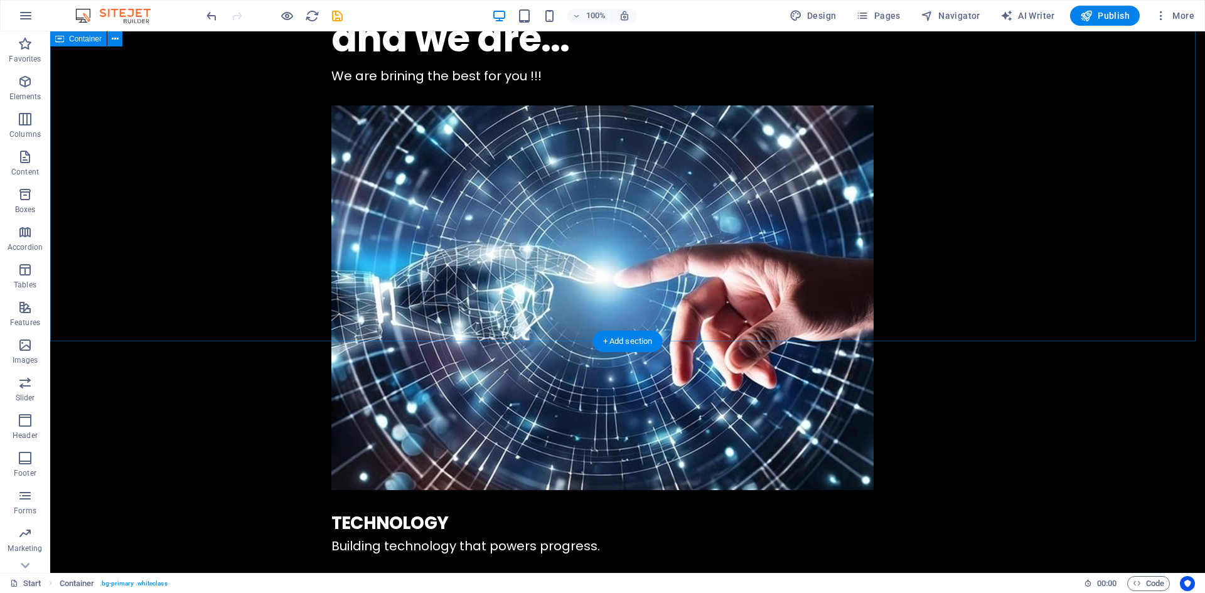
scroll to position [2014, 0]
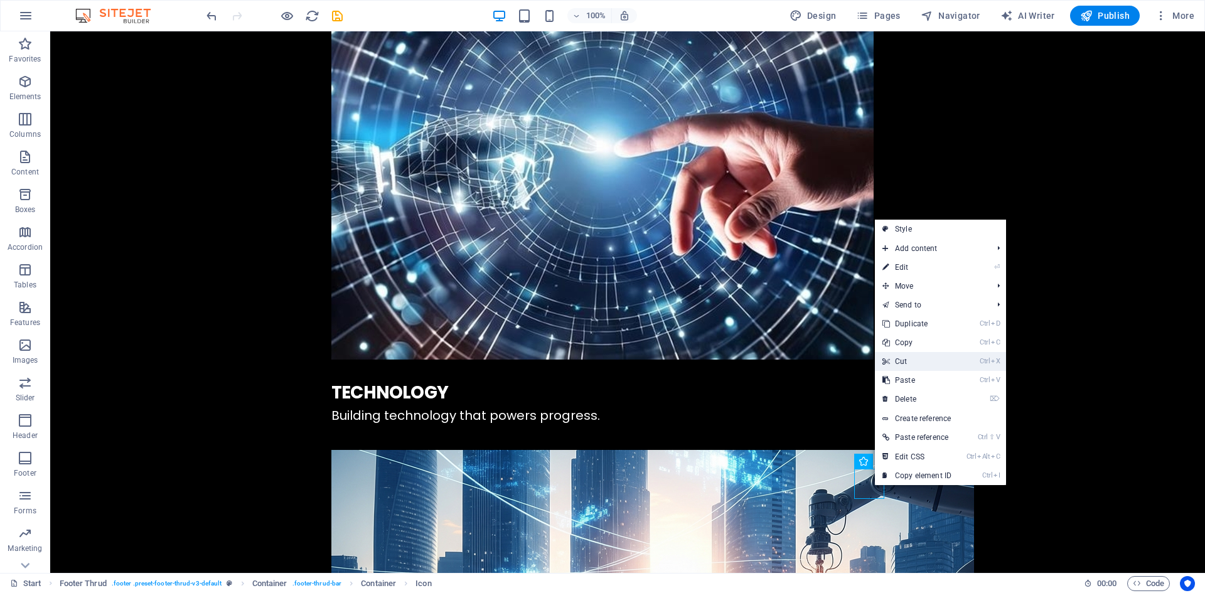
click at [916, 364] on link "Ctrl X Cut" at bounding box center [917, 361] width 84 height 19
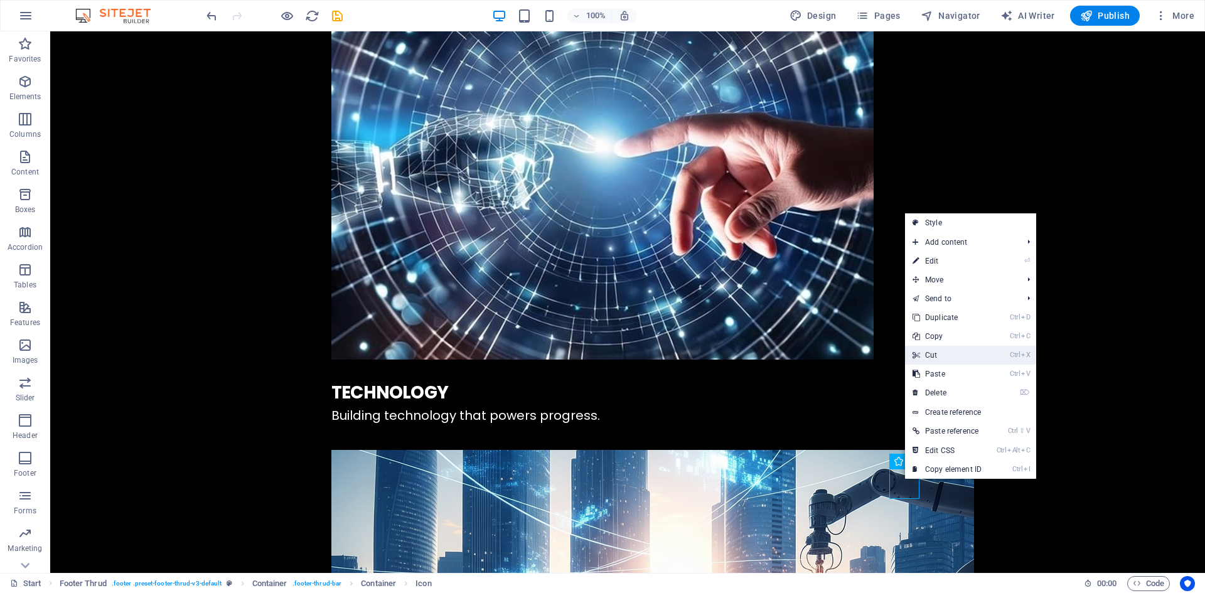
click at [949, 353] on link "Ctrl X Cut" at bounding box center [947, 355] width 84 height 19
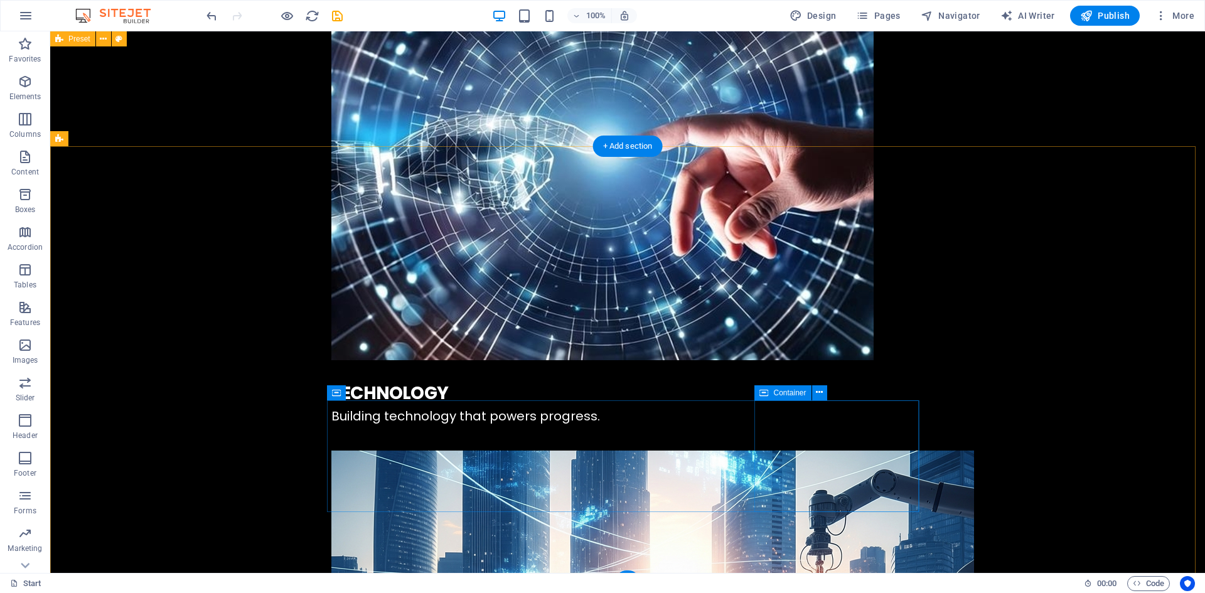
scroll to position [2088, 0]
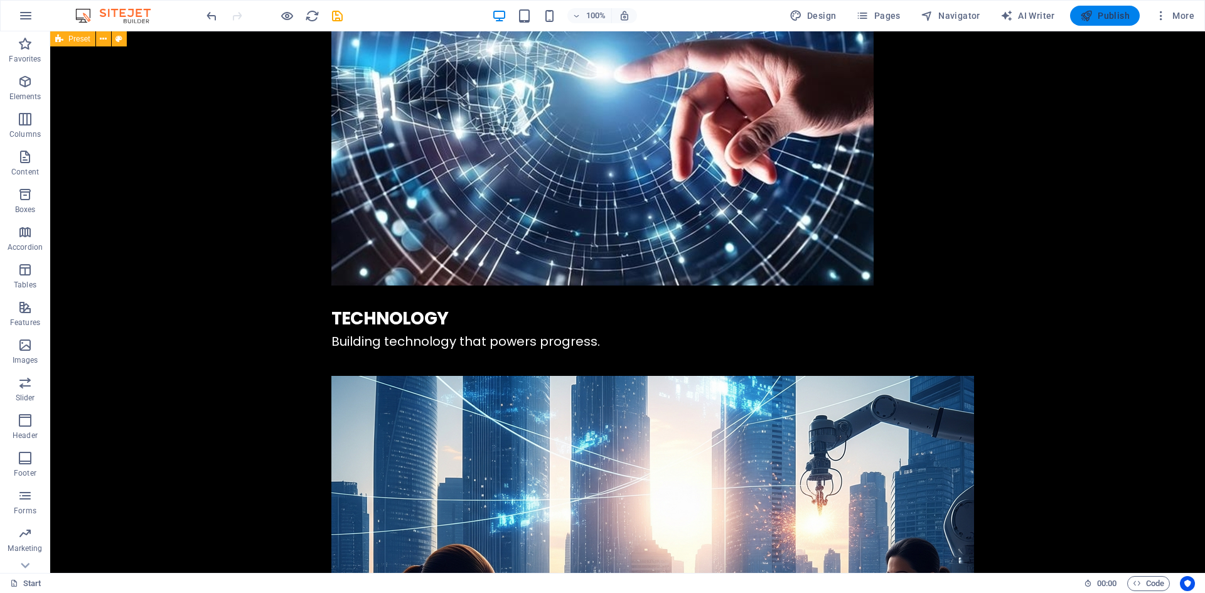
click at [1111, 18] on span "Publish" at bounding box center [1106, 15] width 50 height 13
